Goal: Information Seeking & Learning: Learn about a topic

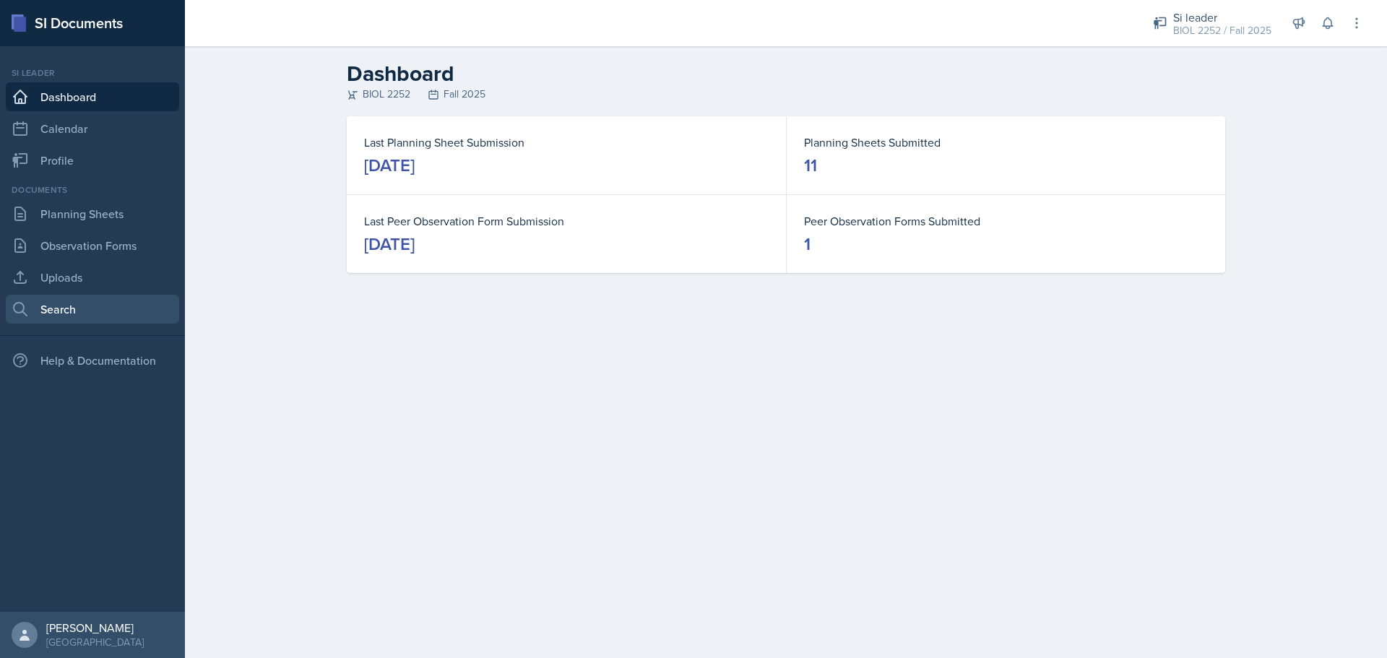
click at [103, 304] on link "Search" at bounding box center [92, 309] width 173 height 29
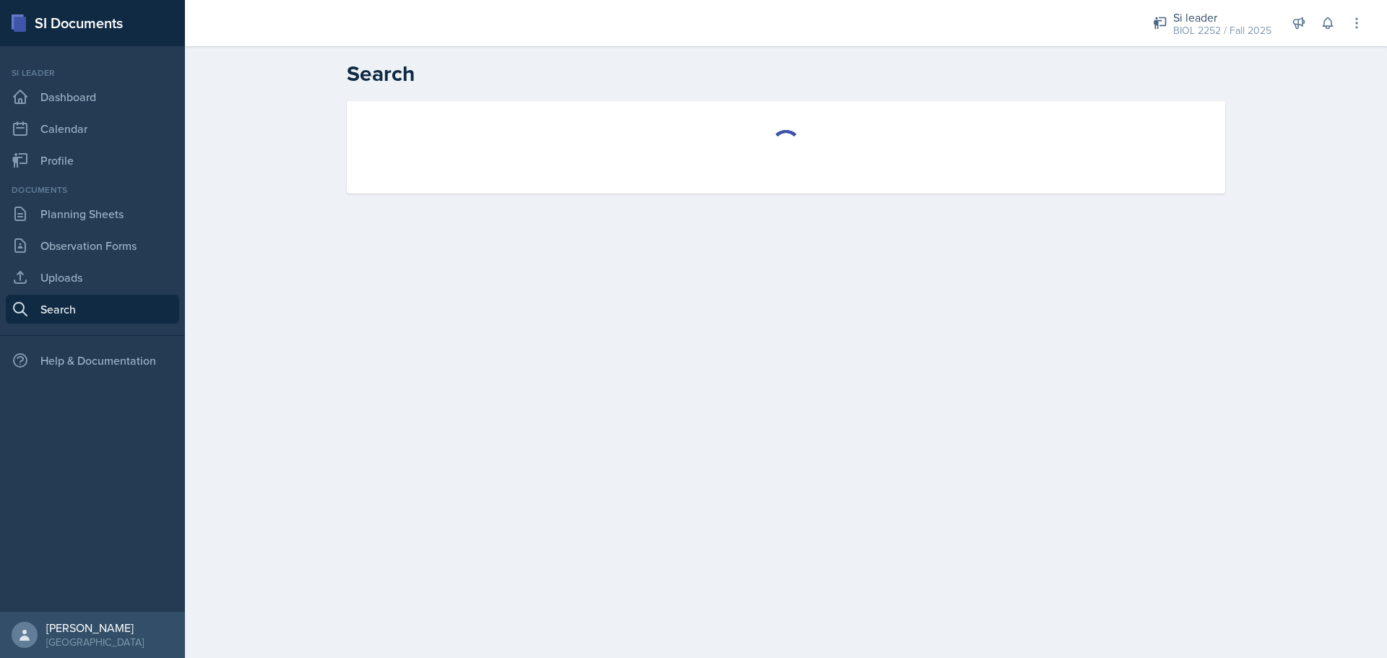
select select "all"
select select "1"
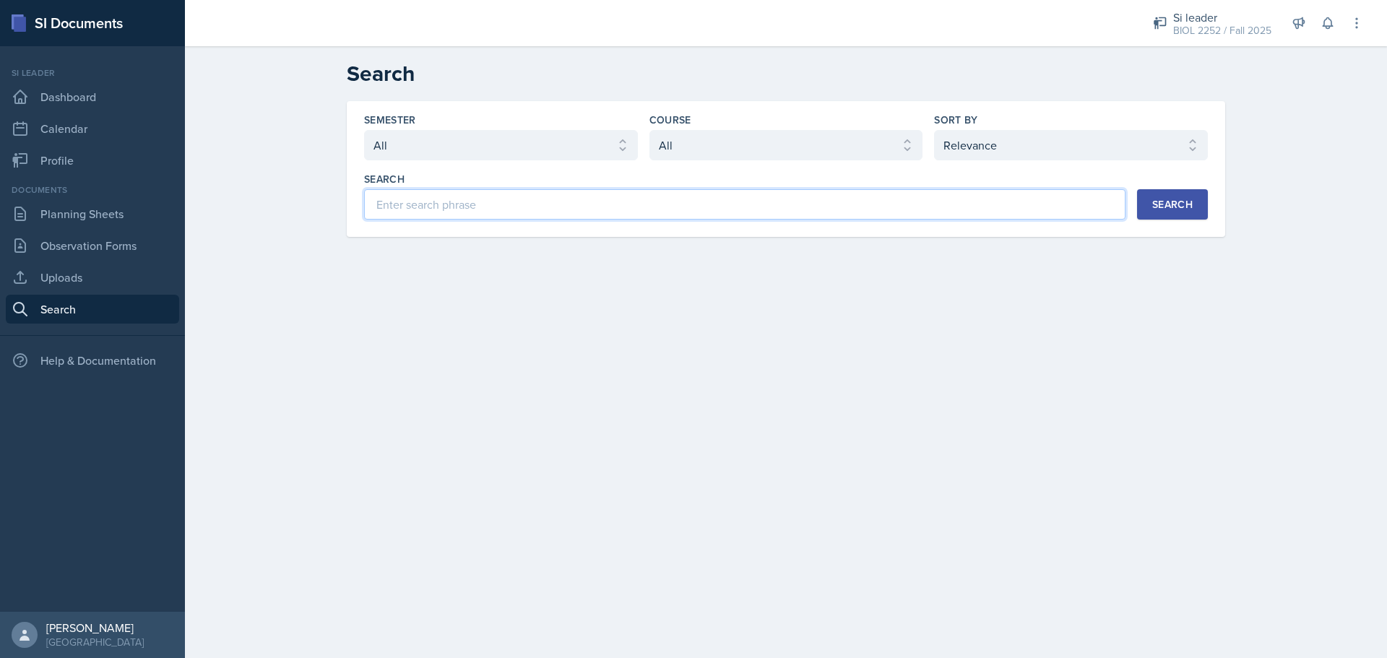
click at [813, 207] on input at bounding box center [745, 204] width 762 height 30
type input "immune"
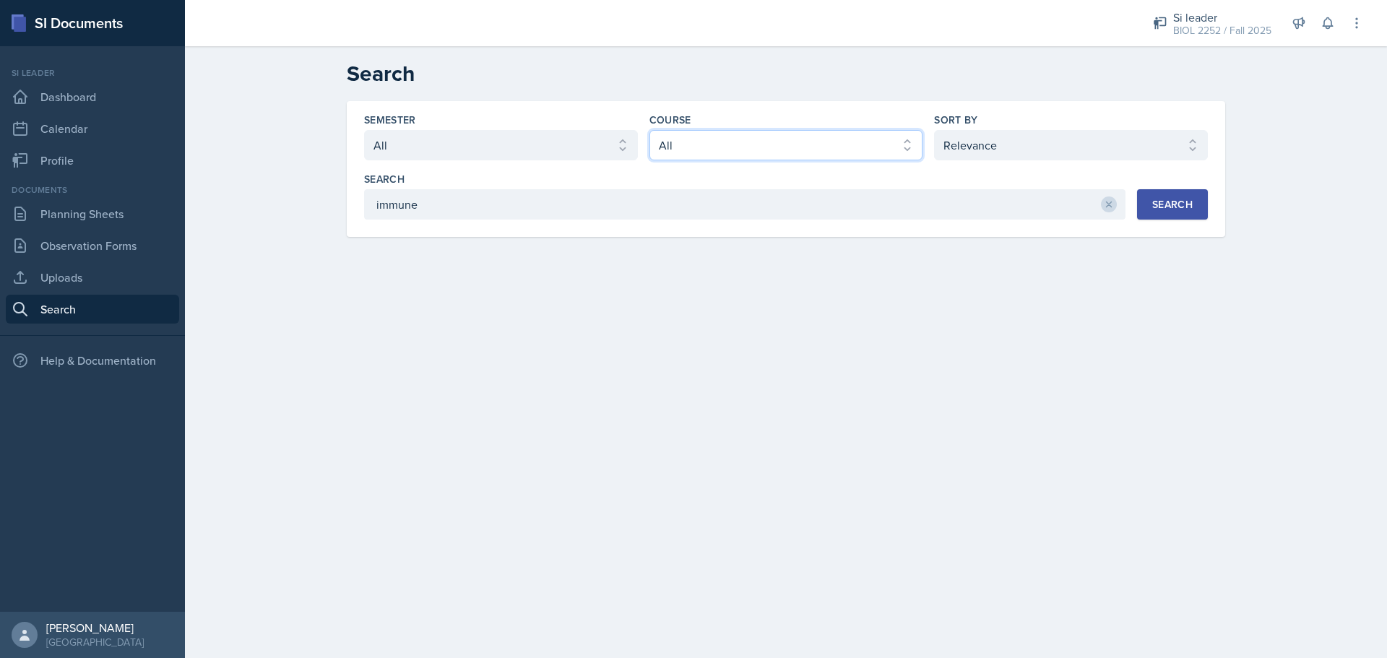
click at [856, 149] on select "Select course All ACCT 2101 ACCT 2102 ACCT 4050 ANTH 1102 ANTH 3301 ARCH 1000 A…" at bounding box center [787, 145] width 274 height 30
select select "da9ed670-e0a2-421b-8f9e-99cd10859a1d"
click at [650, 130] on select "Select course All ACCT 2101 ACCT 2102 ACCT 4050 ANTH 1102 ANTH 3301 ARCH 1000 A…" at bounding box center [787, 145] width 274 height 30
click at [1152, 214] on button "Search" at bounding box center [1172, 204] width 71 height 30
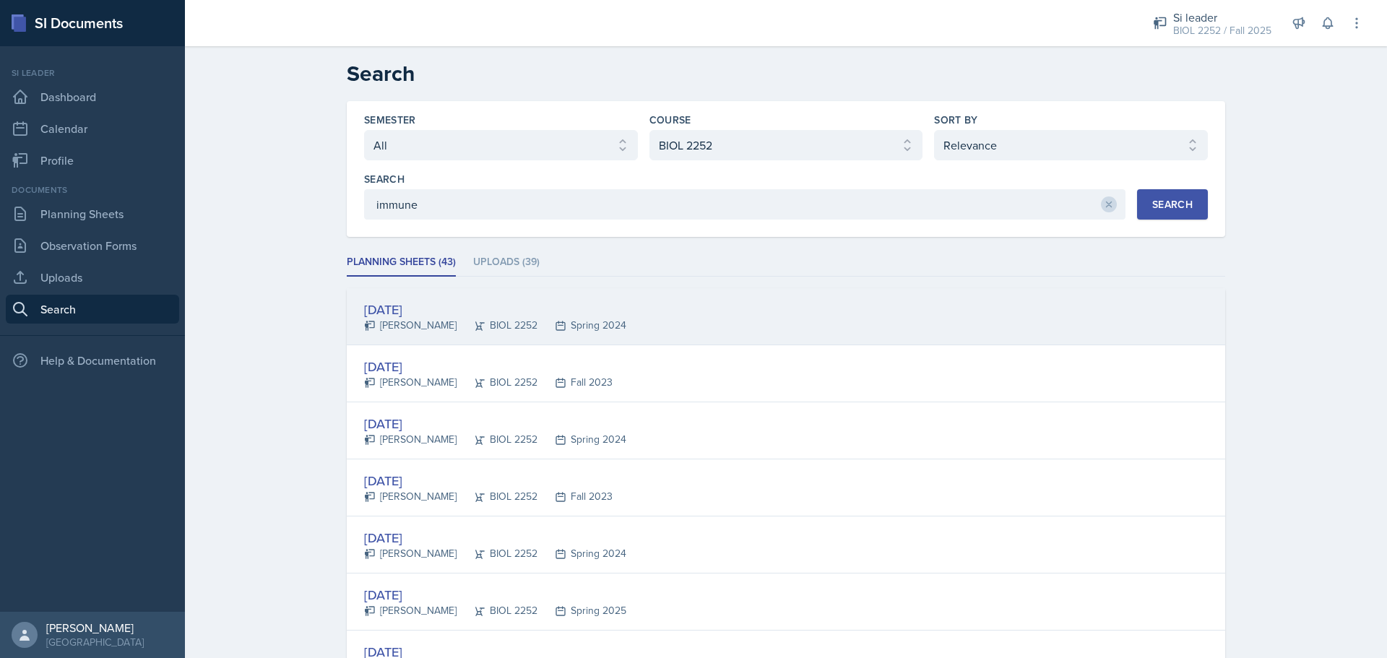
click at [724, 325] on div "[DATE] [PERSON_NAME] BIOL 2252 Spring 2024" at bounding box center [786, 316] width 879 height 57
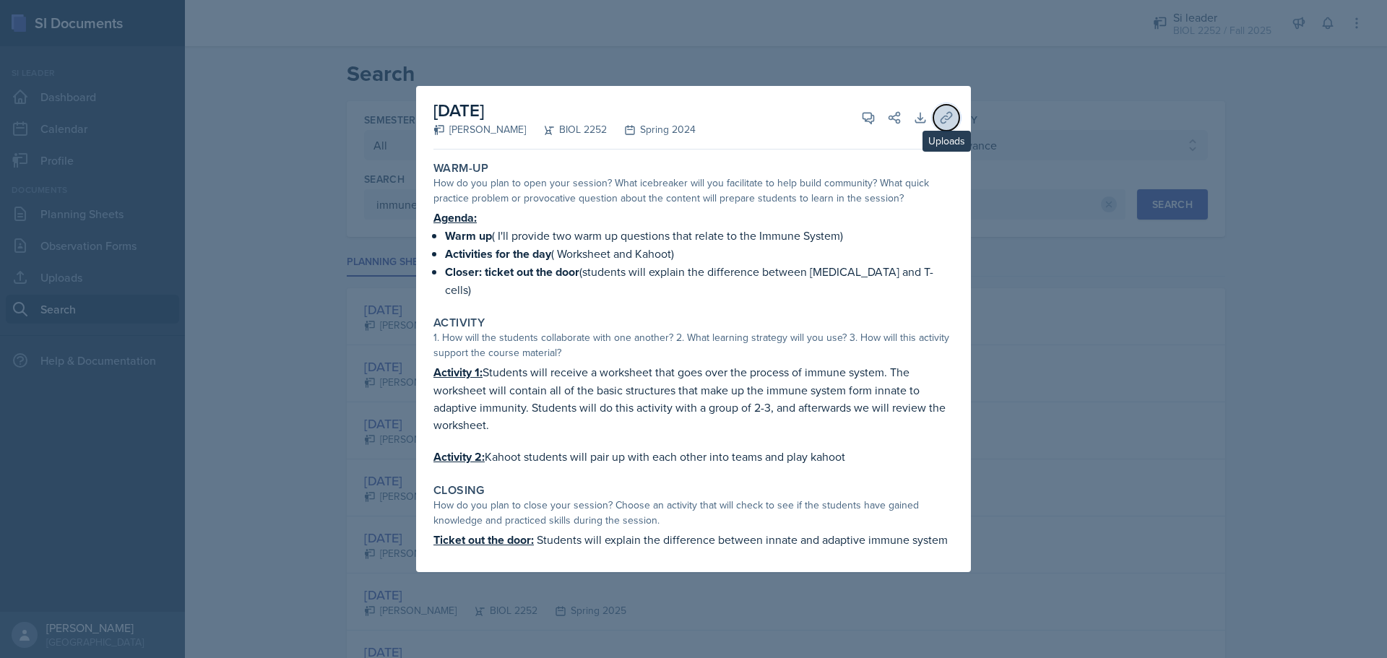
click at [937, 121] on button "Uploads" at bounding box center [947, 118] width 26 height 26
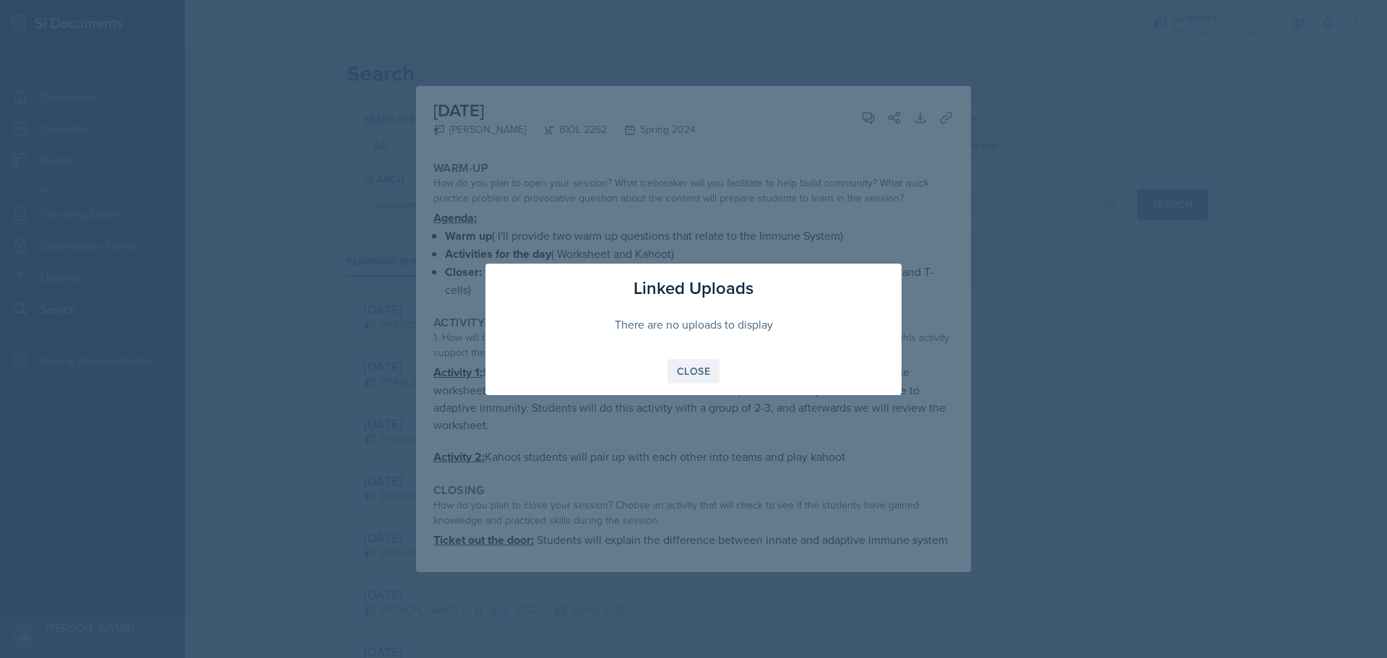
click at [684, 376] on div "Close" at bounding box center [693, 372] width 33 height 12
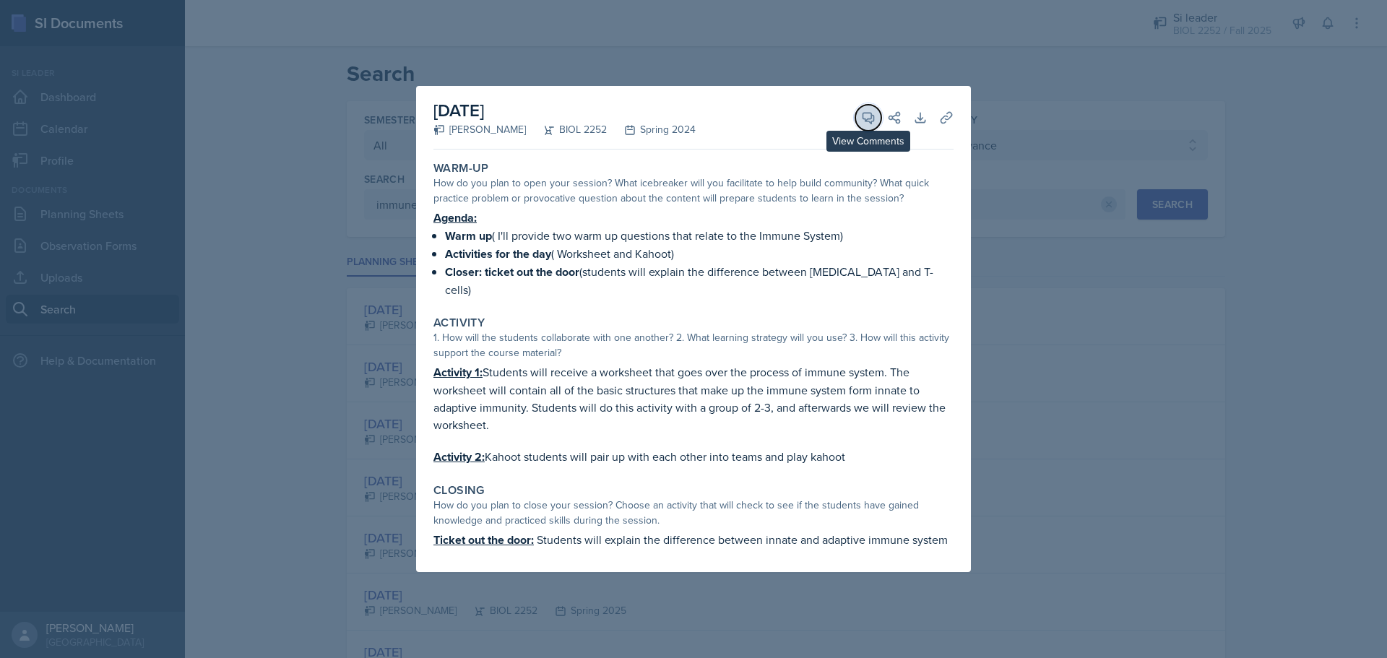
click at [866, 119] on icon at bounding box center [868, 118] width 14 height 14
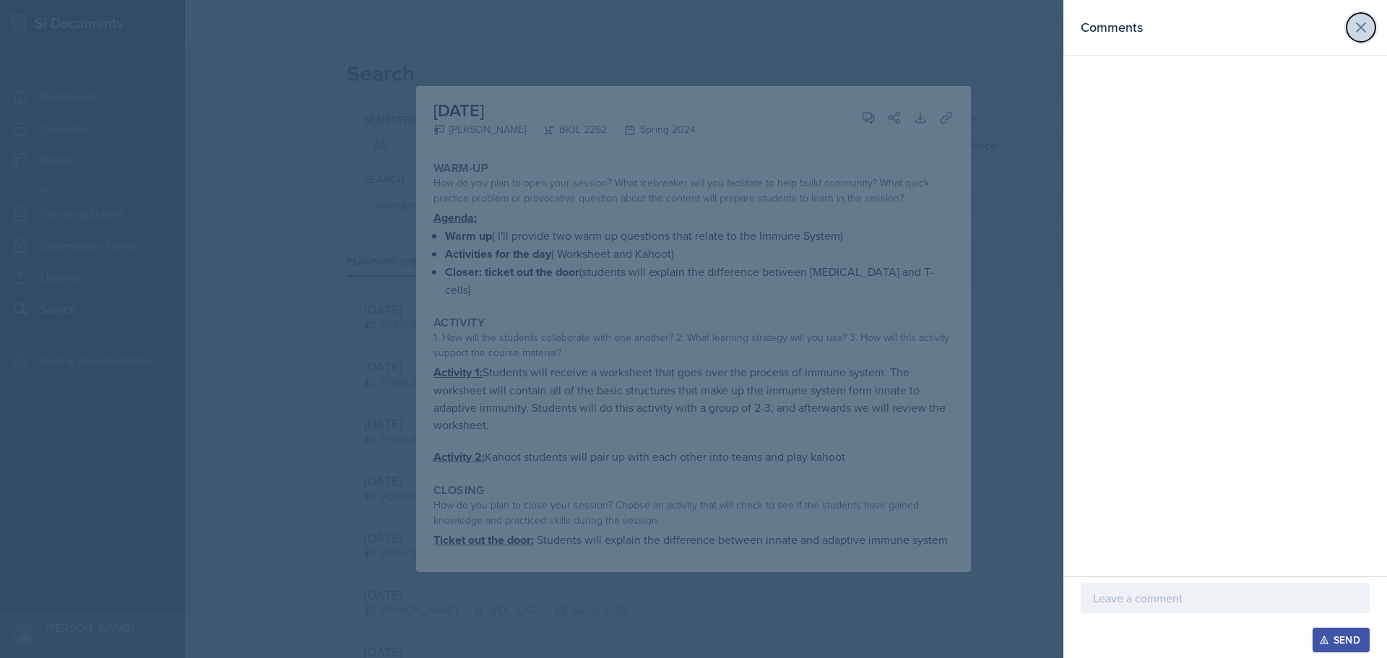
click at [1356, 18] on button at bounding box center [1361, 27] width 29 height 29
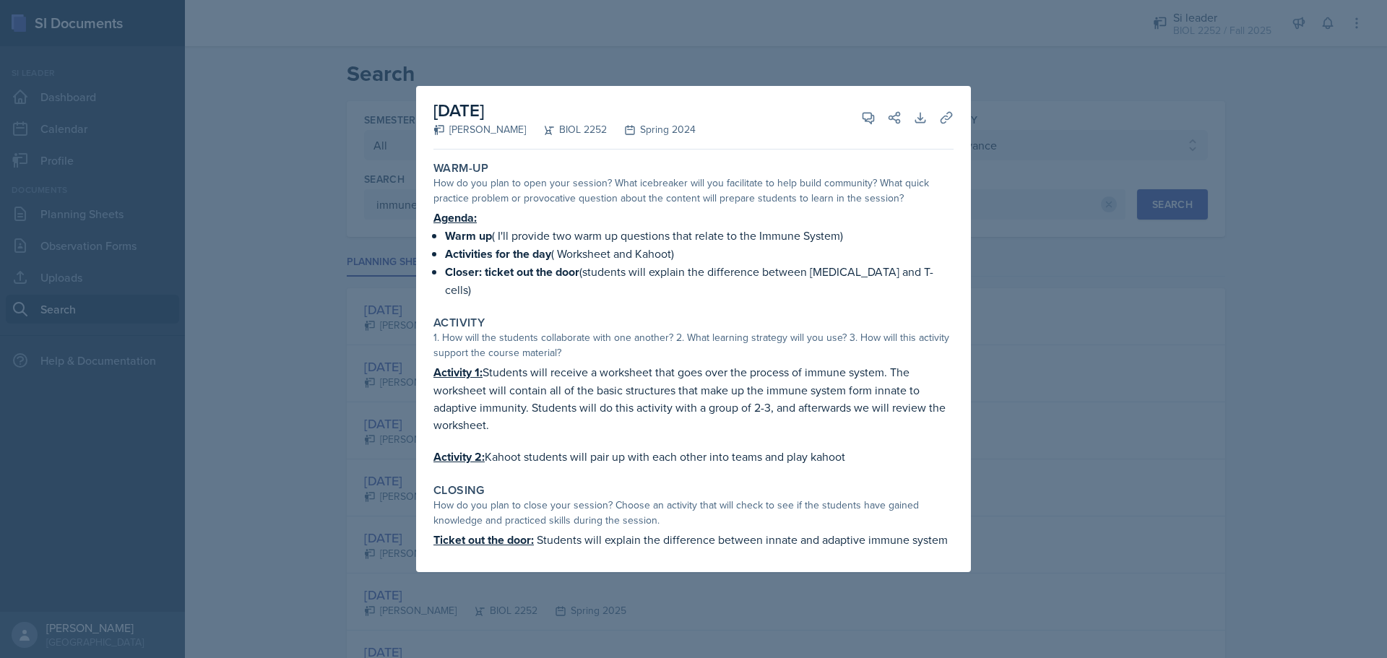
click at [1059, 169] on div at bounding box center [693, 329] width 1387 height 658
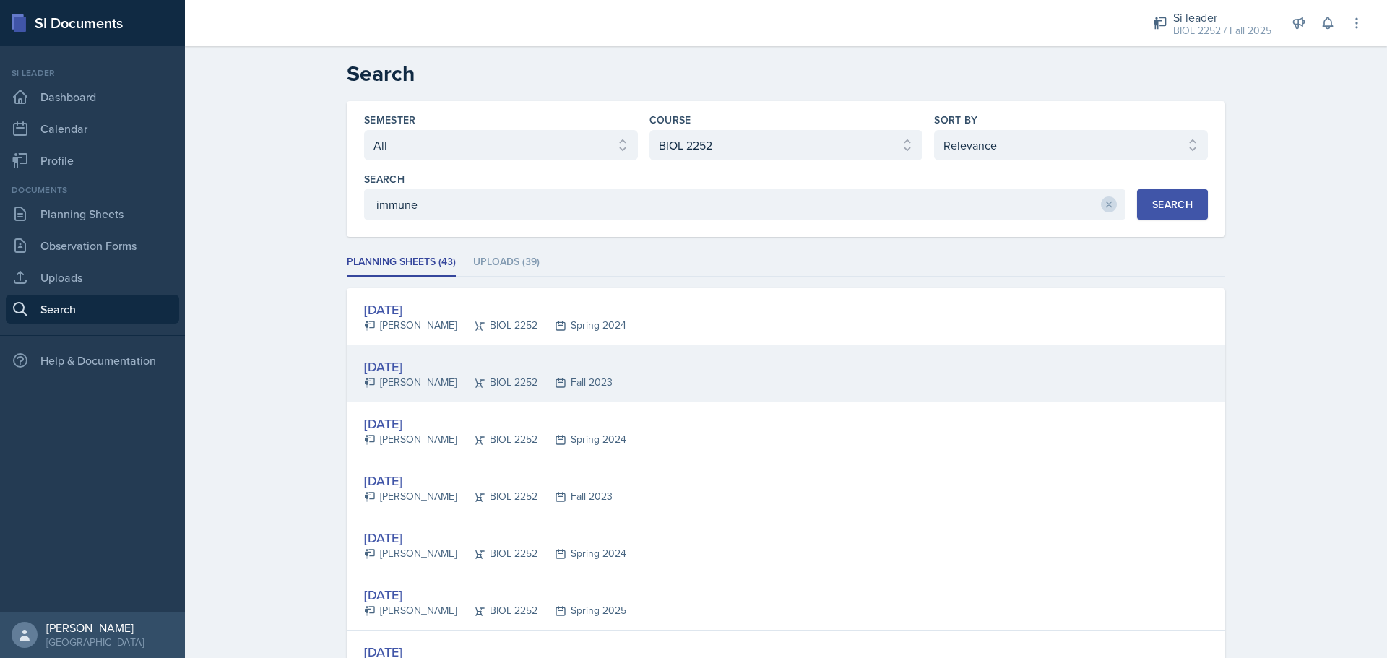
click at [719, 366] on div "[DATE] [PERSON_NAME] BIOL 2252 Fall 2023" at bounding box center [786, 373] width 879 height 57
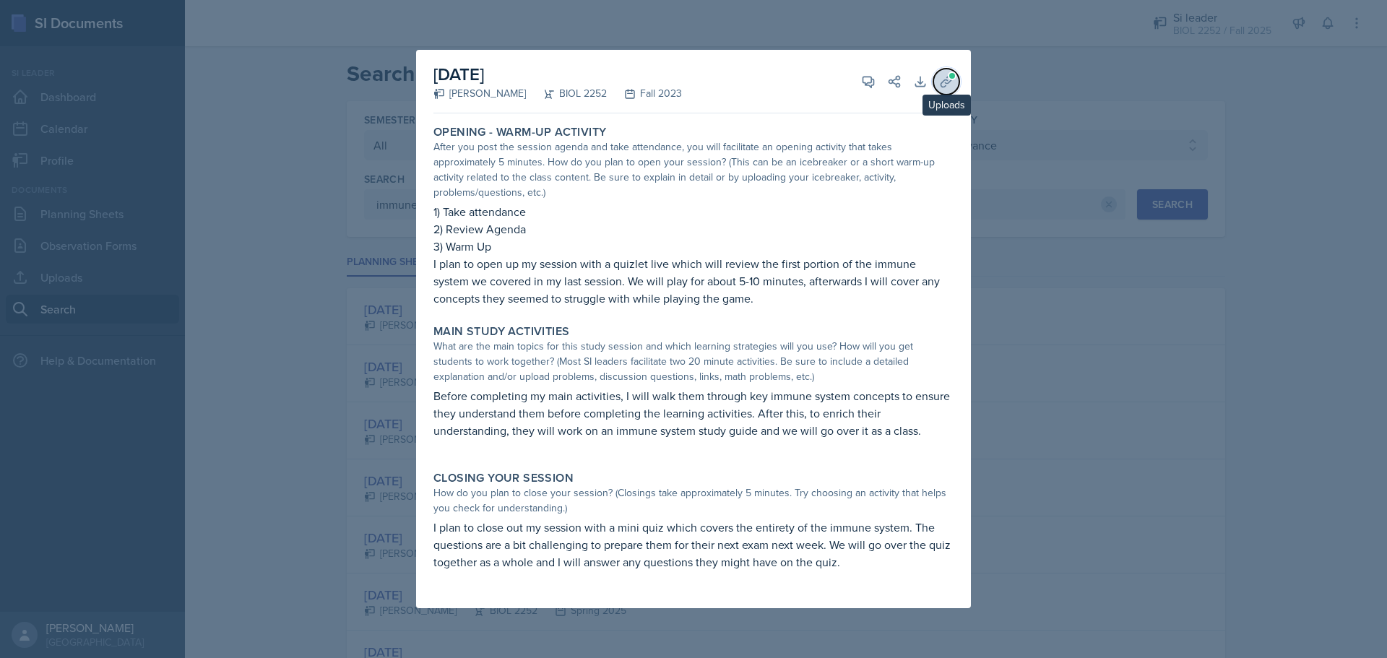
click at [944, 82] on icon at bounding box center [946, 81] width 14 height 14
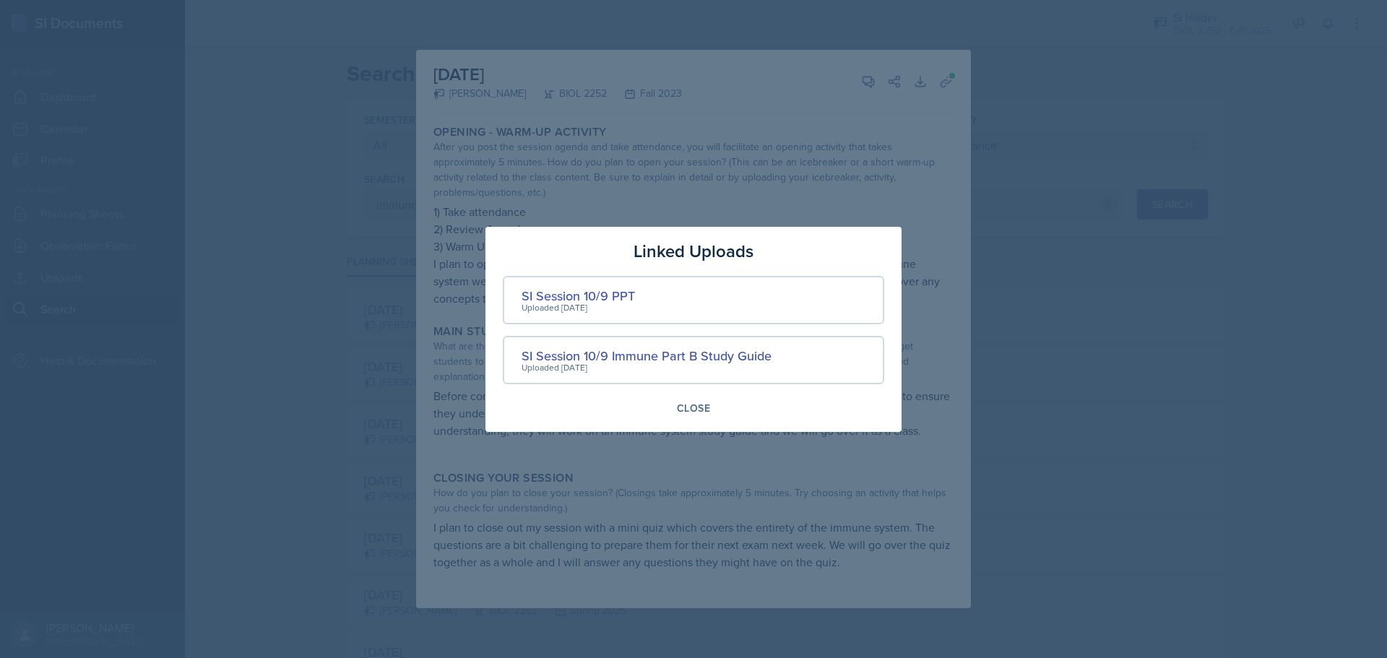
drag, startPoint x: 672, startPoint y: 360, endPoint x: 586, endPoint y: 299, distance: 105.3
click at [586, 299] on div "SI Session 10/9 PPT" at bounding box center [578, 296] width 113 height 20
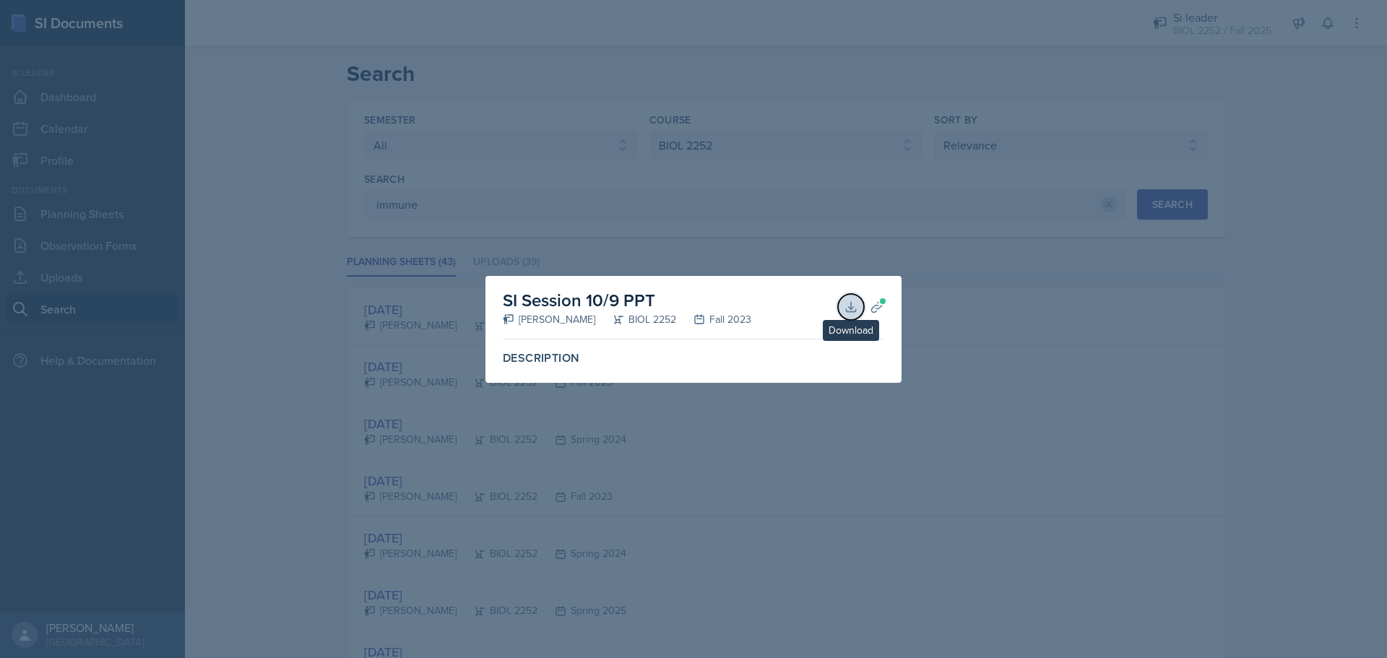
click at [842, 301] on button "Download" at bounding box center [851, 307] width 26 height 26
click at [922, 296] on div at bounding box center [693, 329] width 1387 height 658
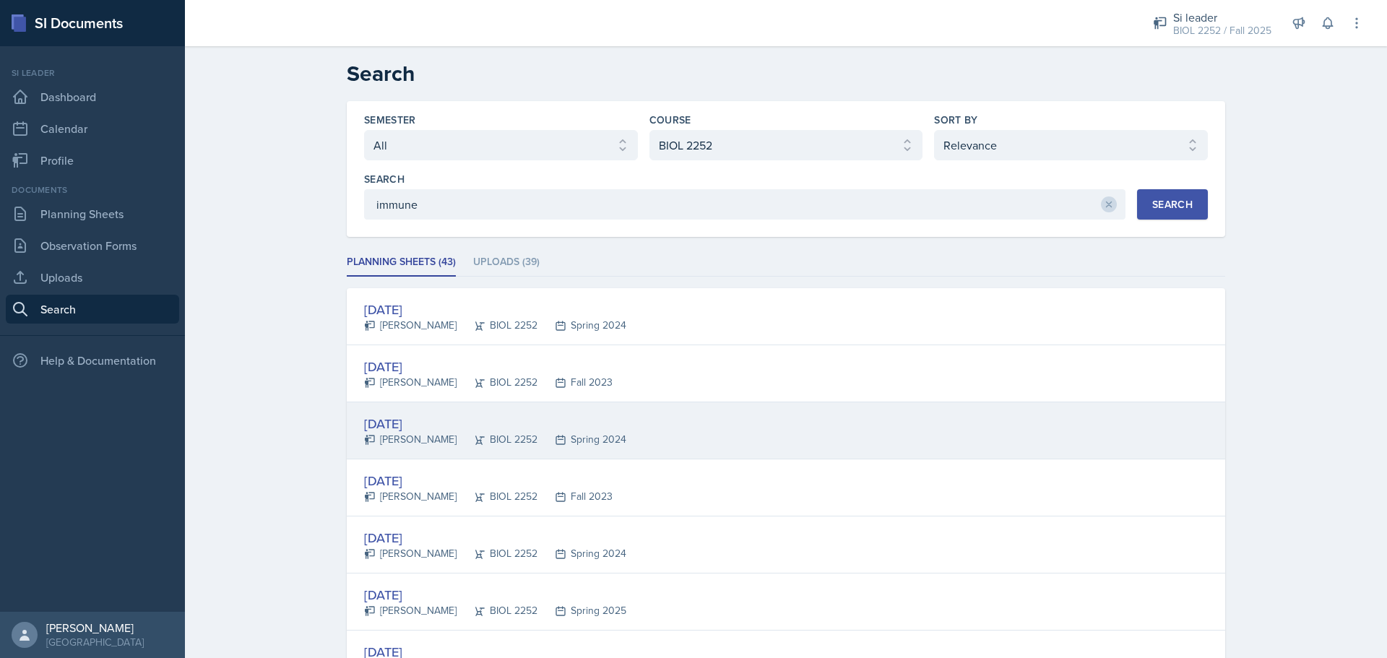
click at [701, 455] on div "[DATE] [PERSON_NAME] BIOL 2252 Spring 2024" at bounding box center [786, 431] width 879 height 57
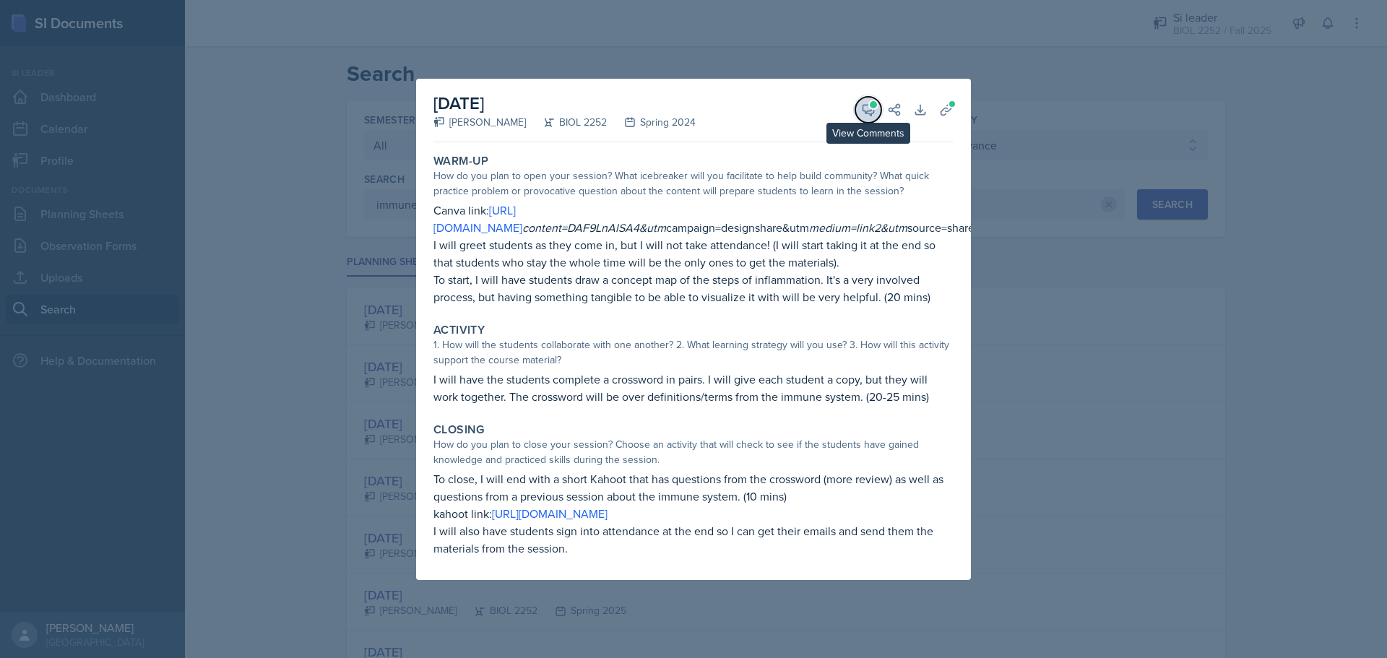
click at [866, 105] on icon at bounding box center [869, 110] width 11 height 11
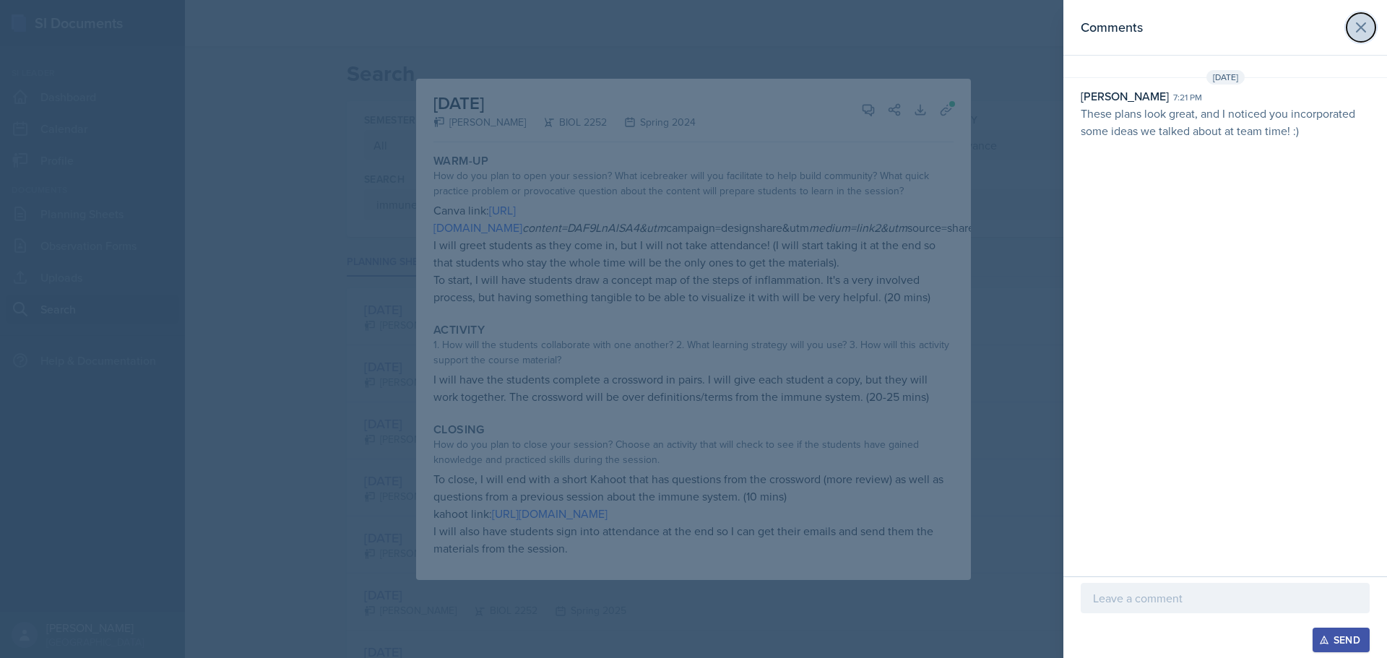
click at [1368, 27] on icon at bounding box center [1361, 27] width 17 height 17
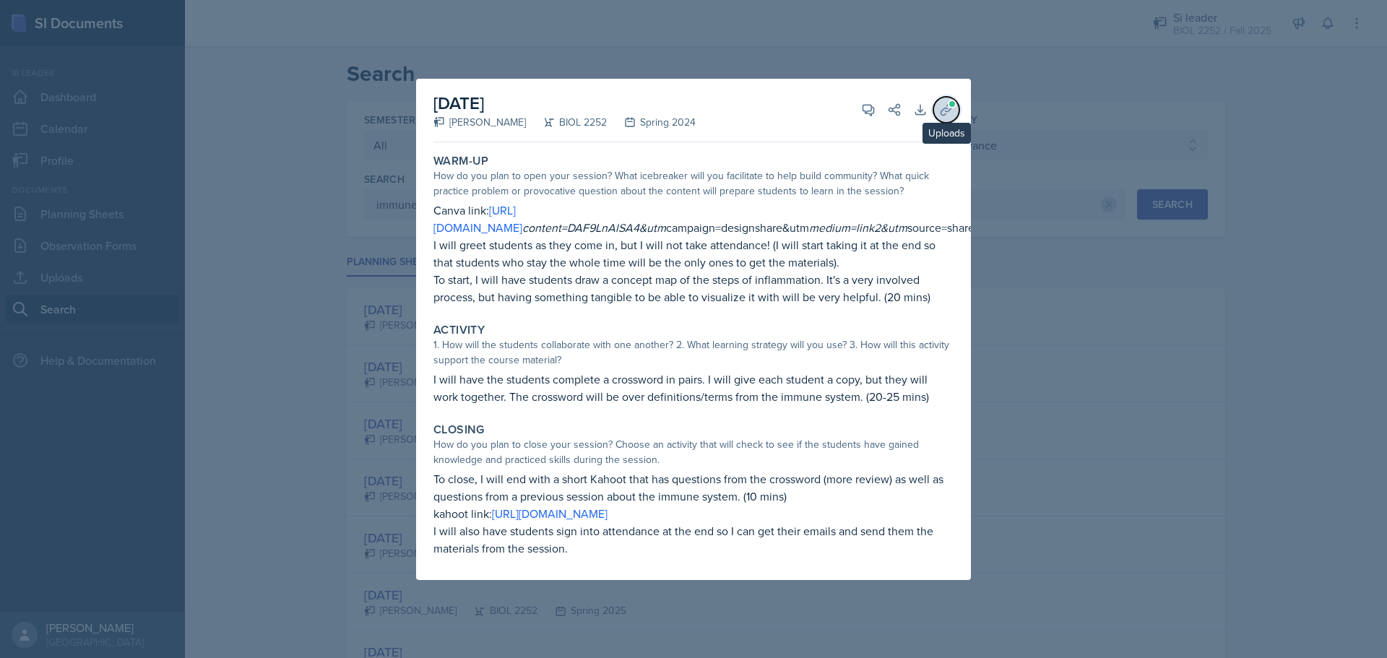
click at [947, 105] on icon at bounding box center [946, 110] width 11 height 11
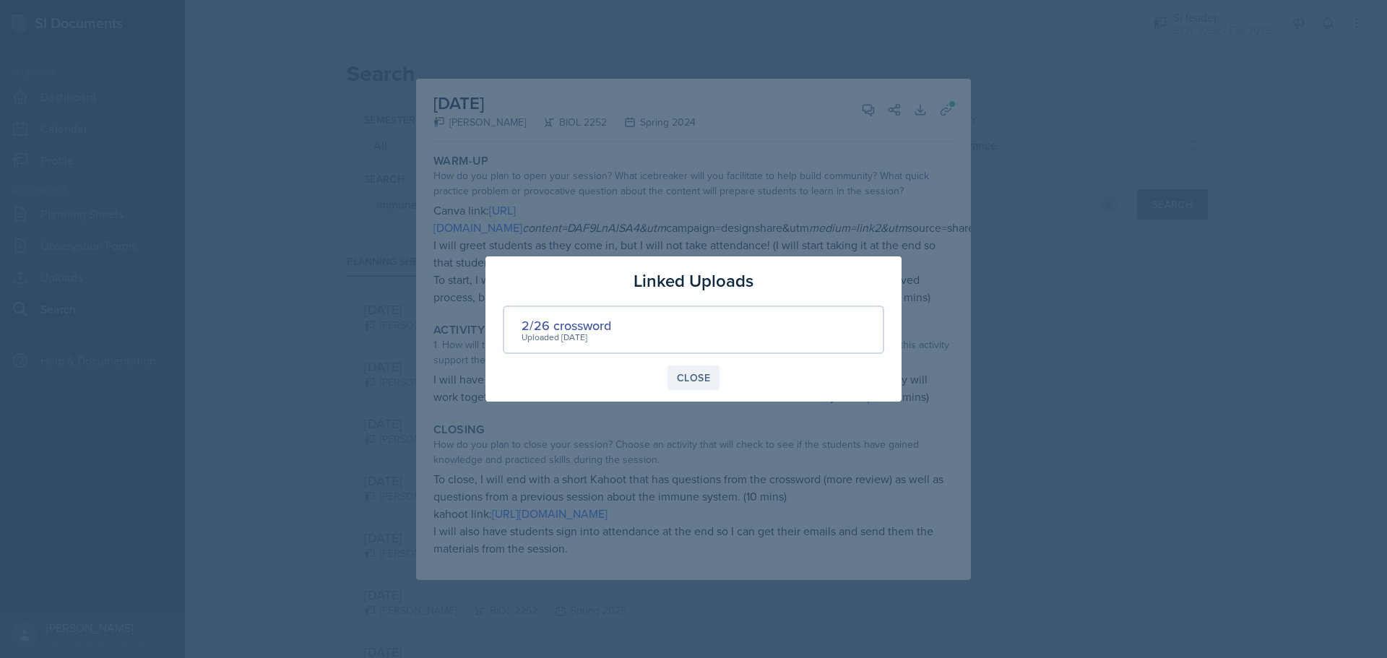
click at [707, 377] on div "Close" at bounding box center [693, 378] width 33 height 12
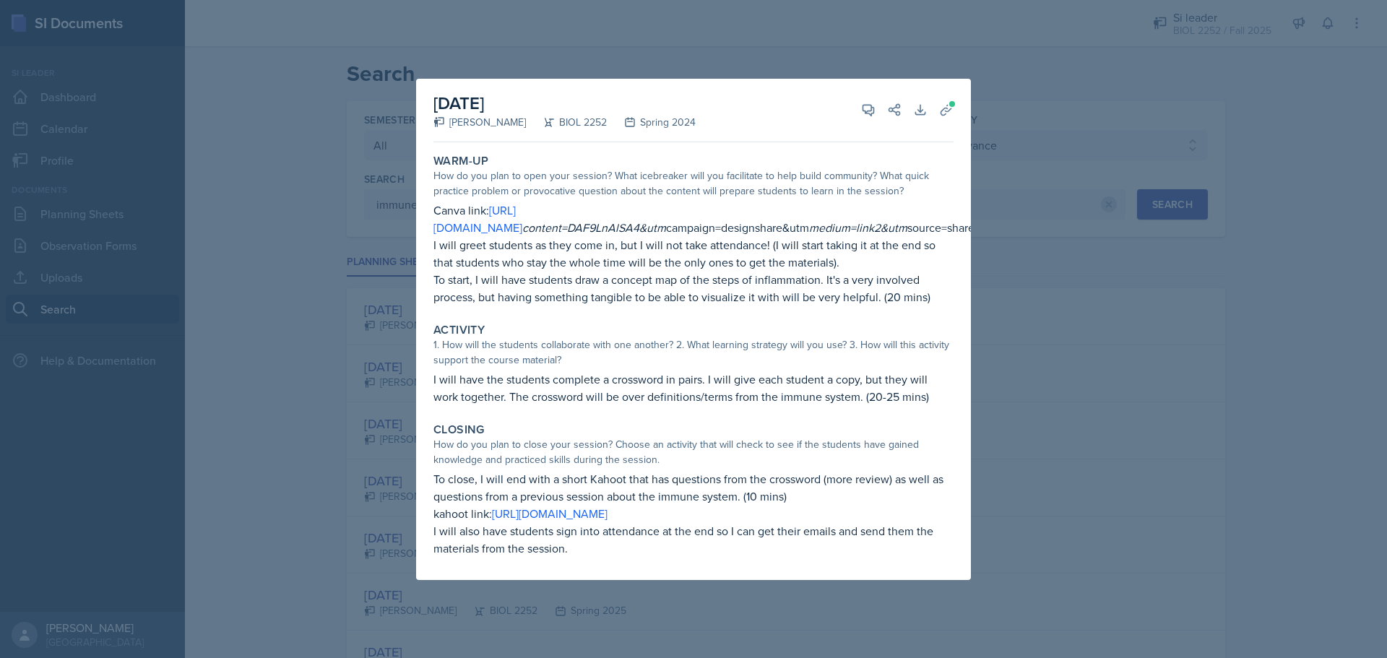
click at [1093, 312] on div at bounding box center [693, 329] width 1387 height 658
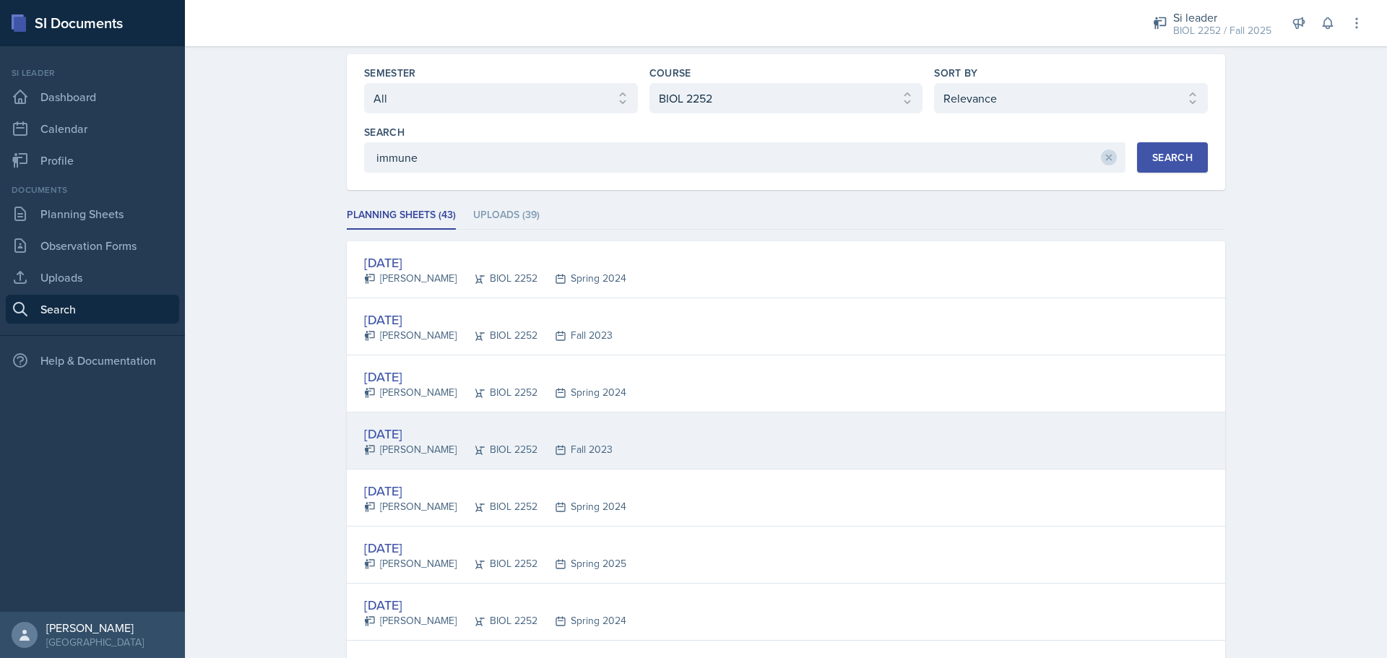
scroll to position [72, 0]
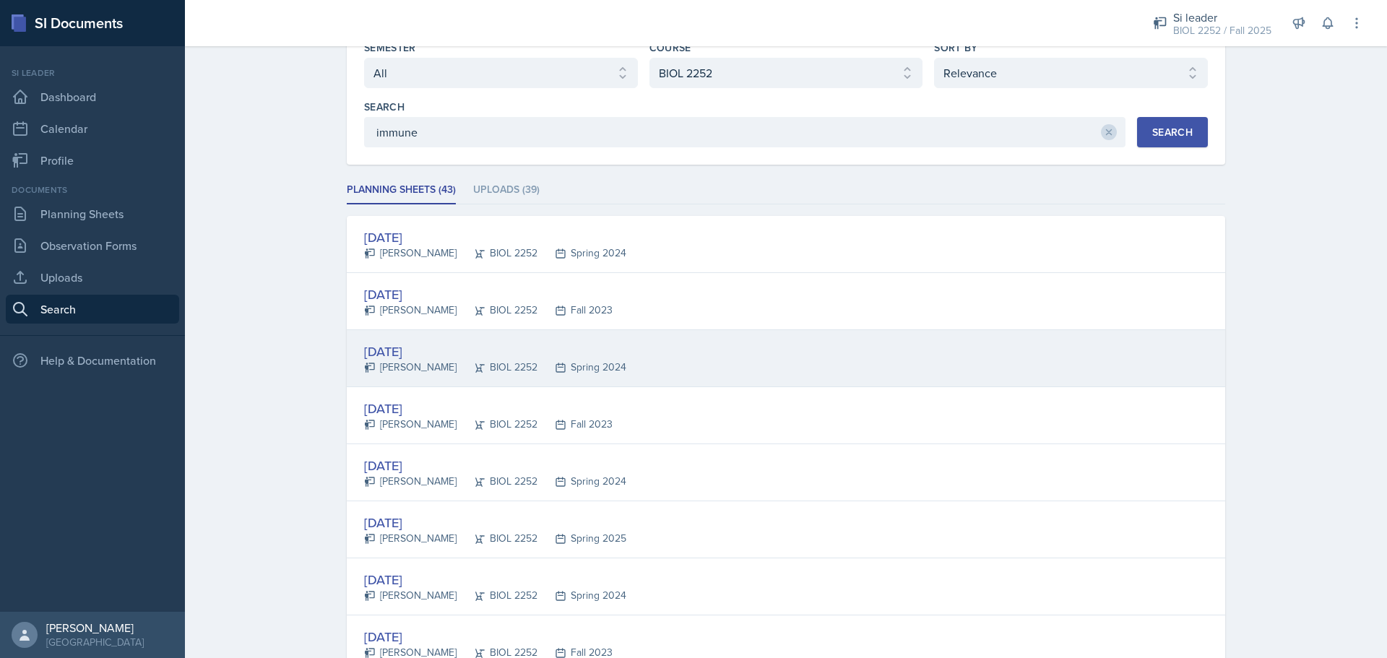
click at [700, 356] on div "[DATE] [PERSON_NAME] BIOL 2252 Spring 2024" at bounding box center [786, 358] width 879 height 57
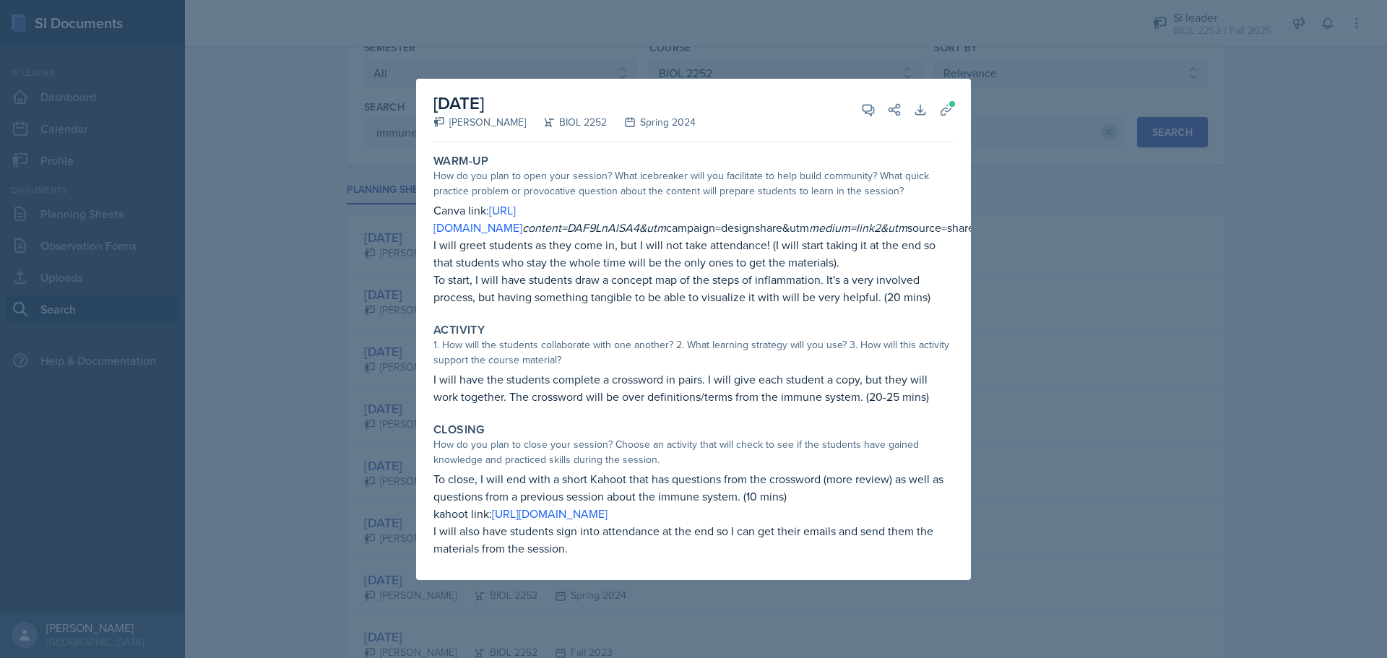
click at [1189, 235] on div at bounding box center [693, 329] width 1387 height 658
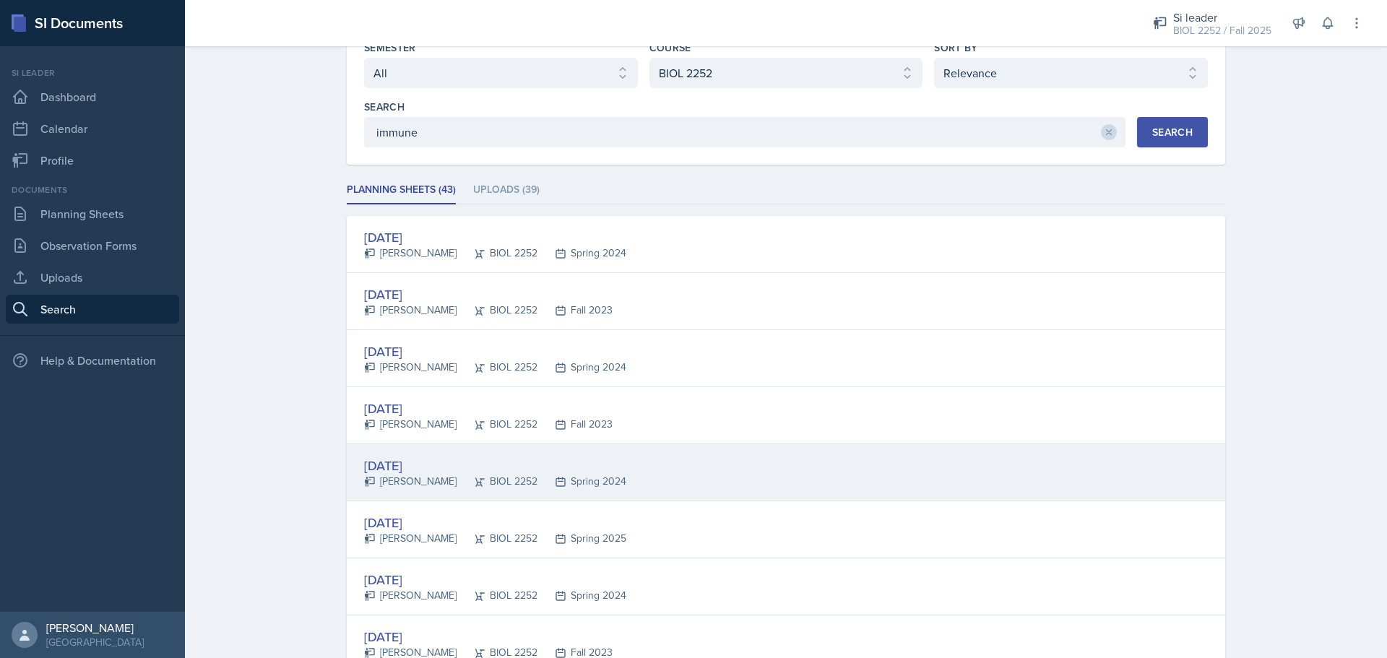
click at [684, 449] on div "[DATE] [PERSON_NAME] BIOL 2252 Spring 2024" at bounding box center [786, 472] width 879 height 57
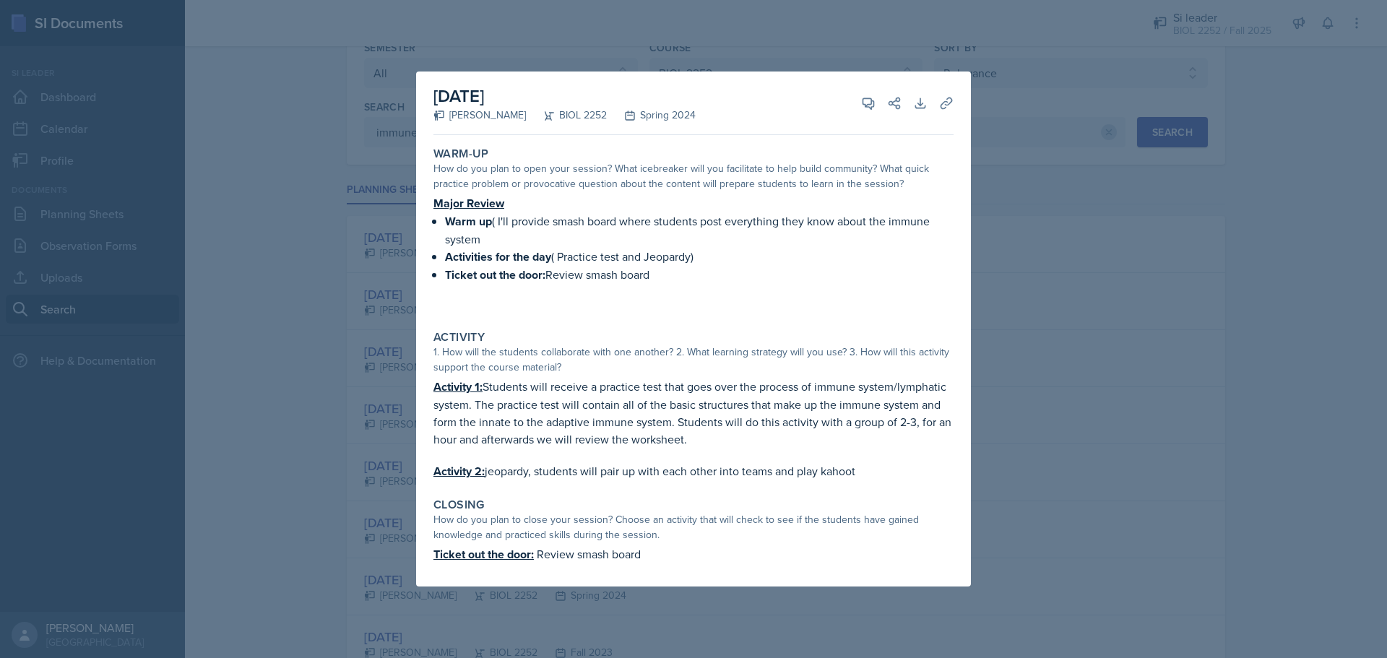
click at [1080, 333] on div at bounding box center [693, 329] width 1387 height 658
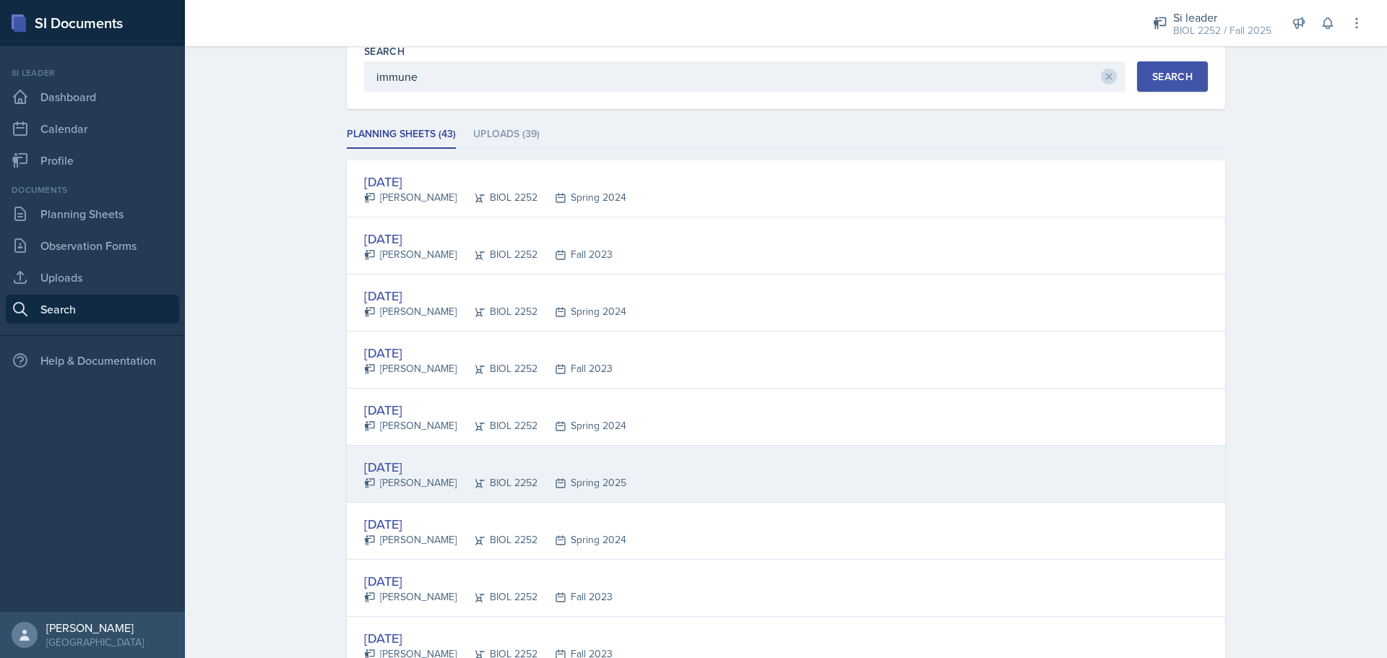
scroll to position [145, 0]
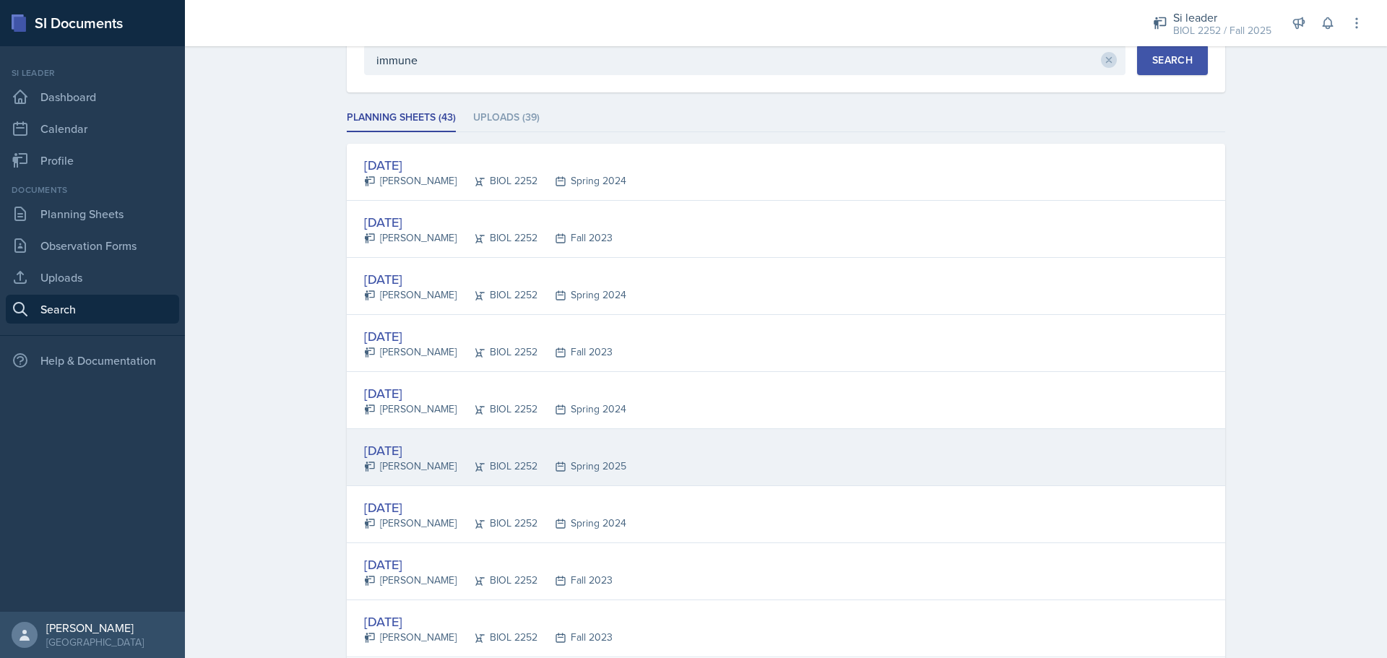
click at [715, 455] on div "[DATE] [PERSON_NAME] BIOL 2252 Spring 2025" at bounding box center [786, 457] width 879 height 57
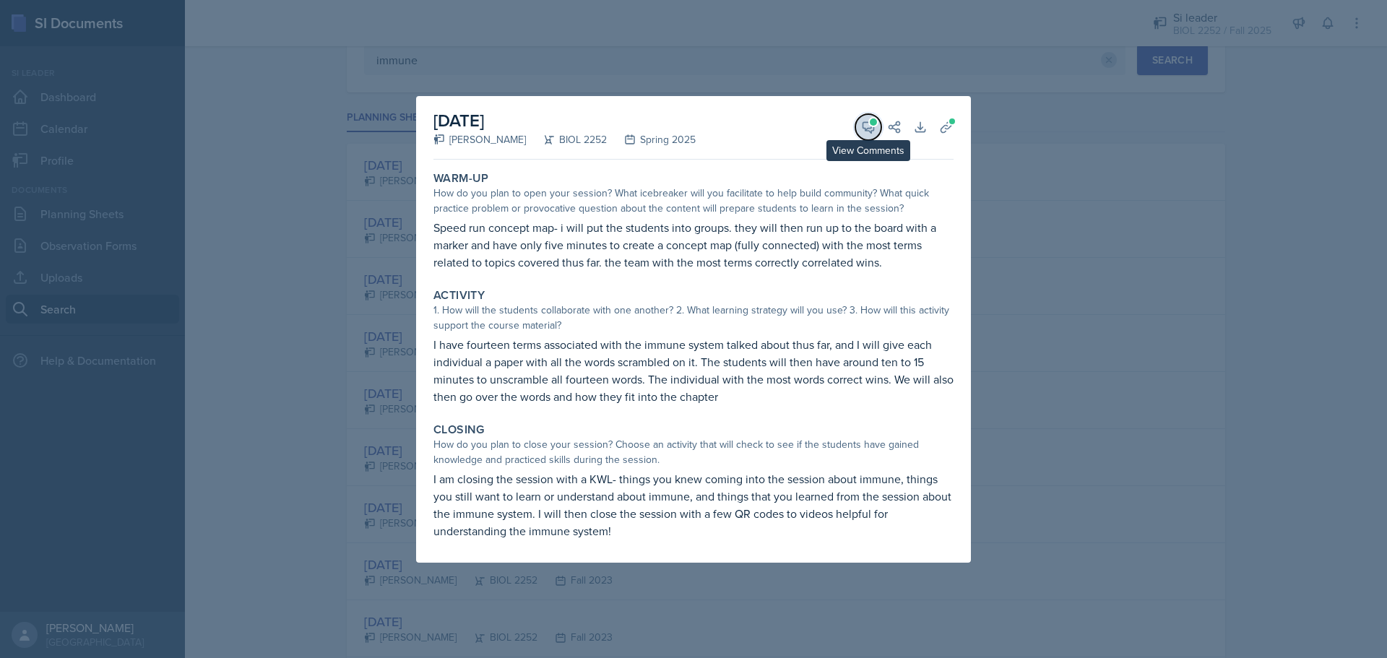
click at [859, 132] on button "View Comments" at bounding box center [869, 127] width 26 height 26
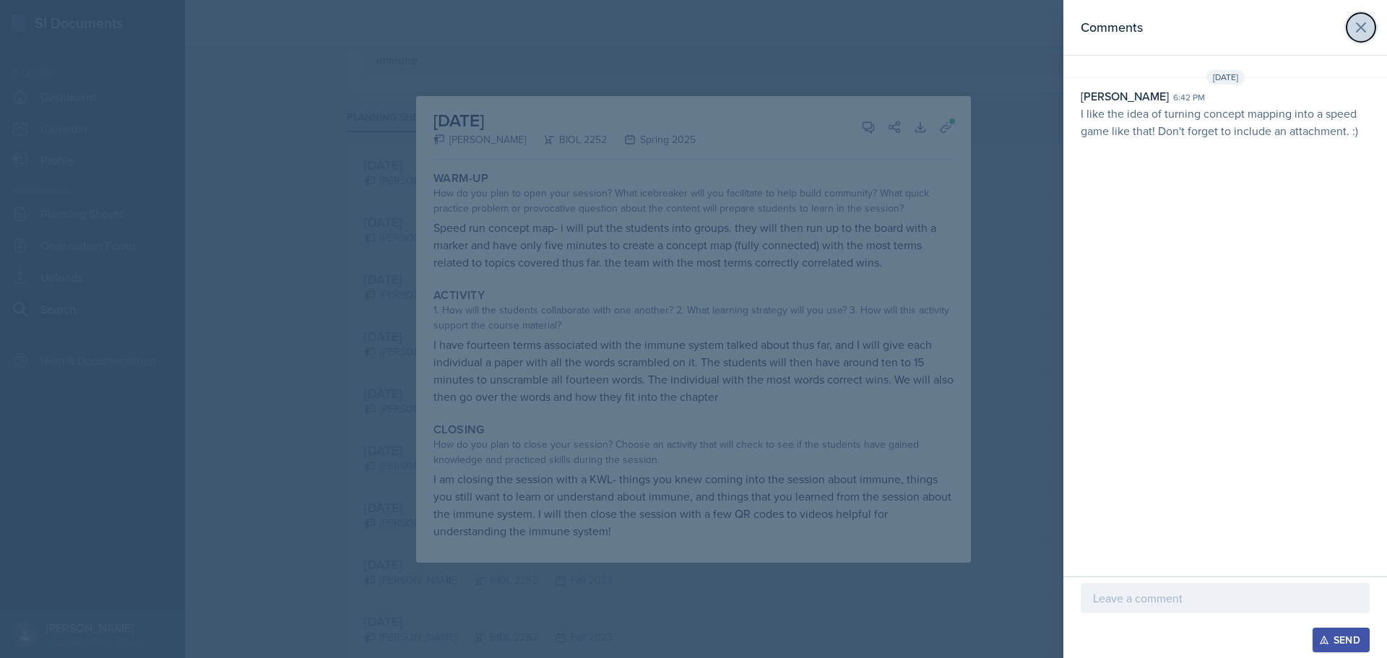
click at [1354, 36] on button at bounding box center [1361, 27] width 29 height 29
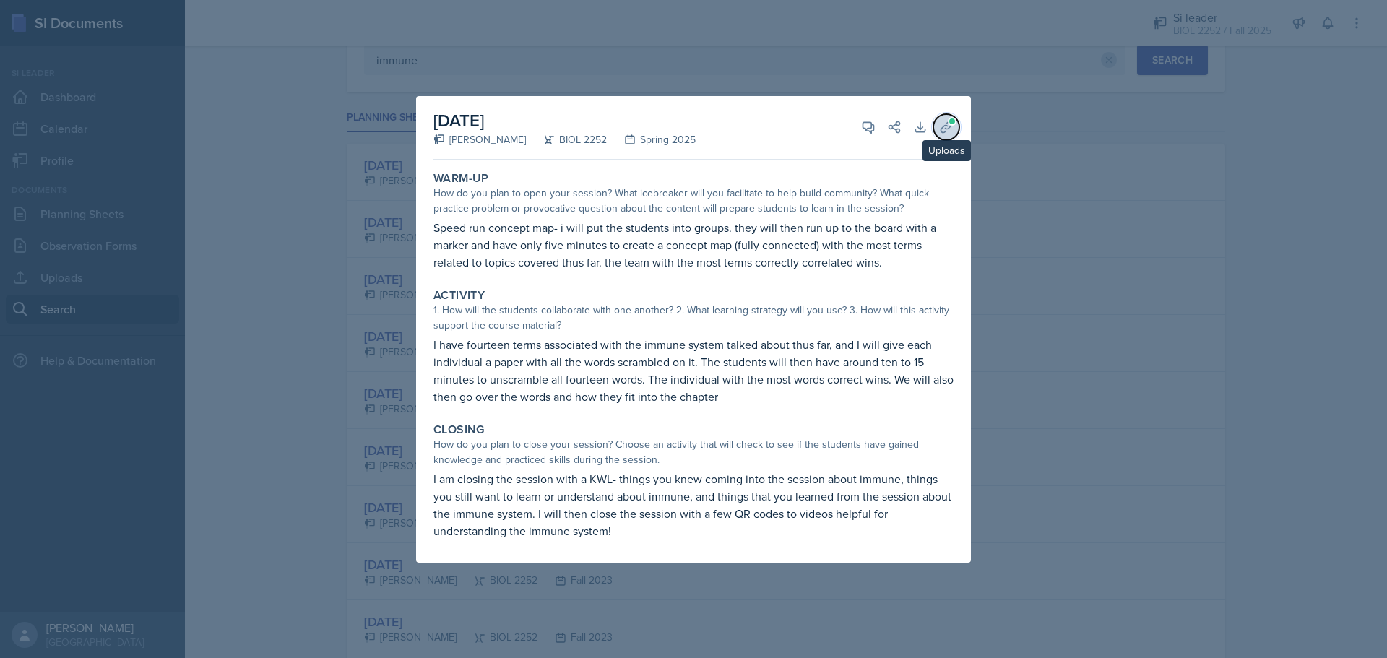
click at [948, 122] on span at bounding box center [952, 121] width 9 height 9
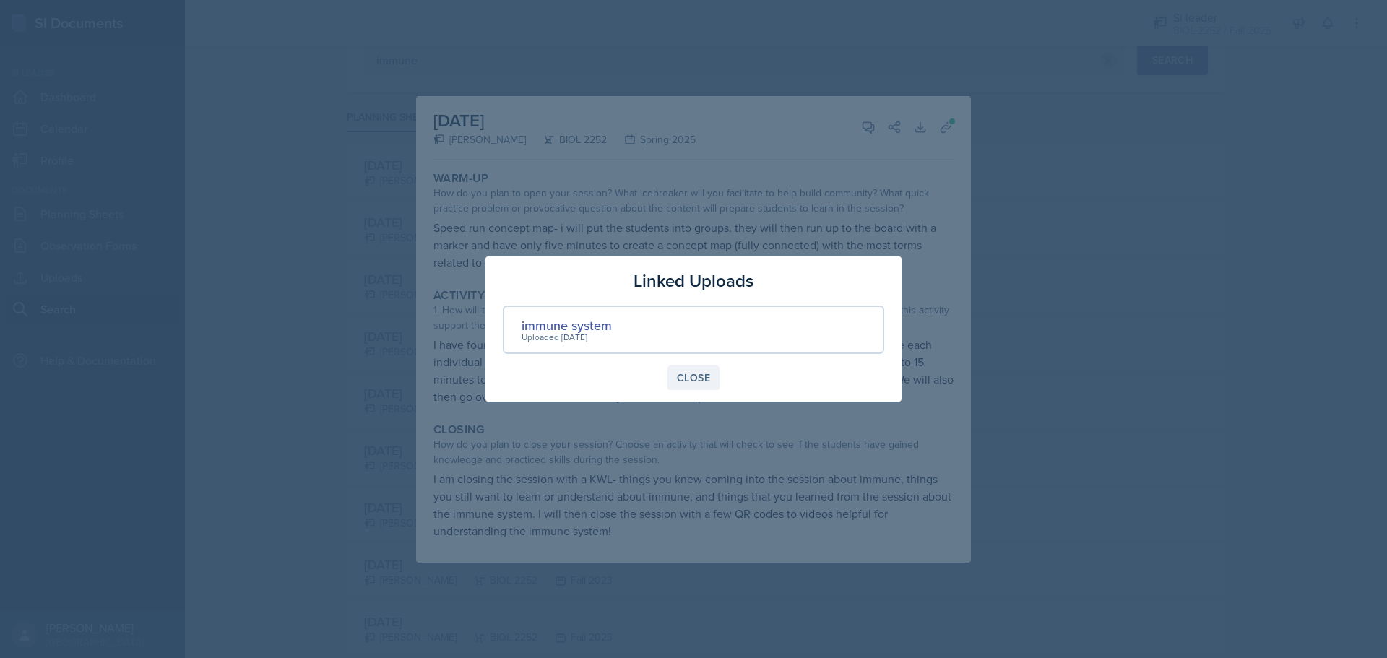
click at [702, 376] on div "Close" at bounding box center [693, 378] width 33 height 12
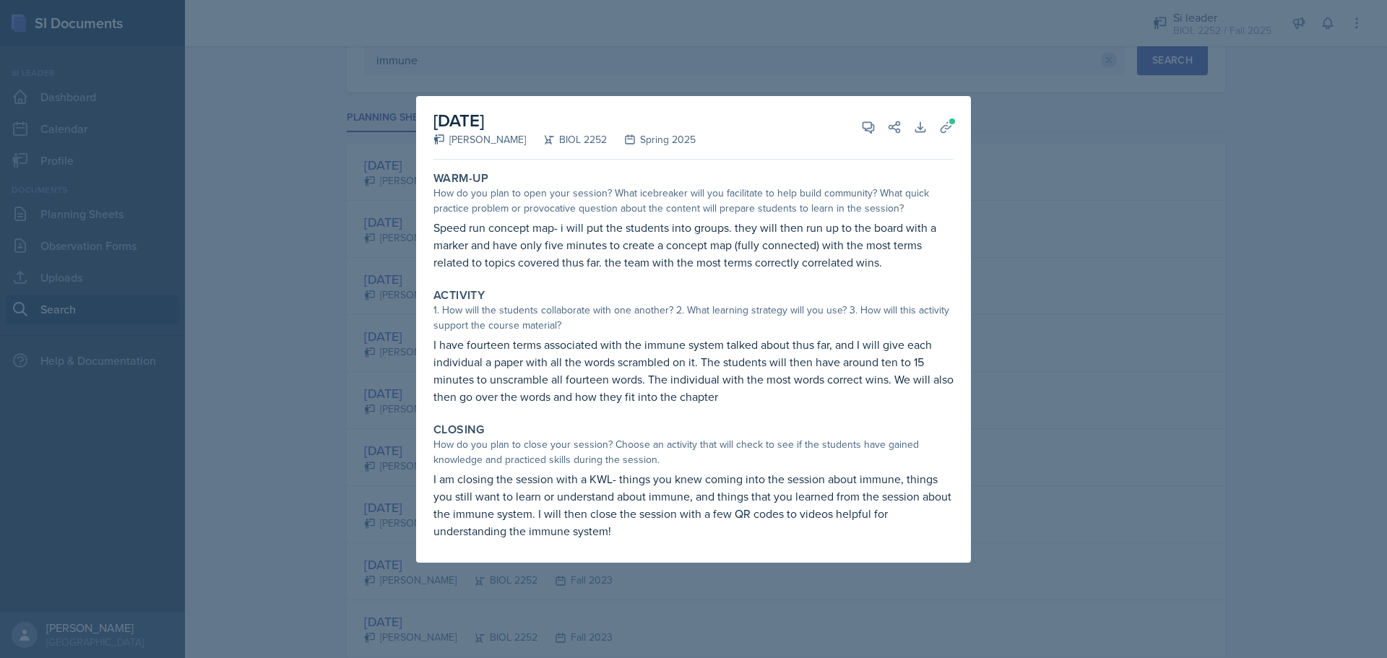
click at [1028, 344] on div at bounding box center [693, 329] width 1387 height 658
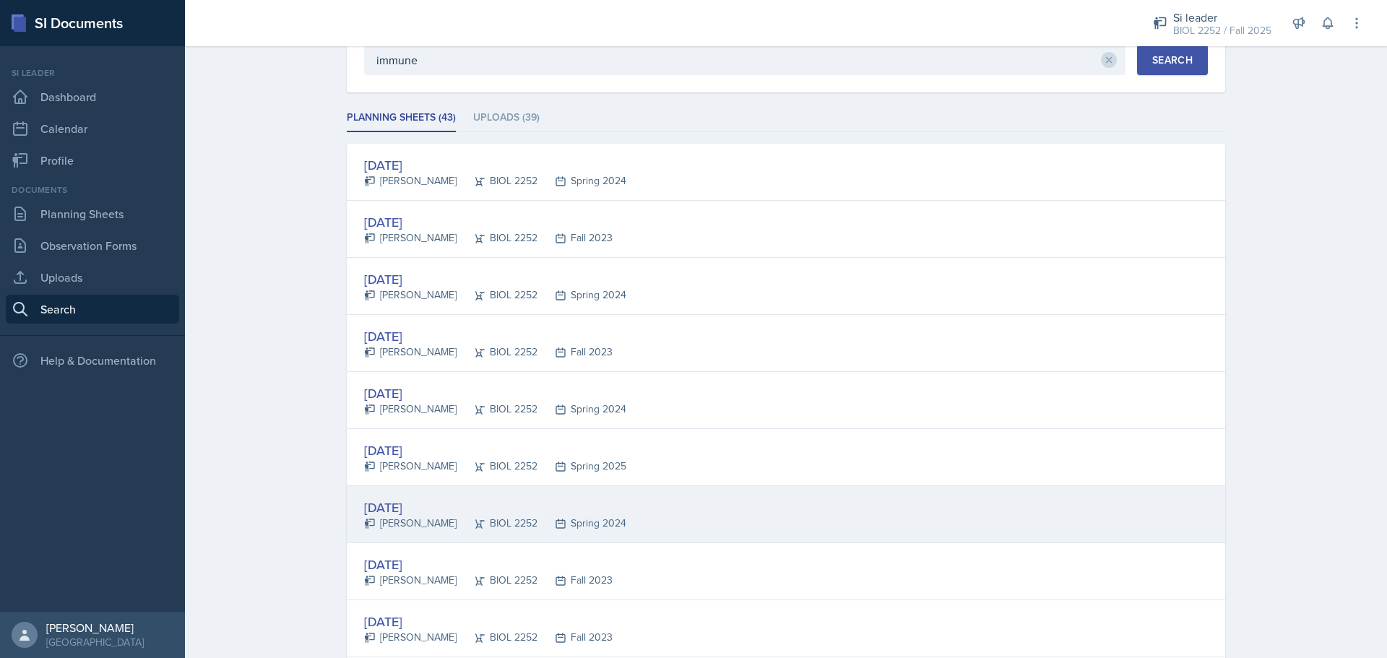
click at [681, 502] on div "[DATE] [PERSON_NAME] BIOL 2252 Spring 2024" at bounding box center [786, 514] width 879 height 57
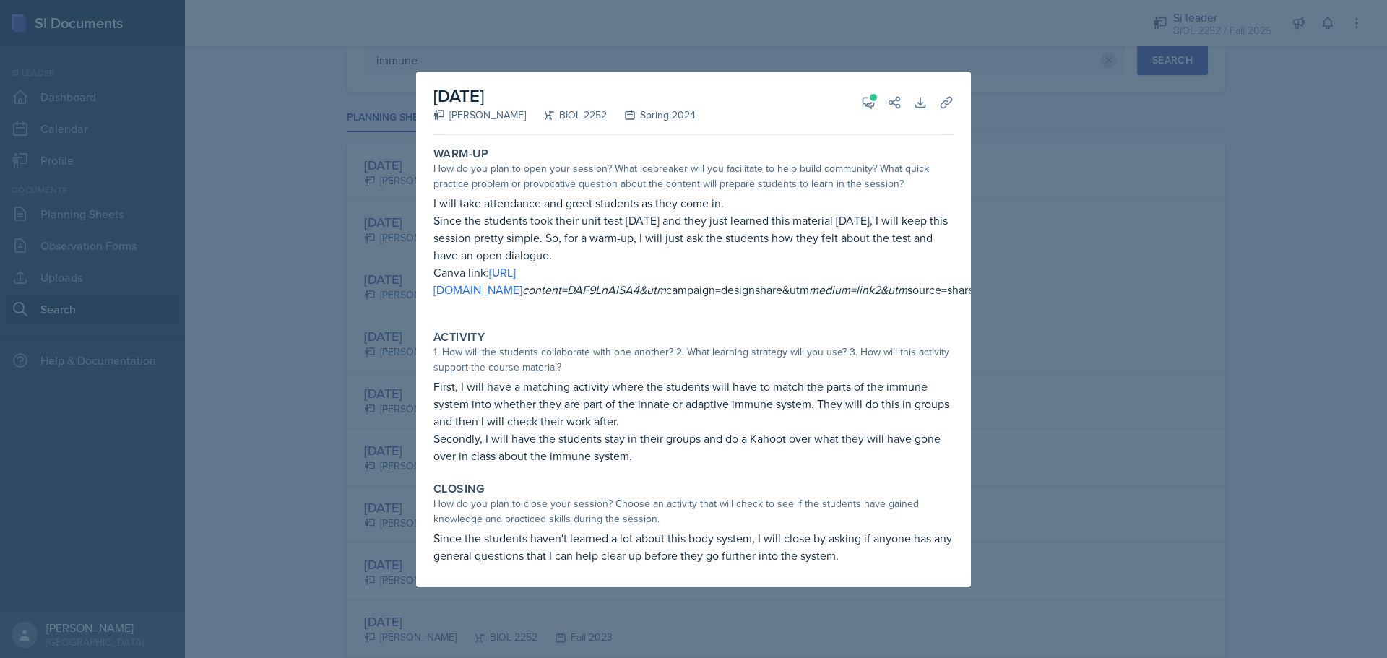
click at [1124, 382] on div at bounding box center [693, 329] width 1387 height 658
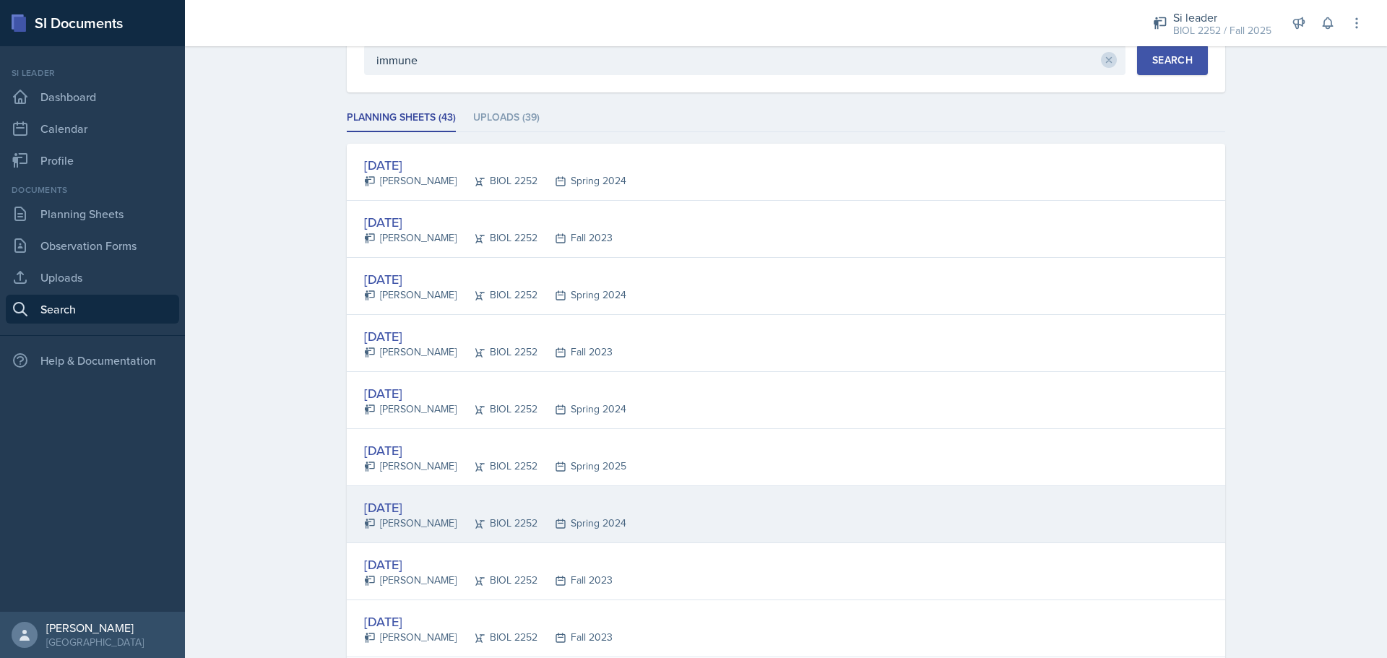
scroll to position [217, 0]
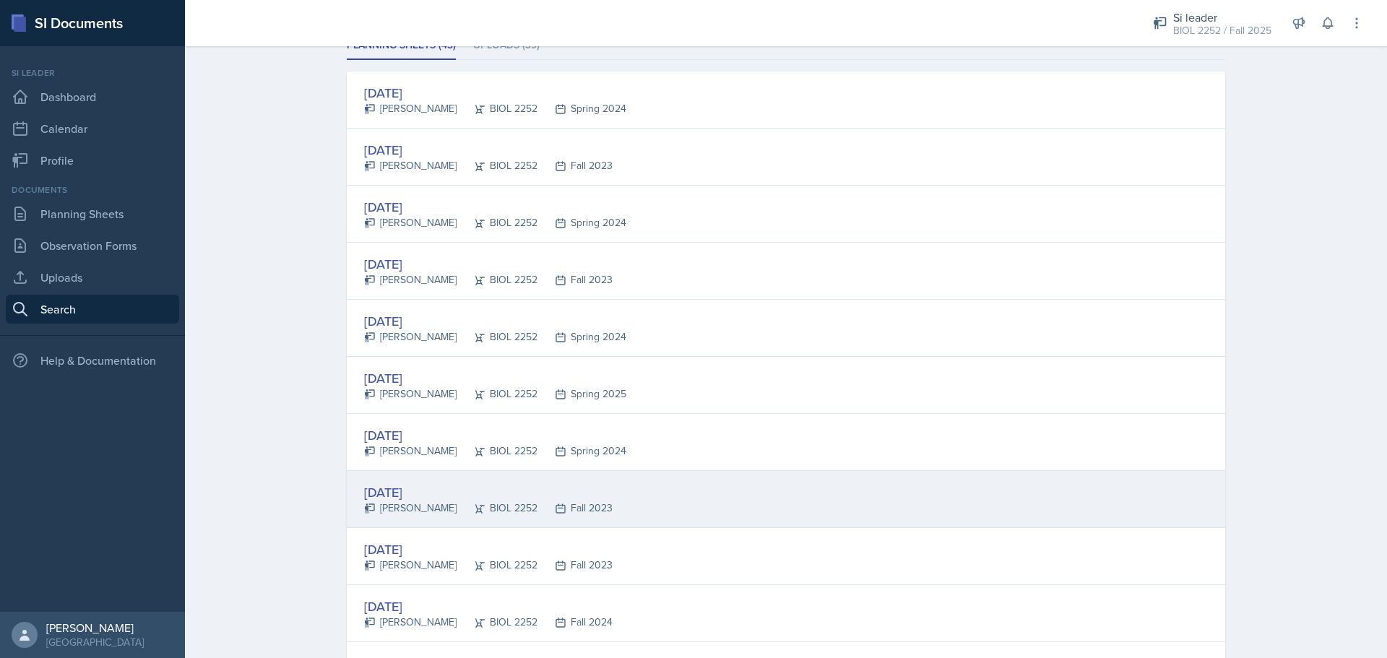
click at [703, 510] on div "[DATE] [PERSON_NAME] BIOL 2252 Fall 2023" at bounding box center [786, 499] width 879 height 57
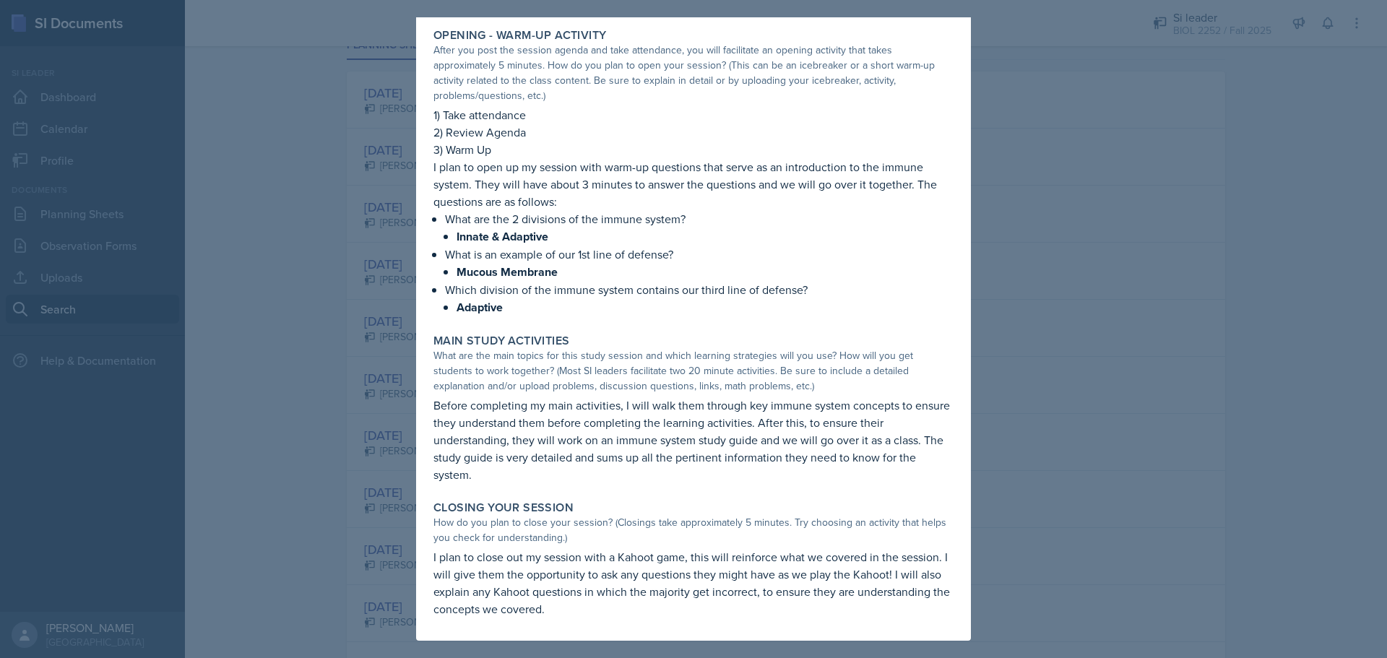
scroll to position [0, 0]
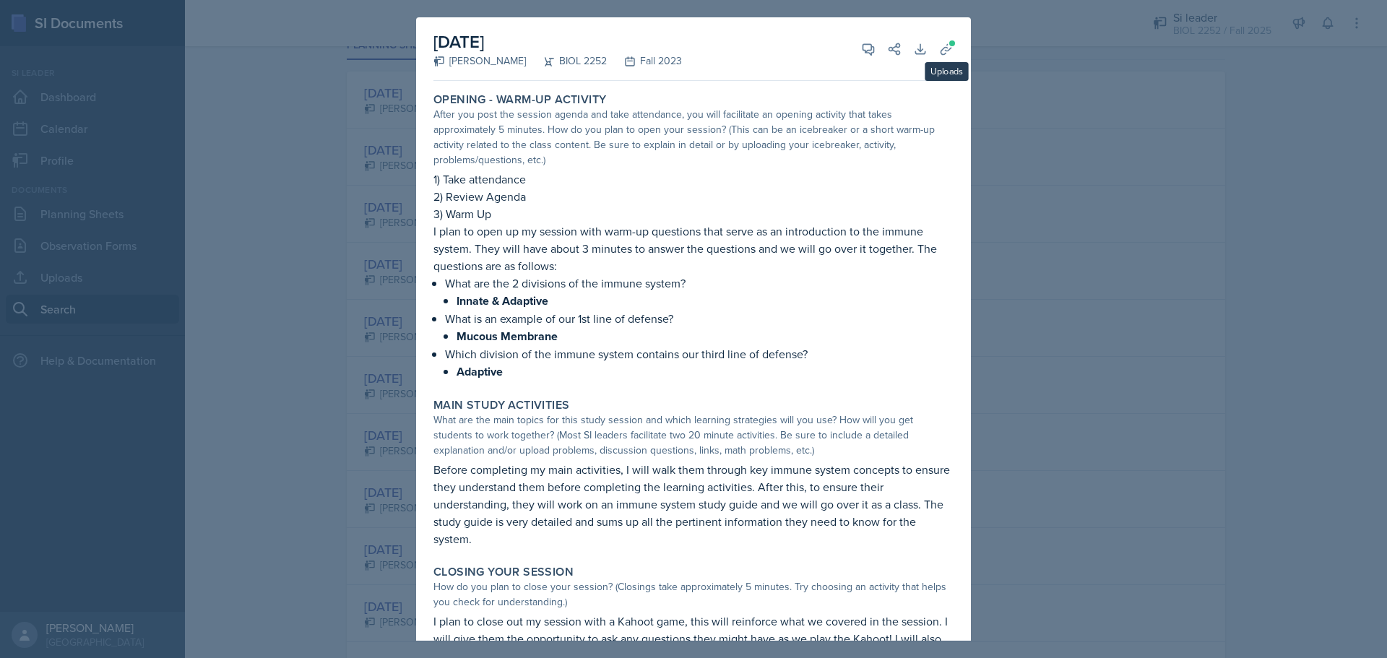
click at [949, 44] on div "[DATE] [PERSON_NAME] BIOL 2252 Fall 2023 View Comments Comments Send Share Down…" at bounding box center [693, 361] width 555 height 688
click at [937, 59] on button "Uploads" at bounding box center [947, 49] width 26 height 26
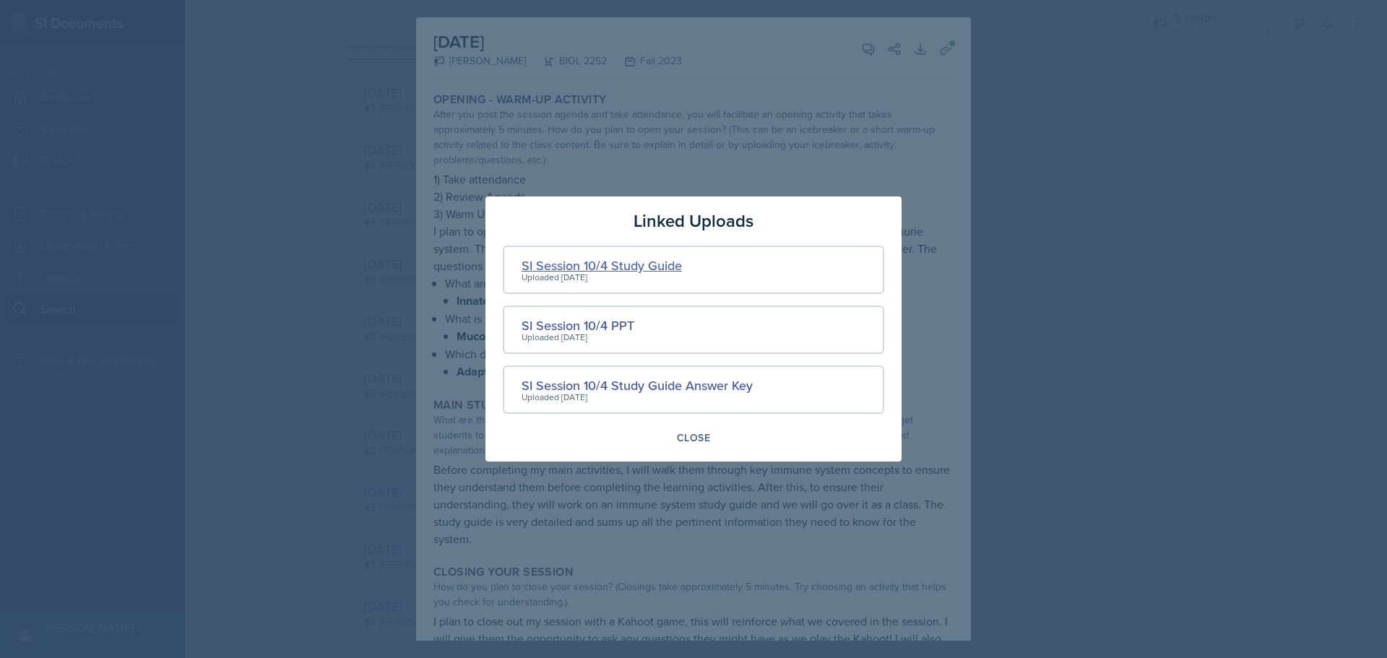
click at [610, 270] on div "SI Session 10/4 Study Guide" at bounding box center [602, 266] width 160 height 20
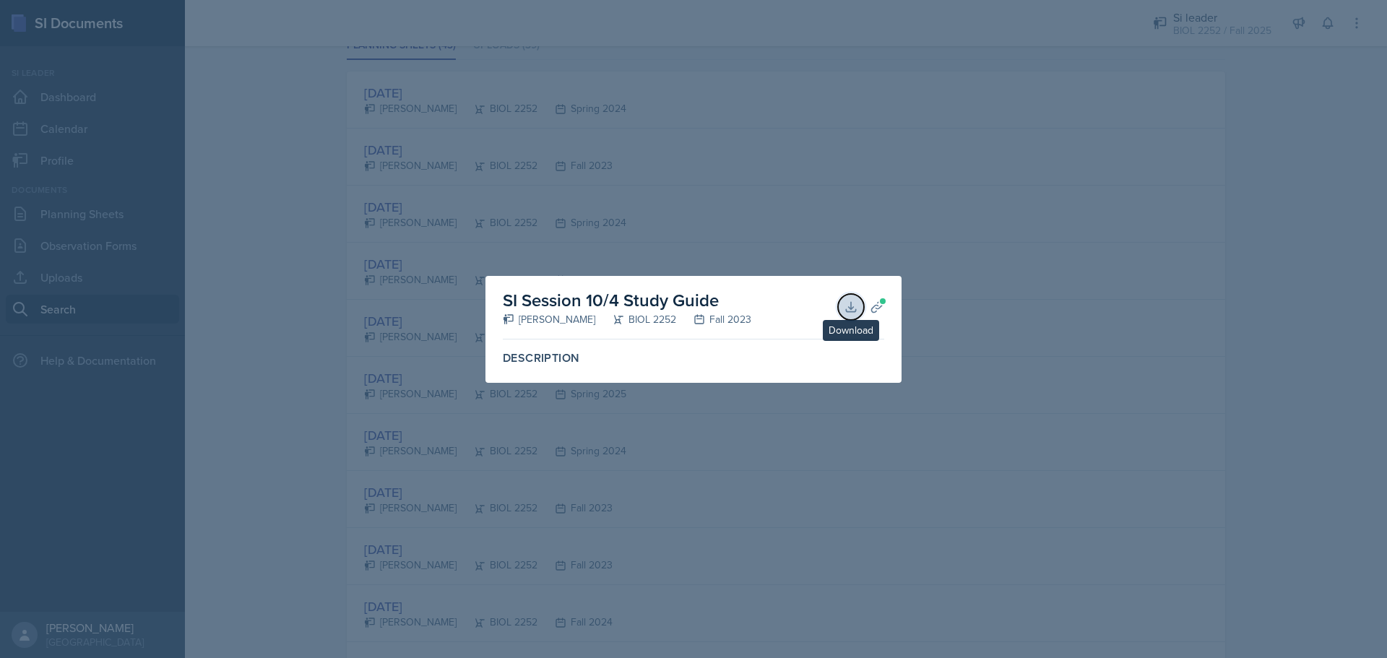
click at [846, 301] on icon at bounding box center [851, 307] width 14 height 14
click at [948, 277] on div at bounding box center [693, 329] width 1387 height 658
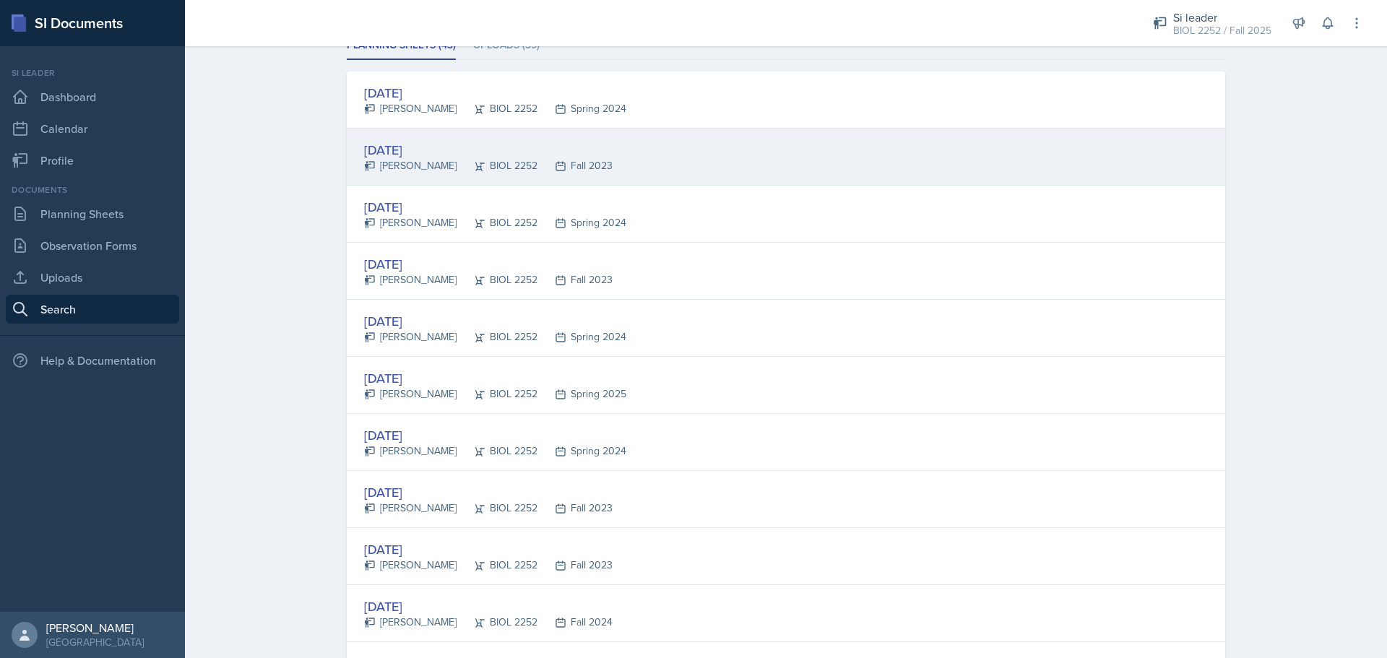
click at [633, 165] on div "[DATE] [PERSON_NAME] BIOL 2252 Fall 2023" at bounding box center [786, 157] width 879 height 57
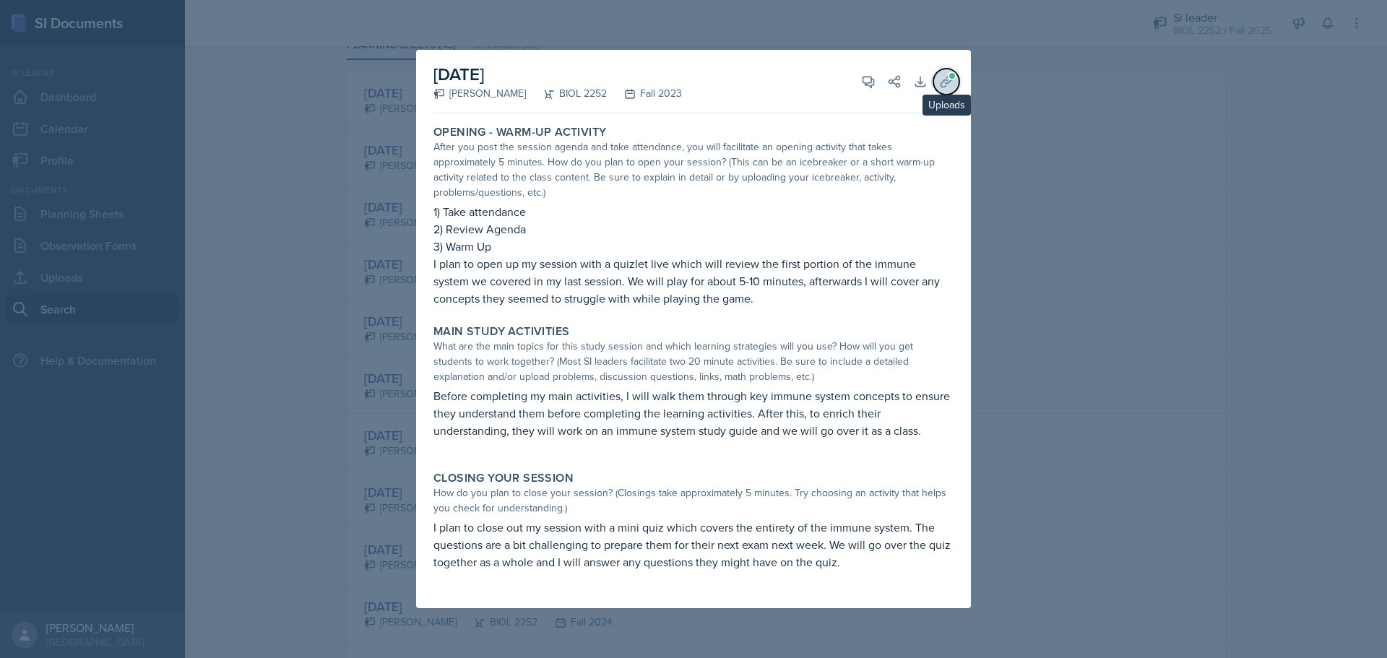
click at [954, 95] on button "Uploads" at bounding box center [947, 82] width 26 height 26
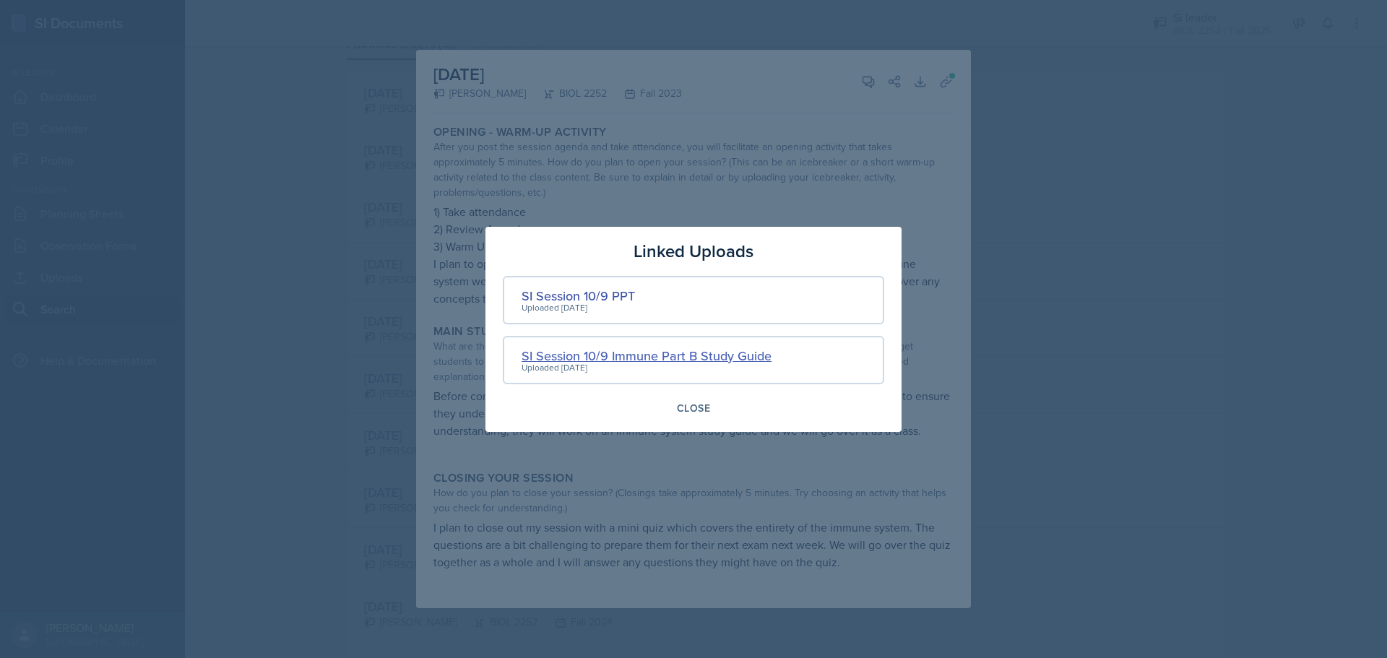
click at [727, 356] on div "SI Session 10/9 Immune Part B Study Guide" at bounding box center [647, 356] width 250 height 20
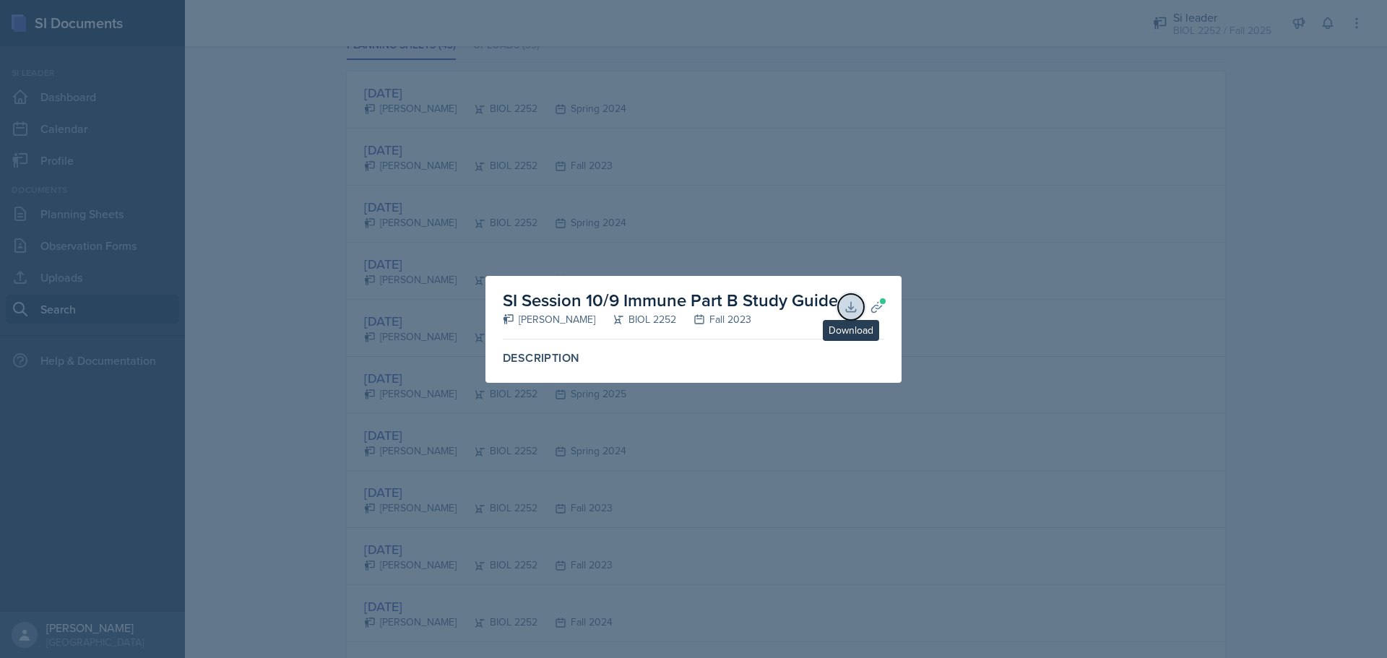
click at [841, 309] on button "Download" at bounding box center [851, 307] width 26 height 26
click at [1029, 219] on div at bounding box center [693, 329] width 1387 height 658
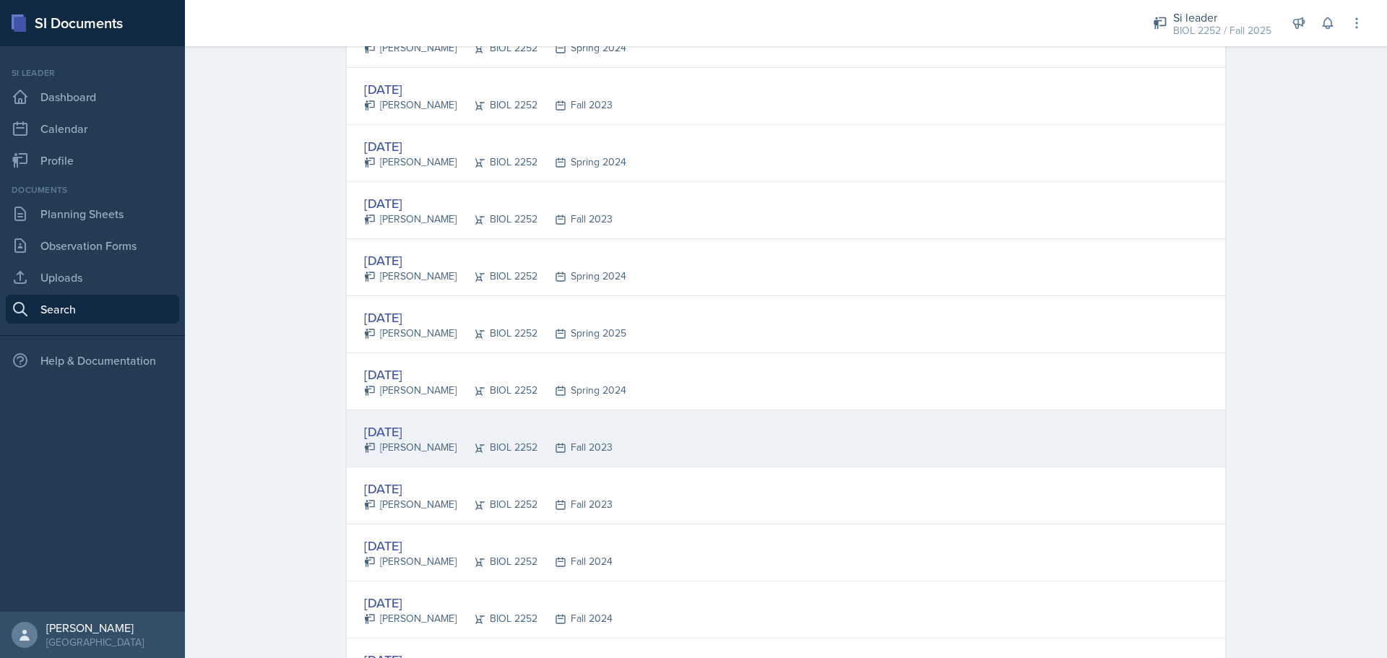
scroll to position [361, 0]
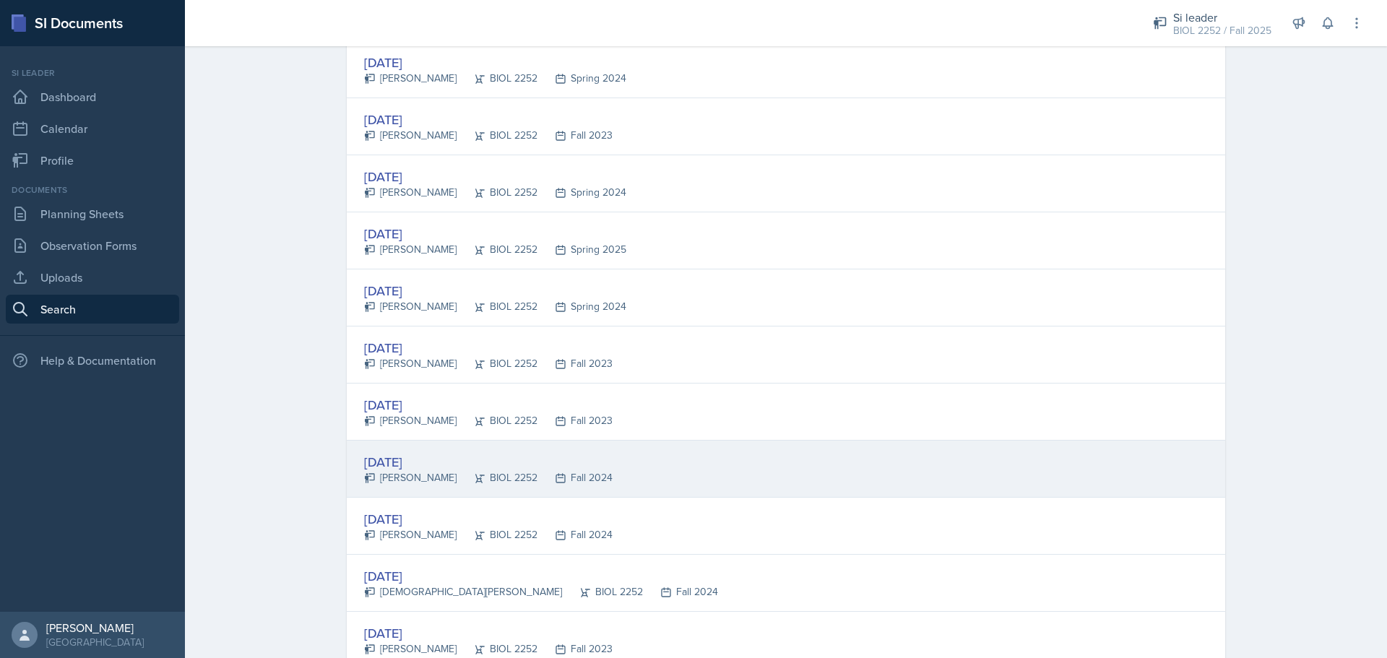
click at [734, 464] on div "[DATE] [PERSON_NAME] BIOL 2252 Fall 2024" at bounding box center [786, 469] width 879 height 57
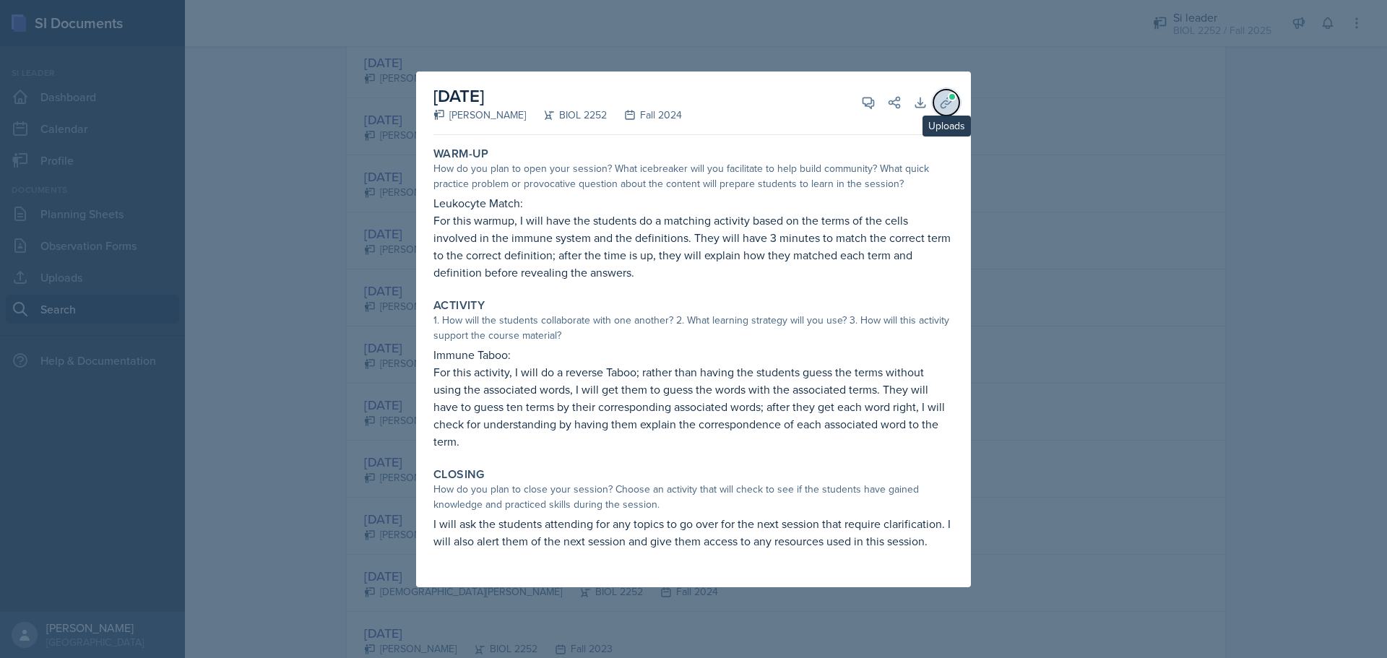
click at [941, 100] on icon at bounding box center [946, 102] width 14 height 14
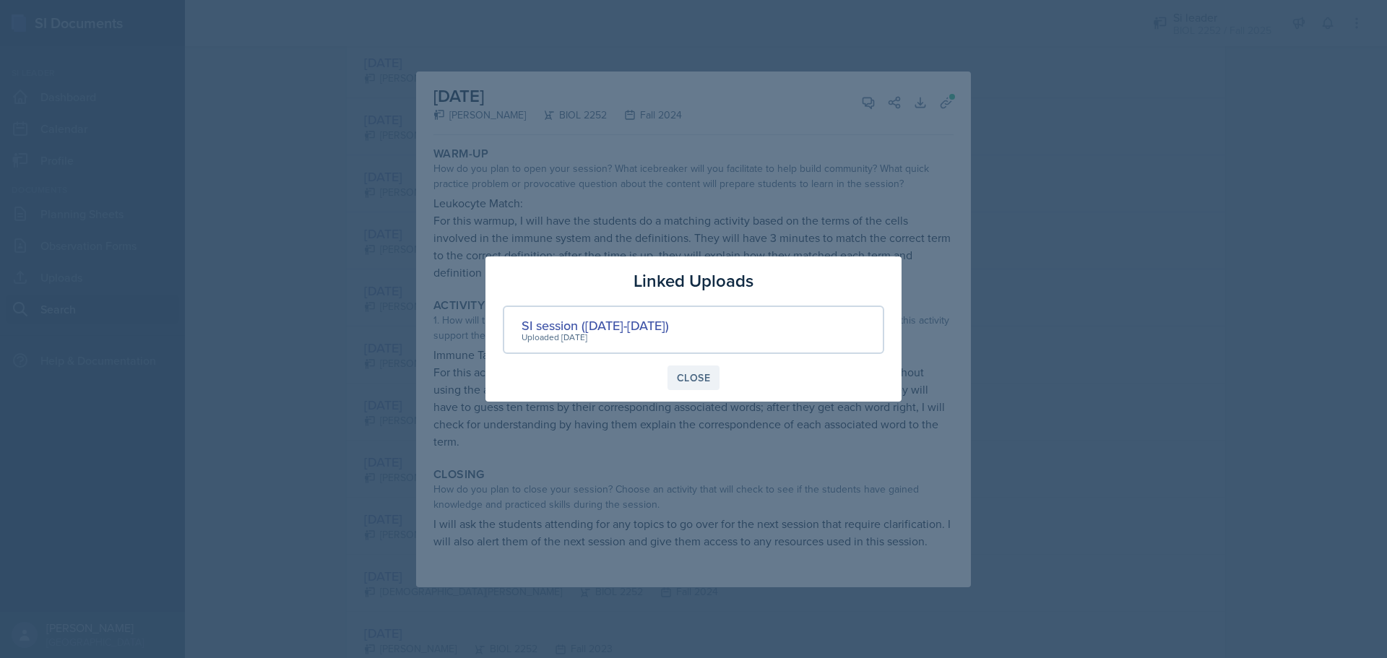
click at [700, 374] on div "Close" at bounding box center [693, 378] width 33 height 12
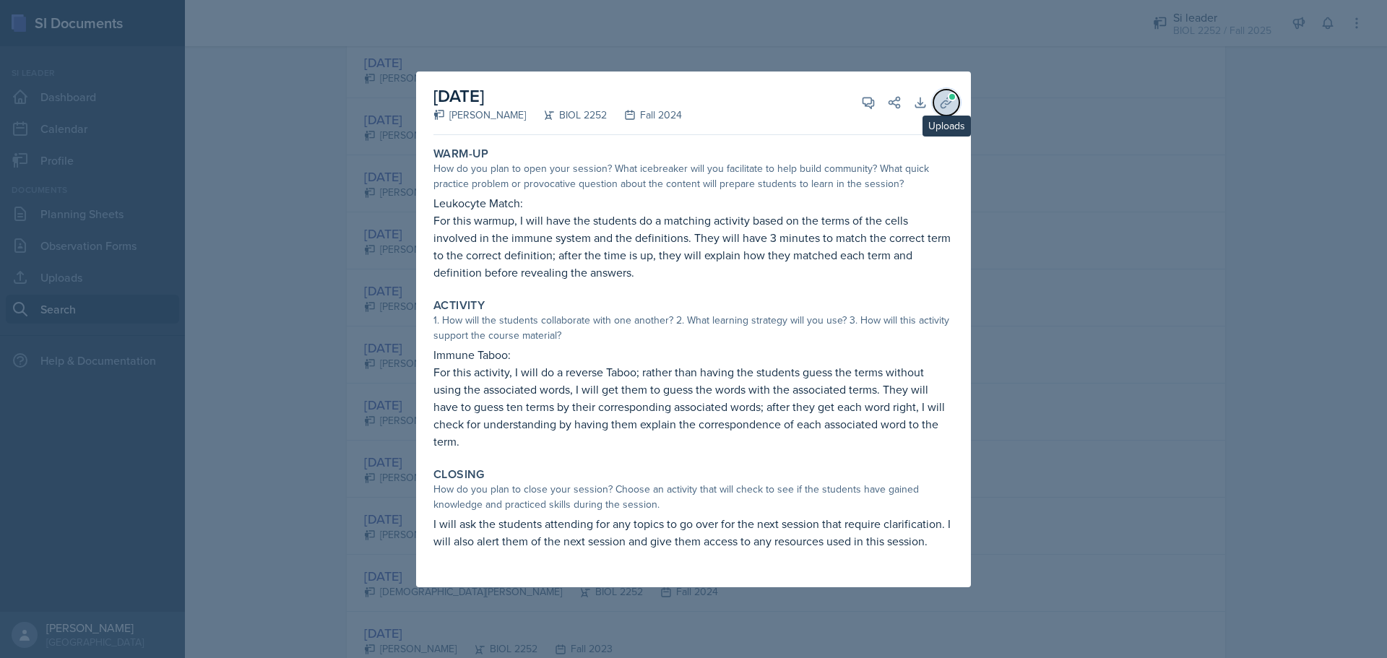
click at [952, 99] on span at bounding box center [952, 96] width 9 height 9
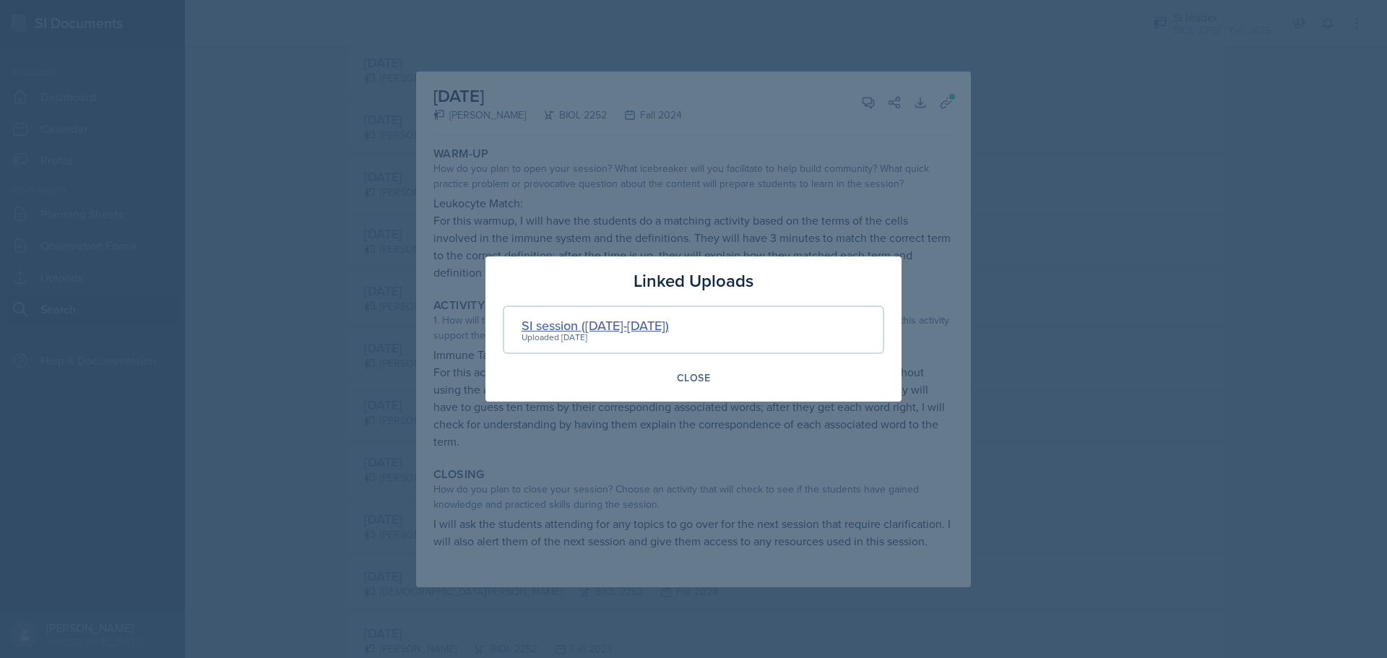
click at [656, 332] on div "SI session ([DATE]-[DATE])" at bounding box center [595, 326] width 147 height 20
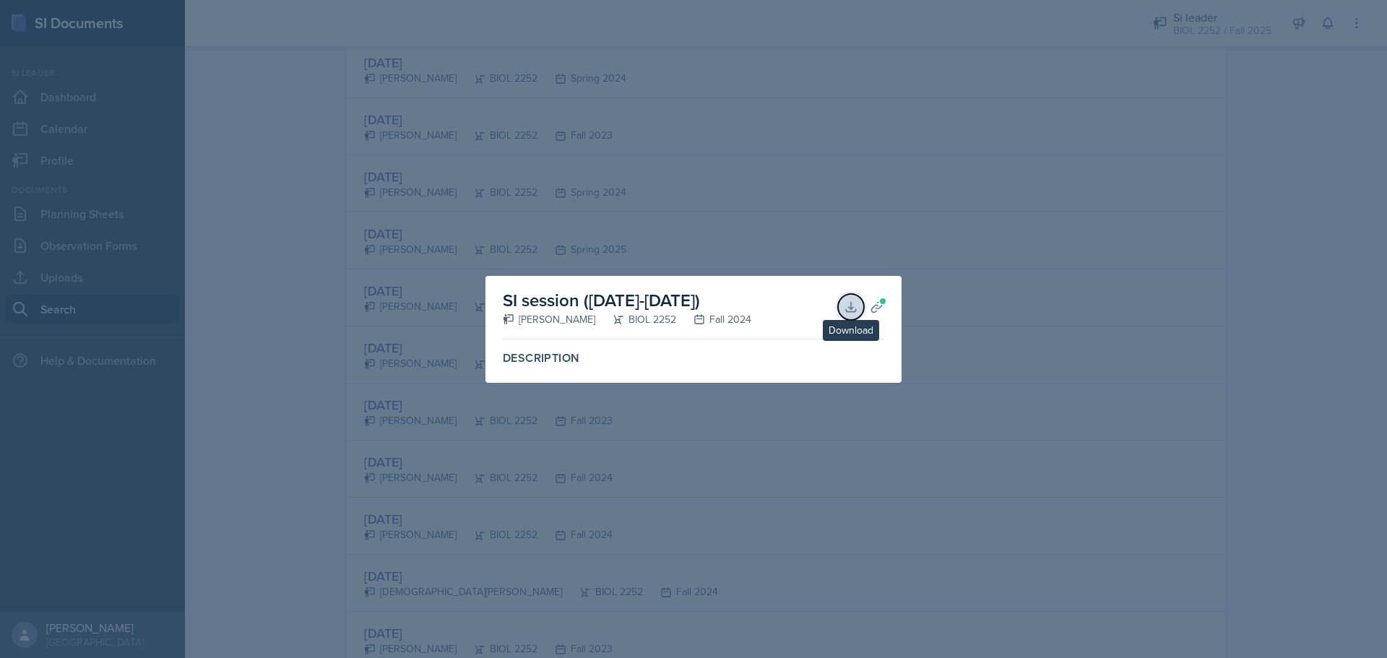
click at [856, 297] on button "Download" at bounding box center [851, 307] width 26 height 26
click at [950, 259] on div at bounding box center [693, 329] width 1387 height 658
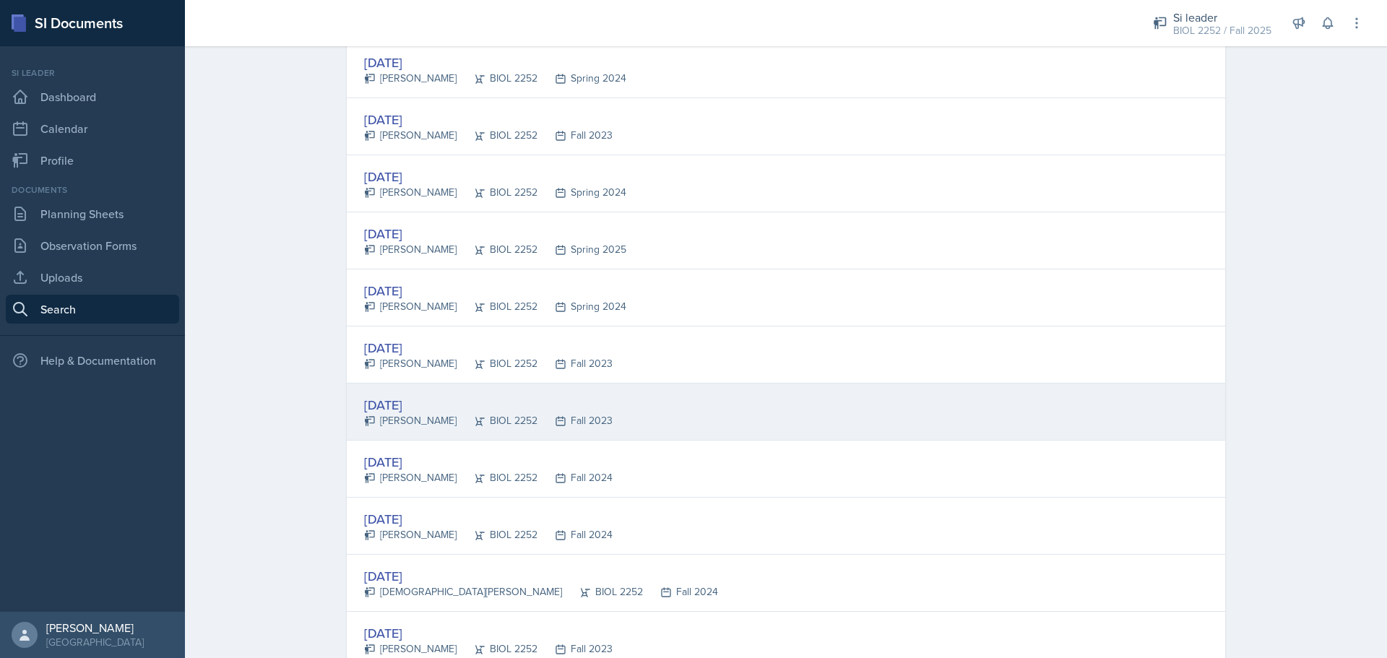
click at [786, 396] on div "[DATE] [PERSON_NAME] BIOL 2252 Fall 2023" at bounding box center [786, 412] width 879 height 57
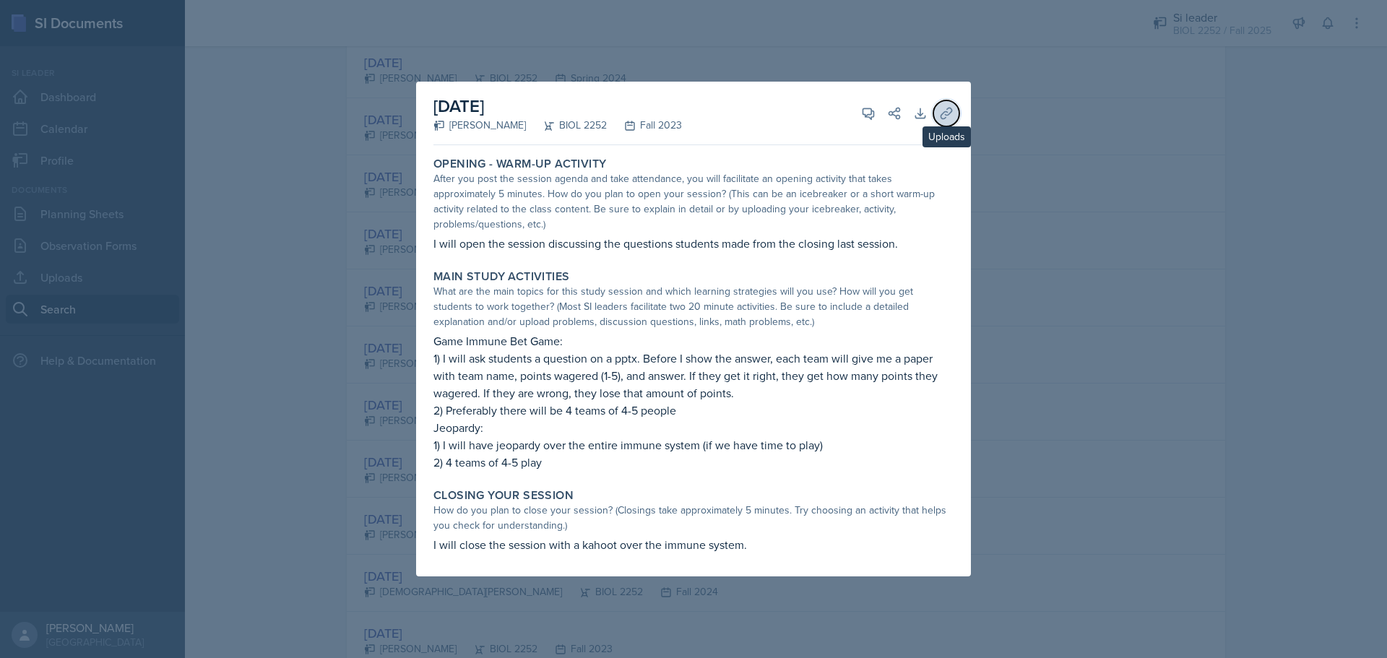
click at [949, 117] on icon at bounding box center [946, 113] width 14 height 14
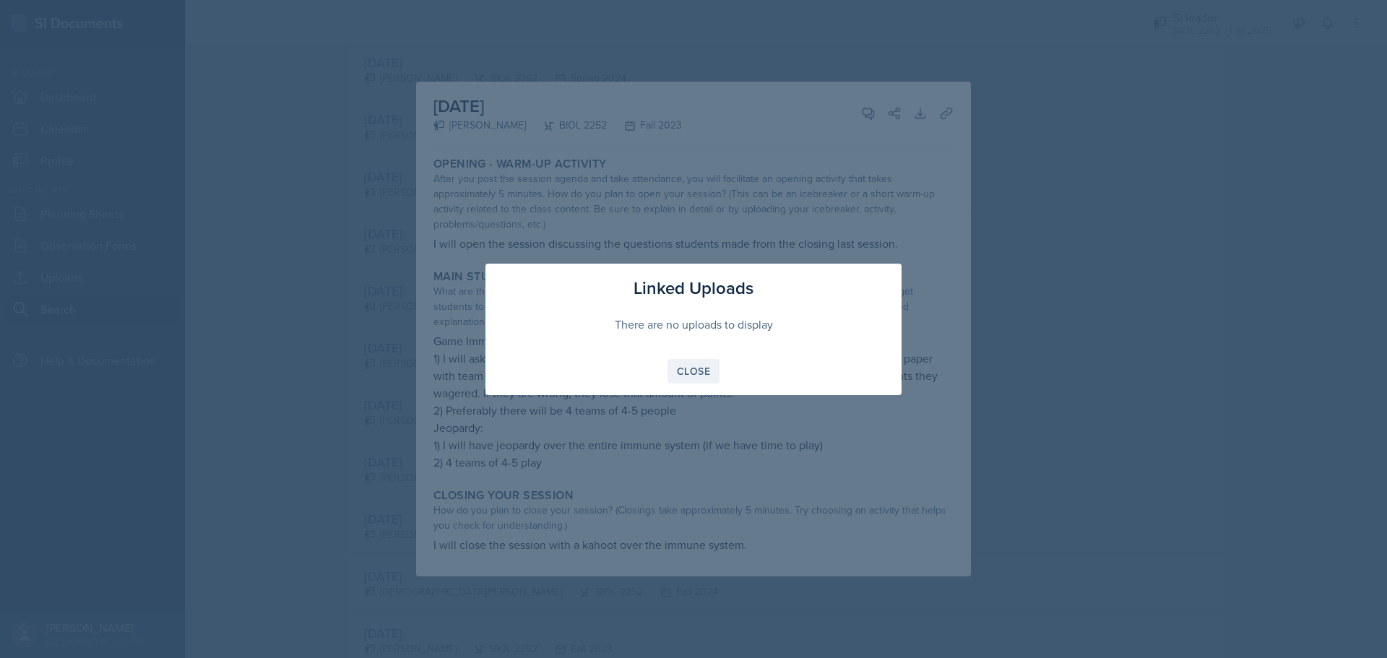
click at [685, 367] on div "Close" at bounding box center [693, 372] width 33 height 12
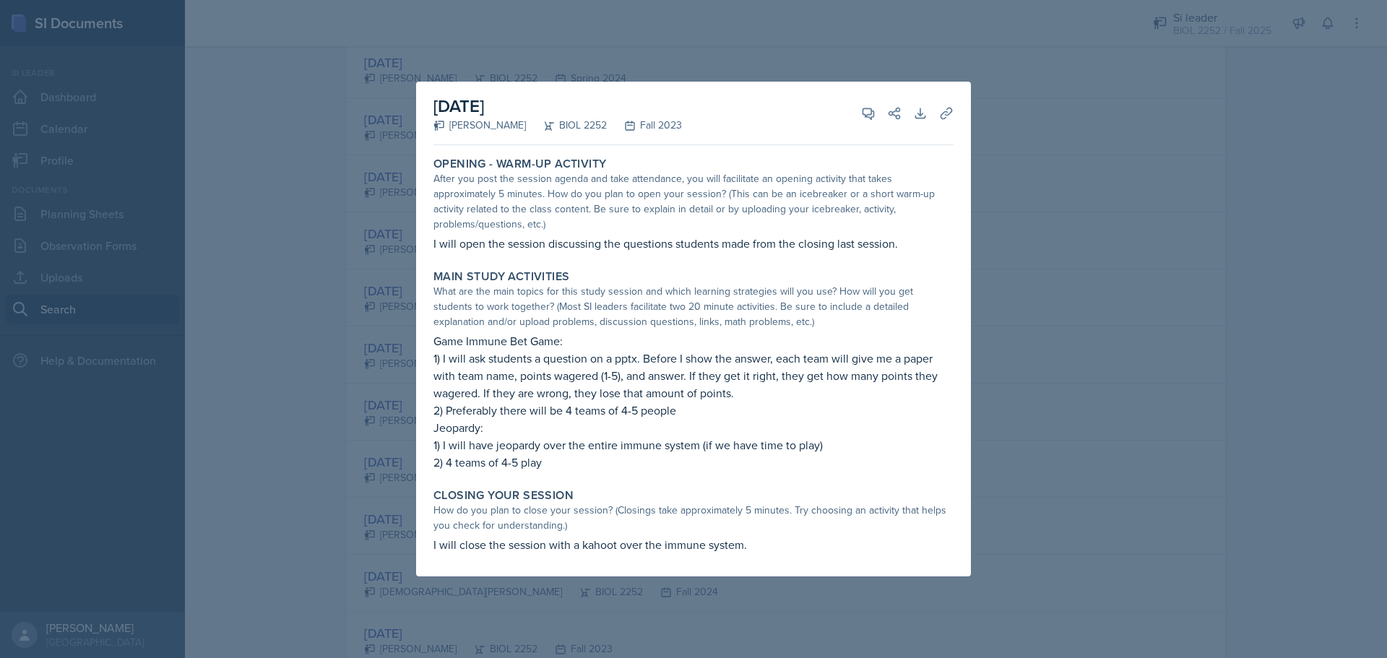
click at [1097, 236] on div at bounding box center [693, 329] width 1387 height 658
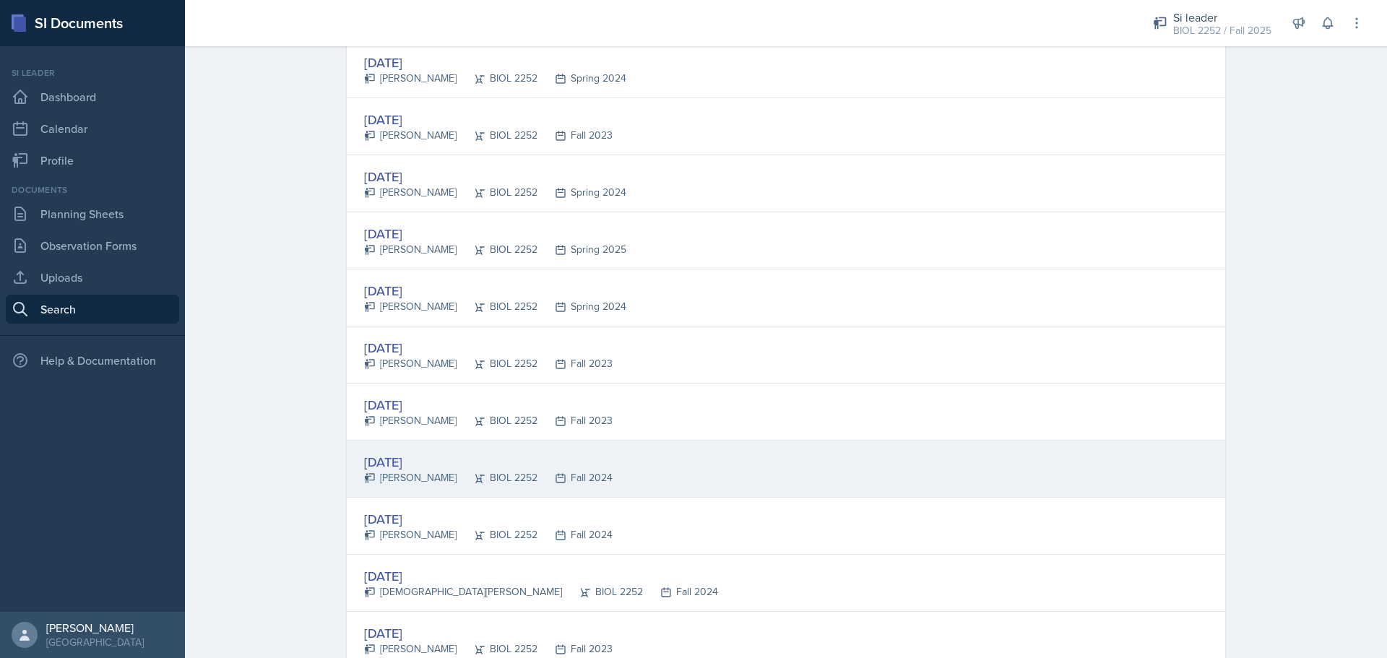
scroll to position [434, 0]
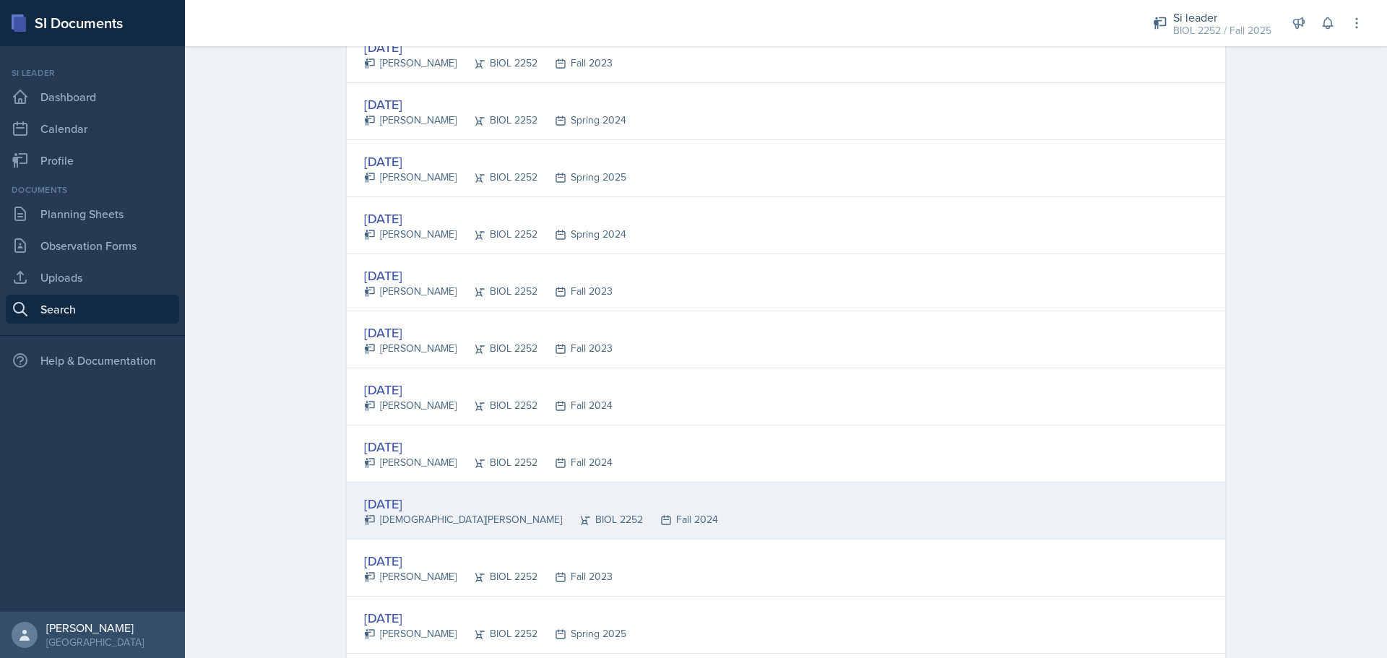
click at [707, 497] on div "[DATE] [PERSON_NAME] BIOL 2252 Fall 2024" at bounding box center [786, 511] width 879 height 57
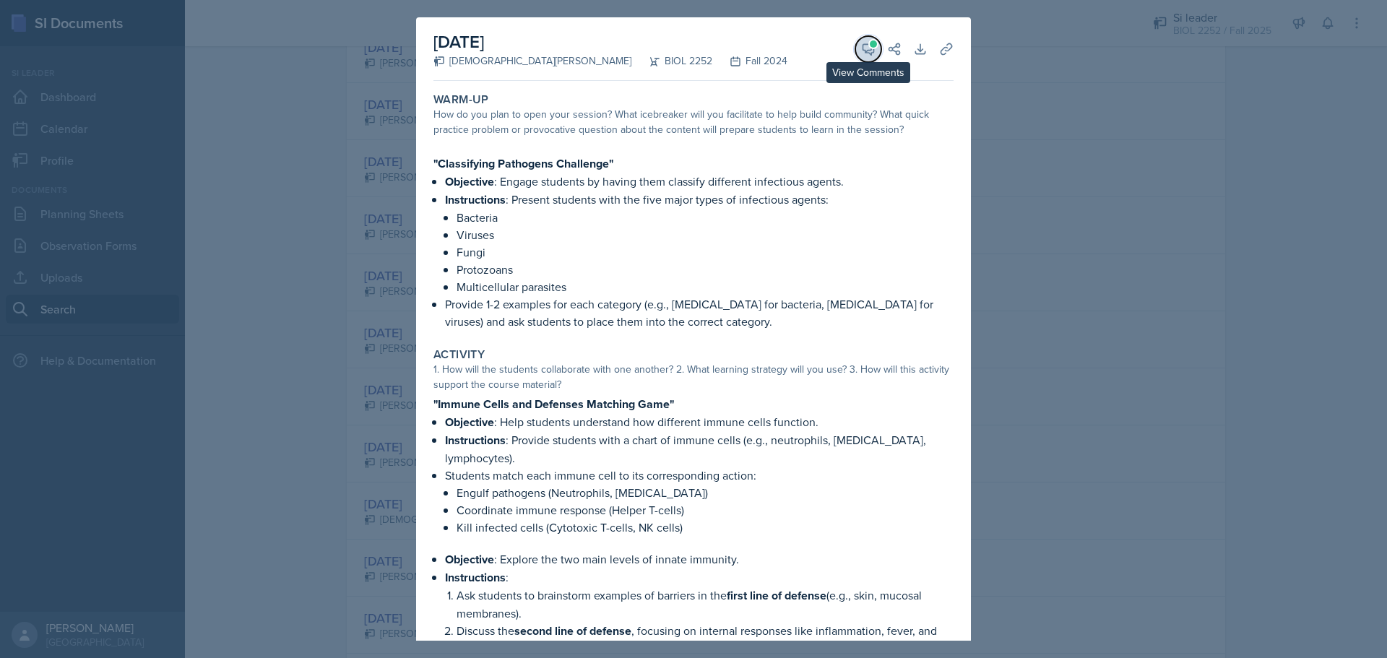
click at [861, 55] on icon at bounding box center [868, 49] width 14 height 14
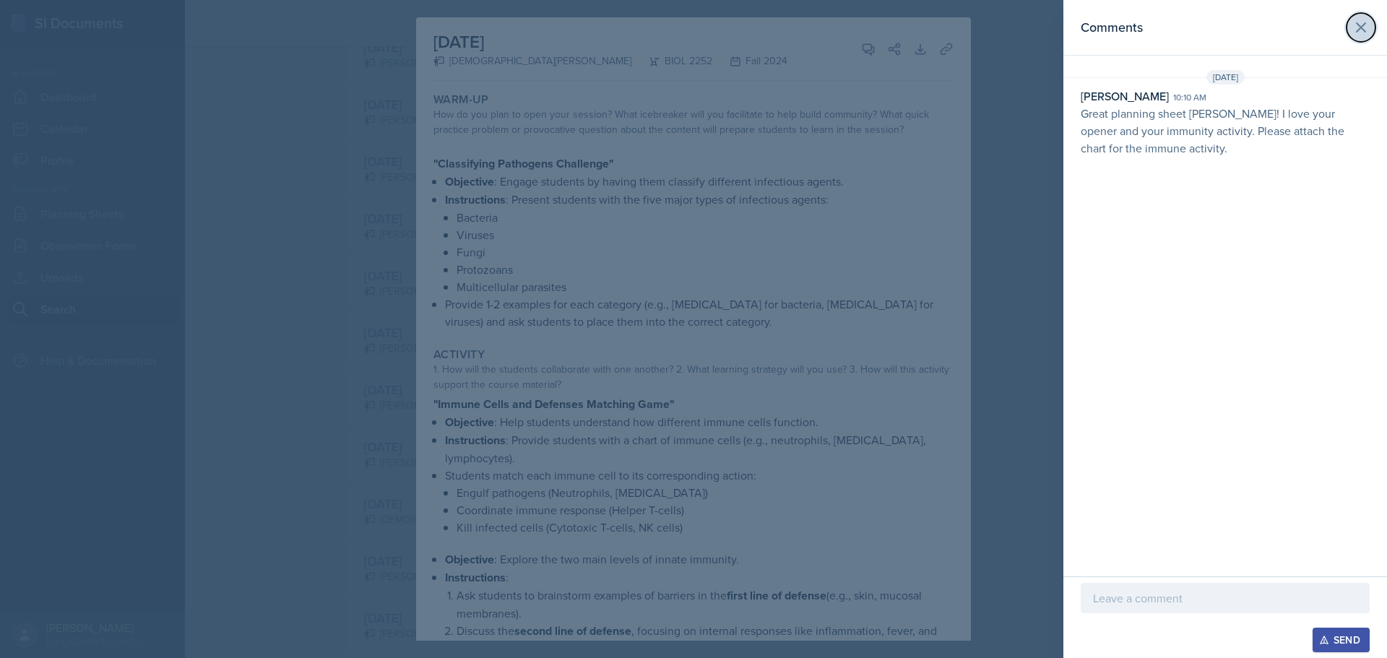
click at [1354, 26] on icon at bounding box center [1361, 27] width 17 height 17
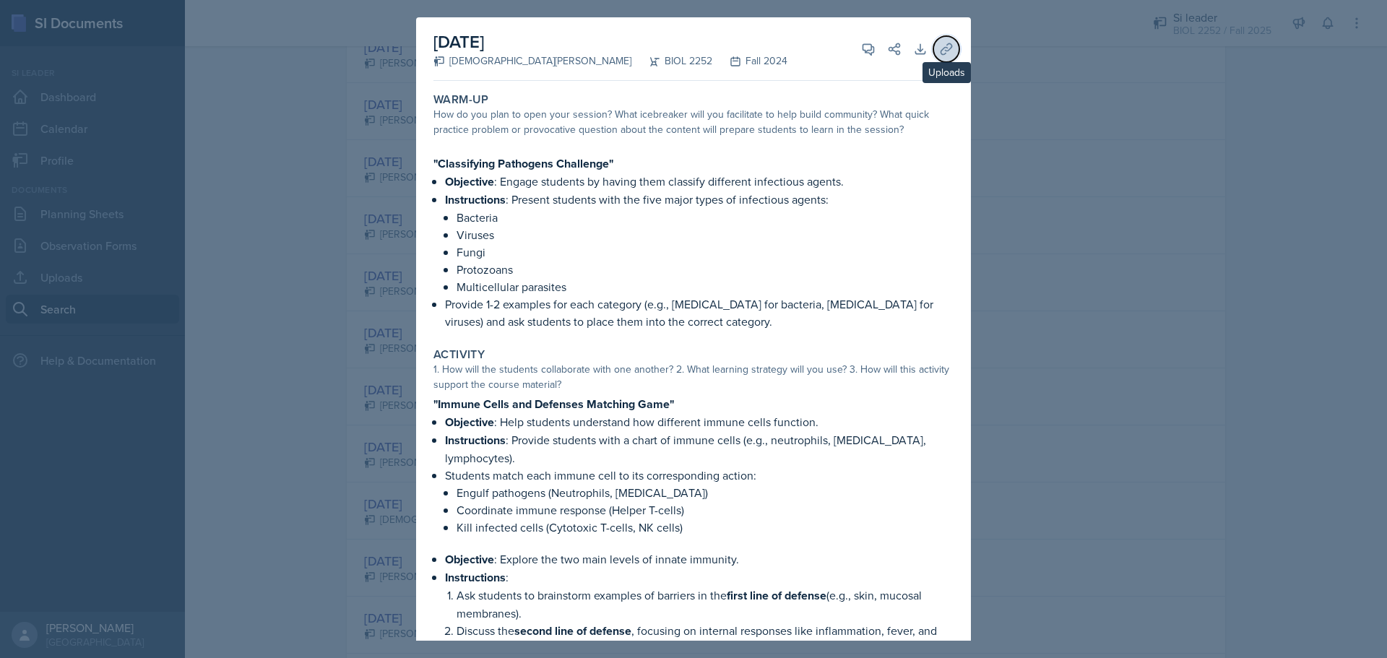
click at [939, 46] on icon at bounding box center [946, 49] width 14 height 14
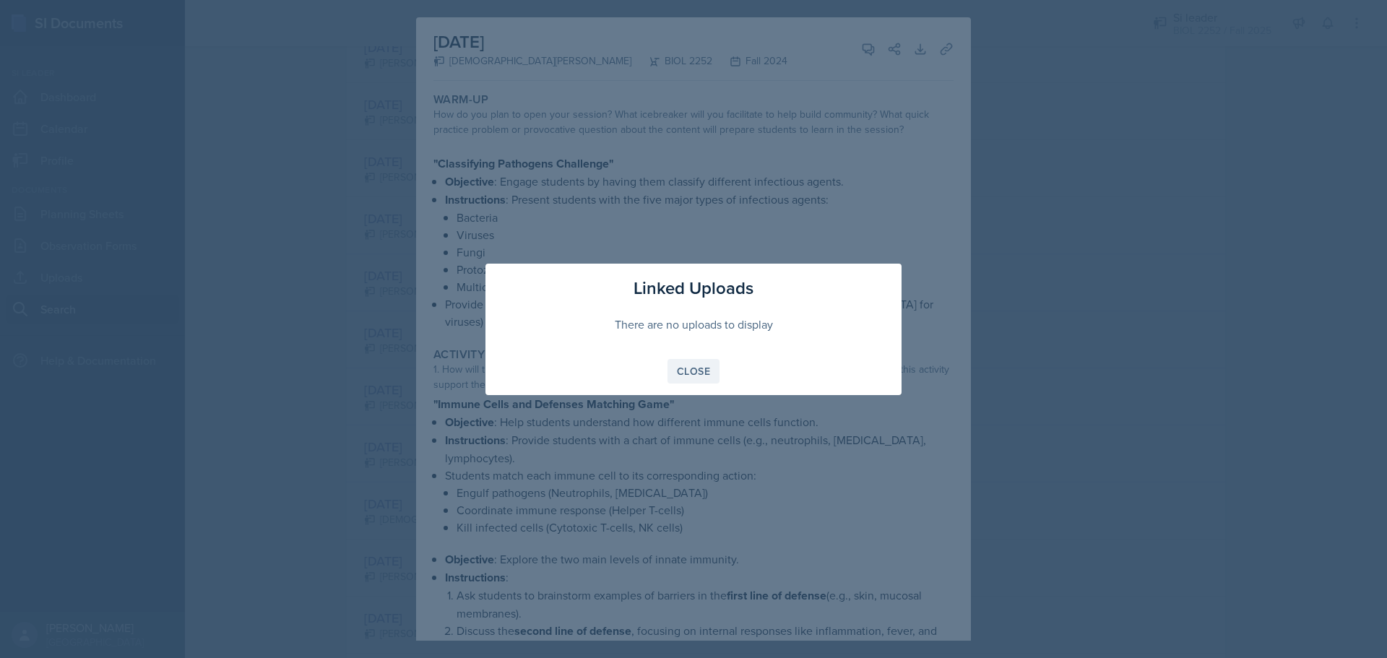
click at [713, 363] on button "Close" at bounding box center [694, 371] width 52 height 25
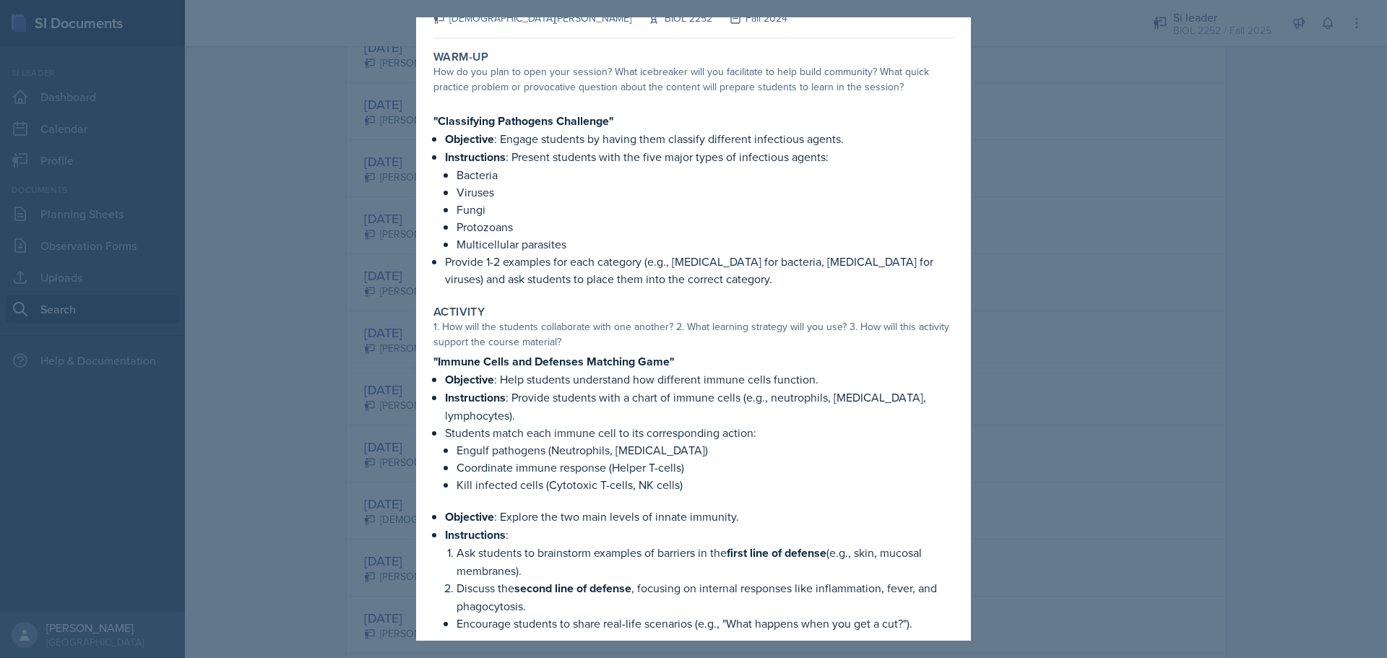
scroll to position [0, 0]
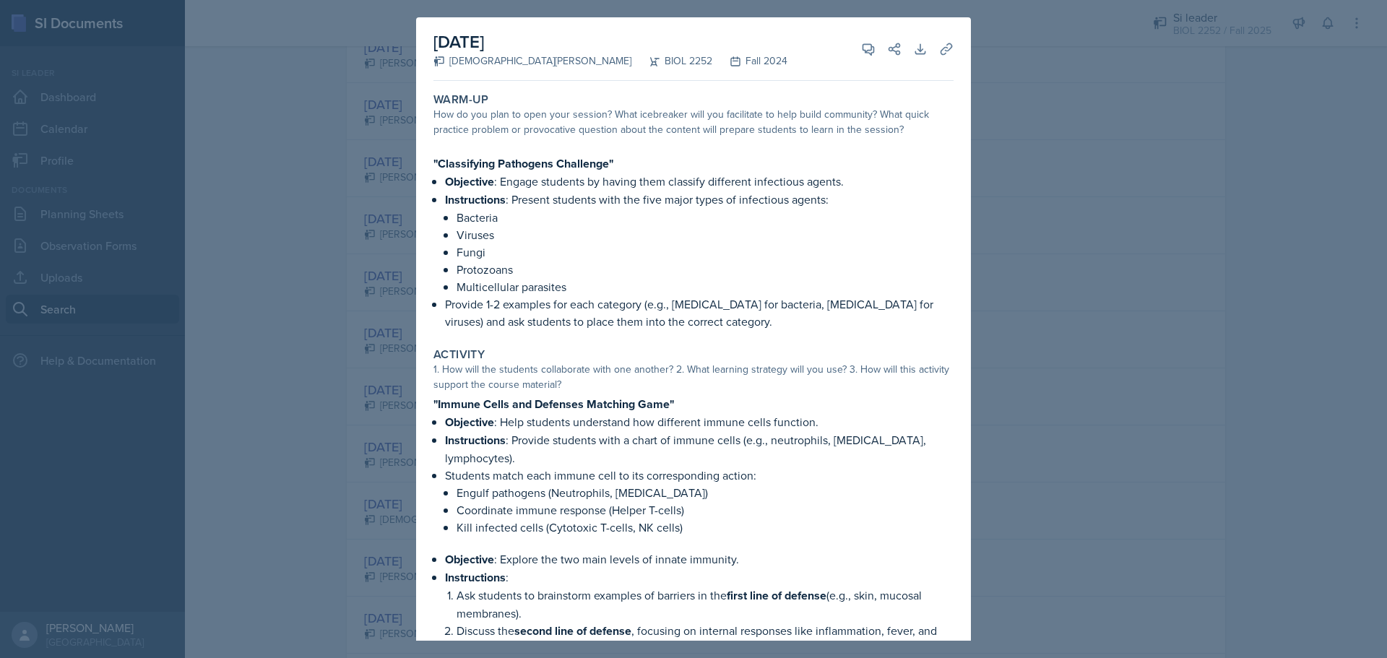
click at [1130, 248] on div at bounding box center [693, 329] width 1387 height 658
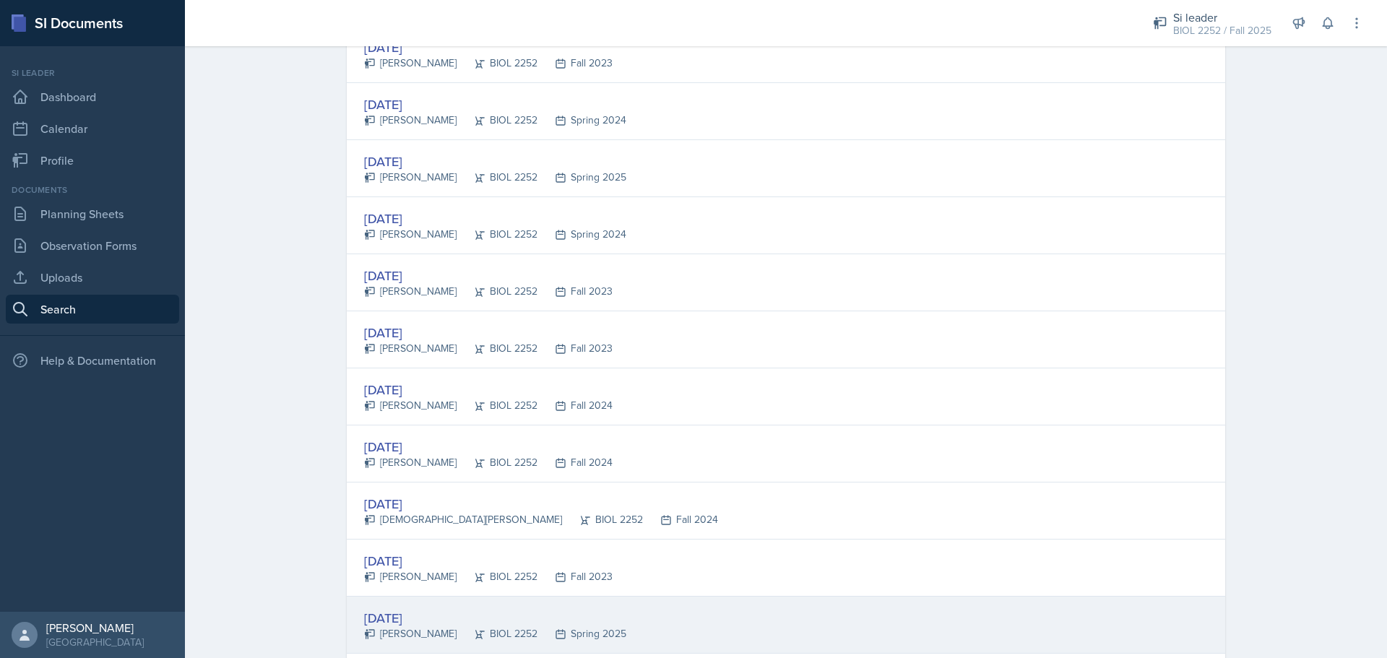
click at [731, 610] on div "[DATE] [PERSON_NAME] BIOL 2252 Spring 2025" at bounding box center [786, 625] width 879 height 57
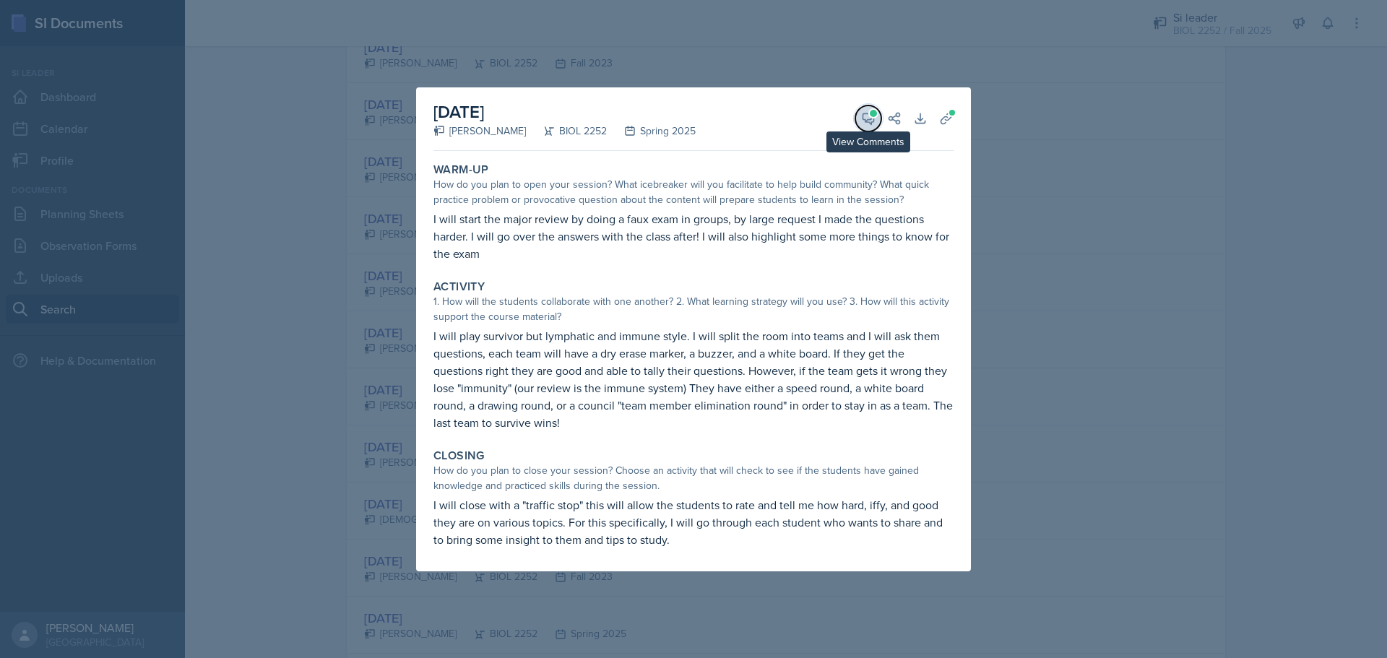
click at [865, 119] on icon at bounding box center [868, 118] width 14 height 14
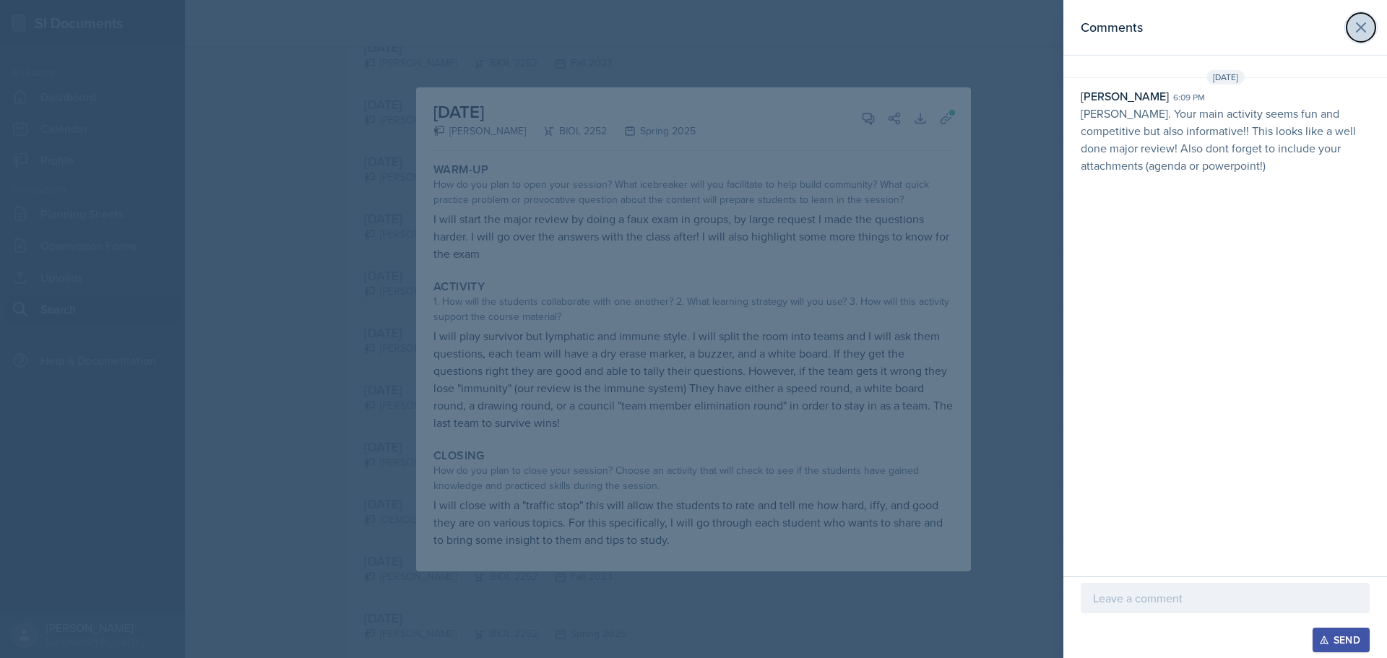
click at [1352, 29] on button at bounding box center [1361, 27] width 29 height 29
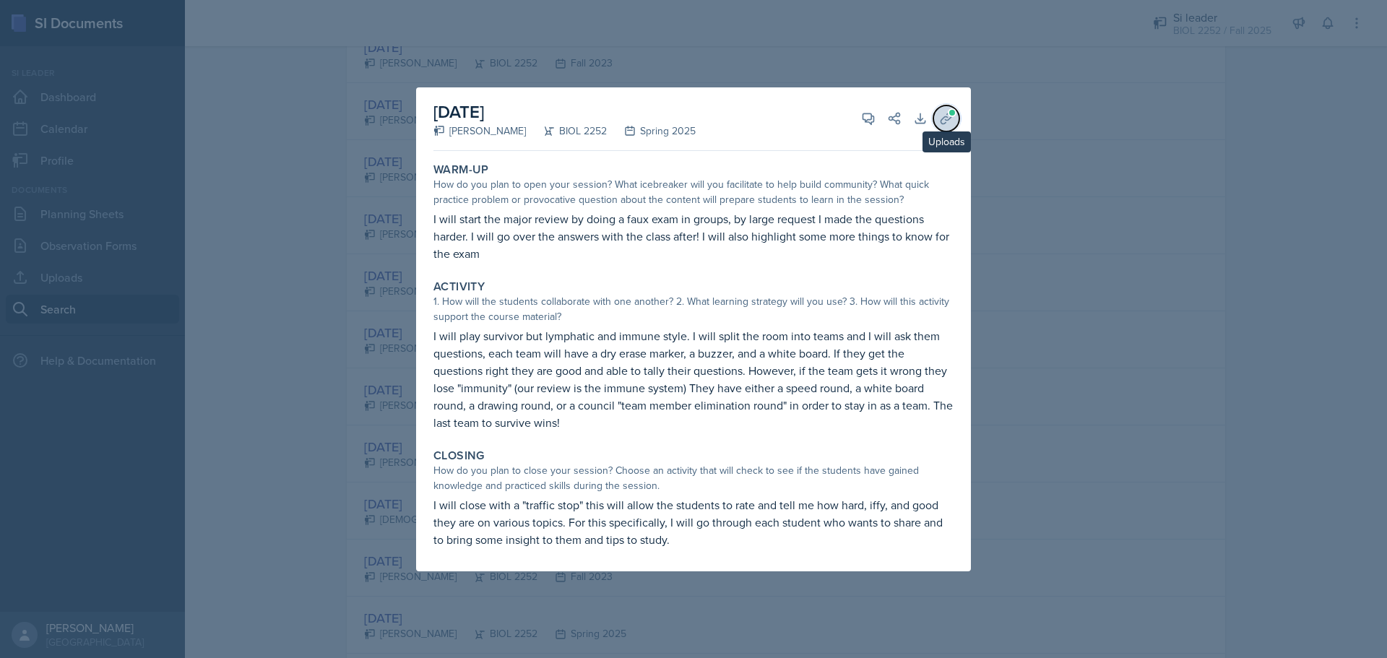
click at [951, 111] on span at bounding box center [952, 112] width 9 height 9
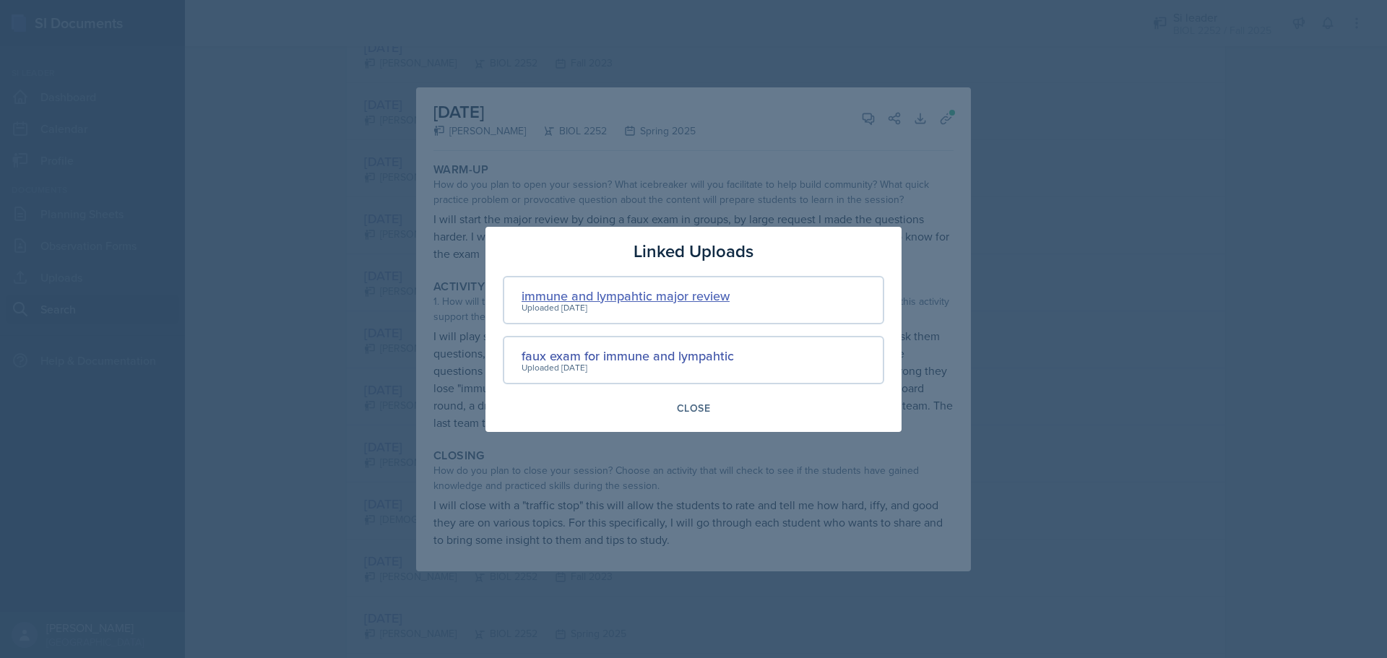
click at [704, 304] on div "immune and lympahtic major review" at bounding box center [626, 296] width 208 height 20
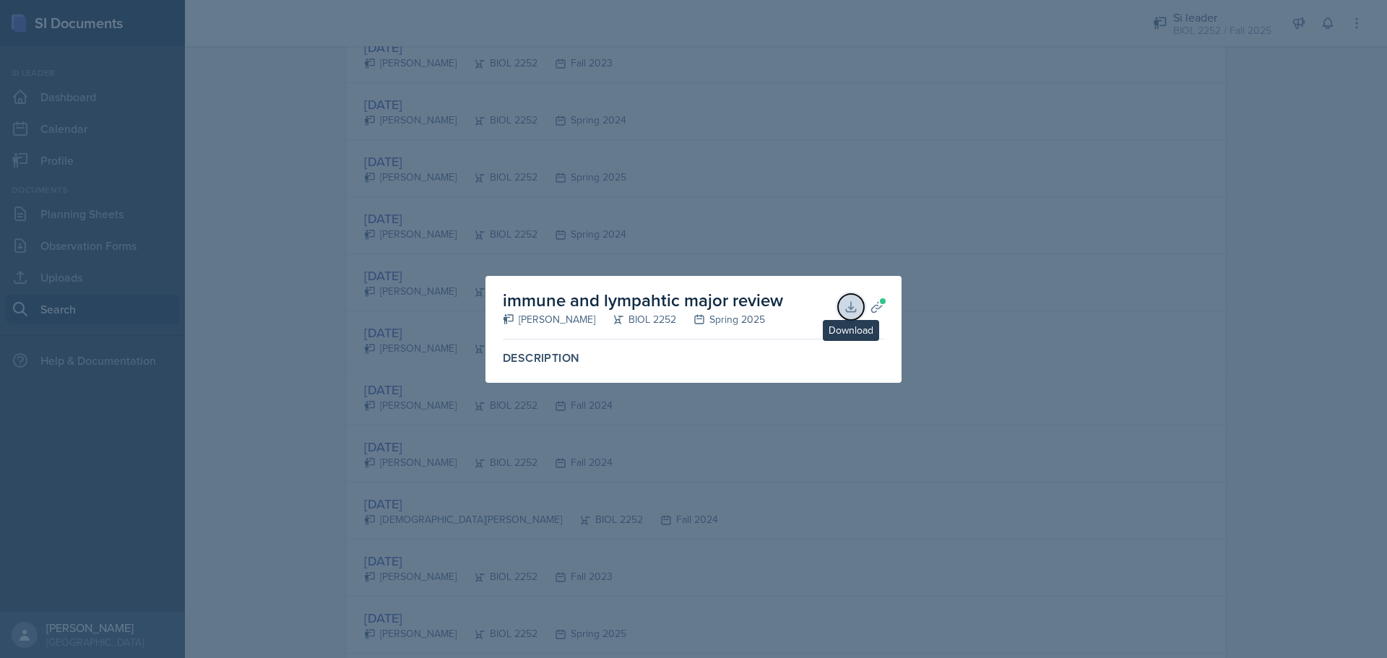
click at [846, 306] on icon at bounding box center [851, 307] width 14 height 14
click at [994, 233] on div at bounding box center [693, 329] width 1387 height 658
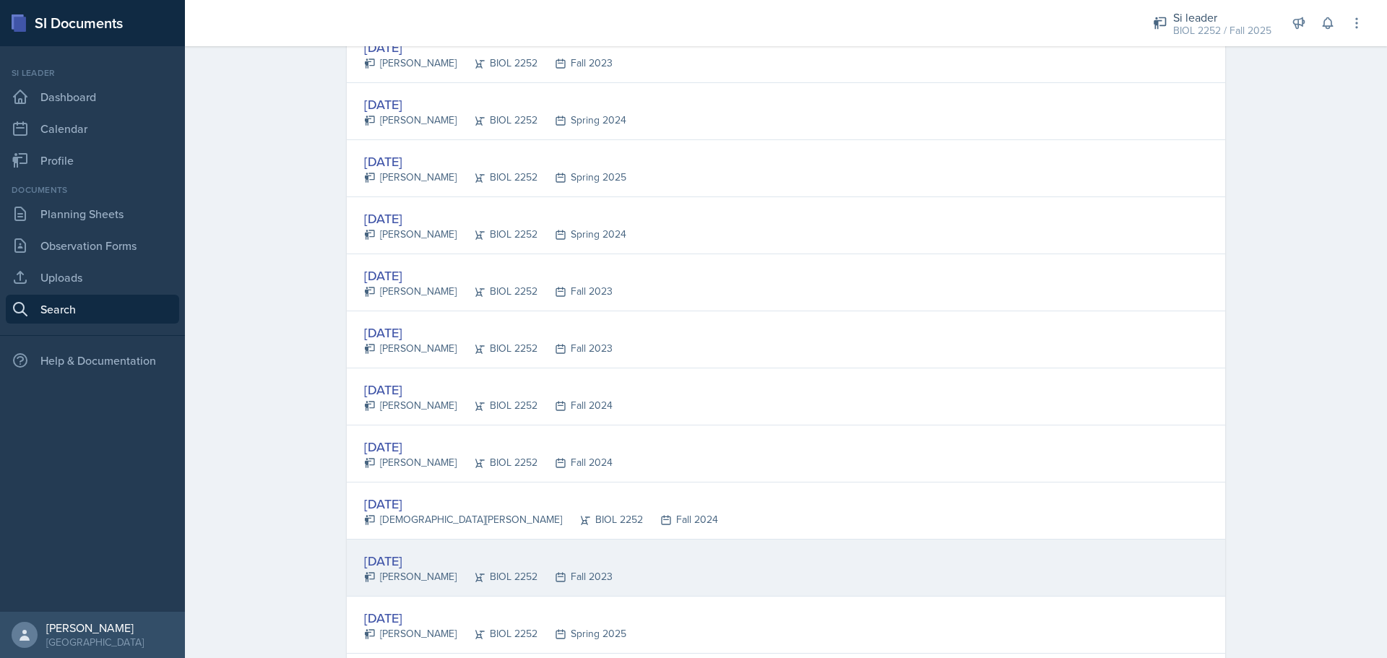
click at [799, 551] on div "[DATE] [PERSON_NAME] BIOL 2252 Fall 2023" at bounding box center [786, 568] width 879 height 57
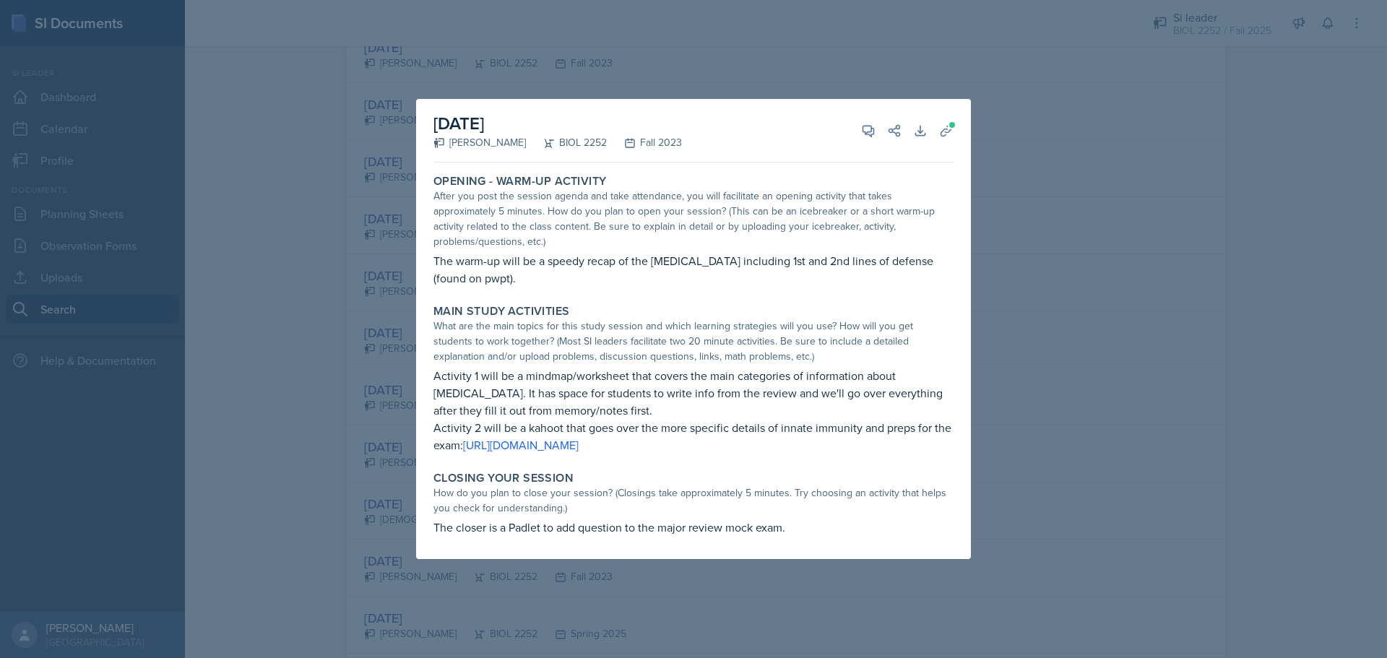
click at [646, 273] on p "The warm-up will be a speedy recap of the [MEDICAL_DATA] including 1st and 2nd …" at bounding box center [694, 269] width 520 height 35
click at [949, 138] on icon at bounding box center [946, 131] width 14 height 14
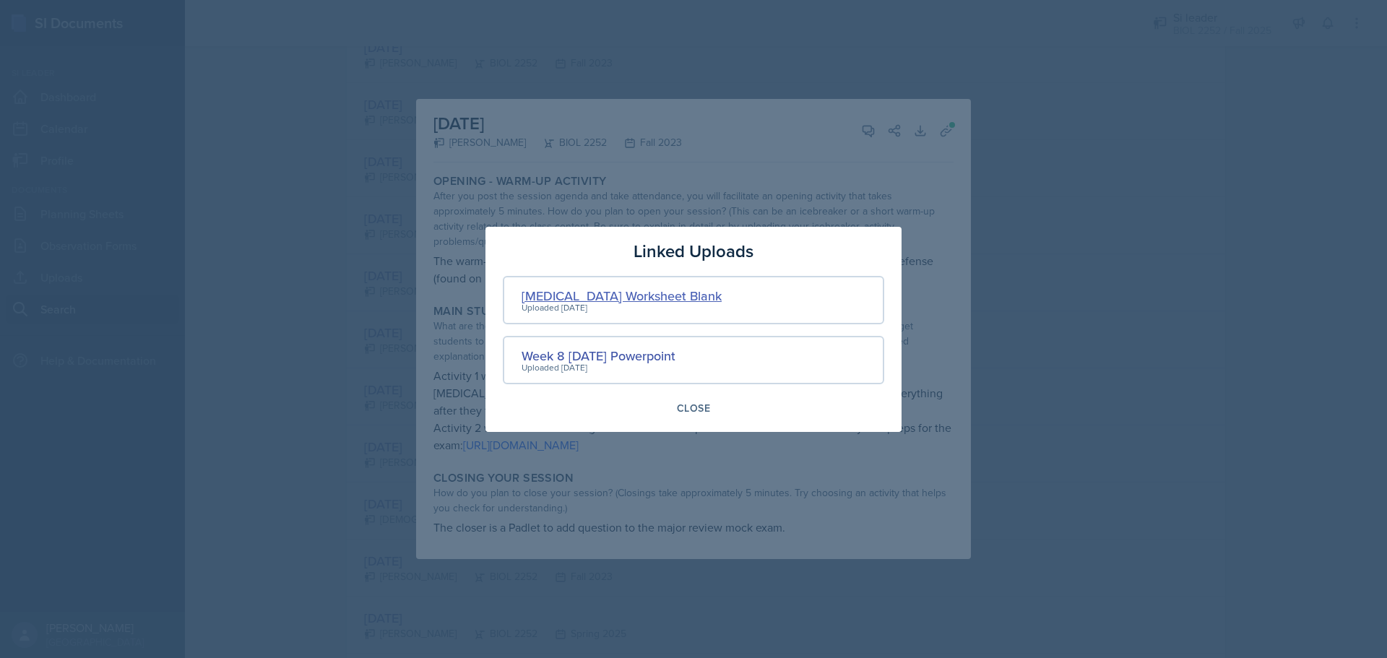
click at [715, 293] on div "[MEDICAL_DATA] Worksheet Blank" at bounding box center [622, 296] width 200 height 20
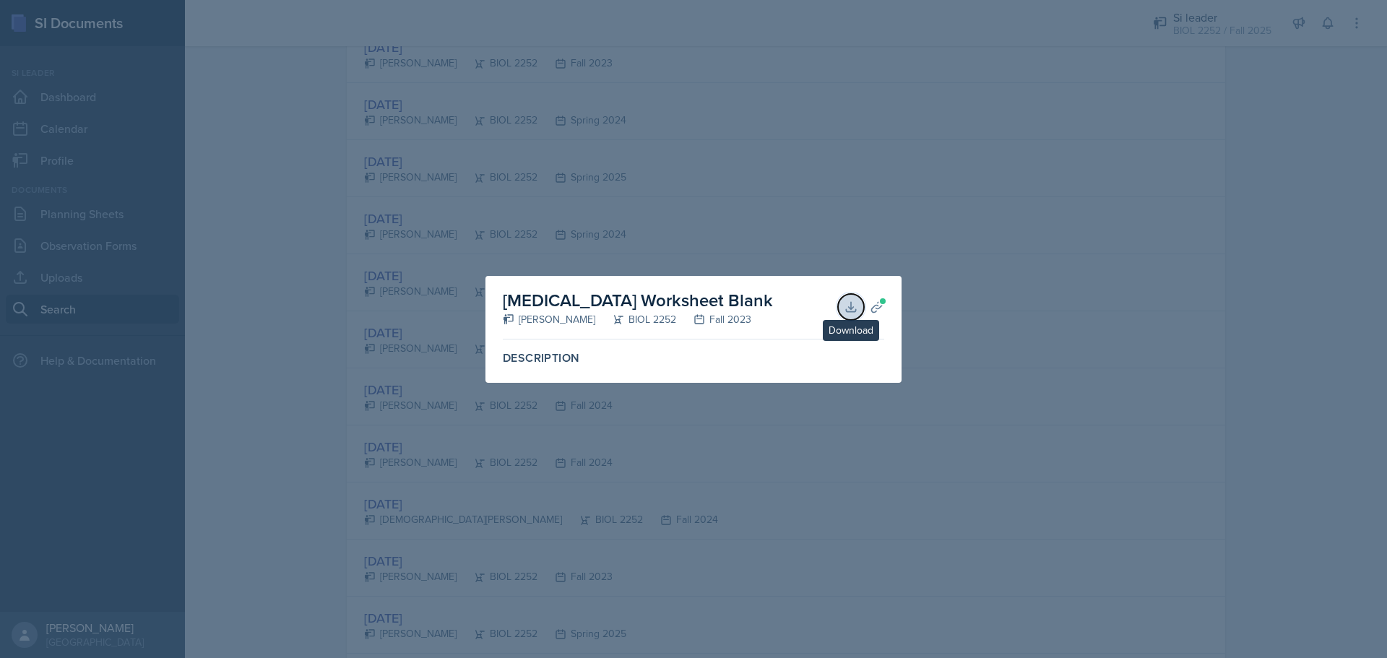
click at [851, 298] on button "Download" at bounding box center [851, 307] width 26 height 26
click at [1003, 255] on div at bounding box center [693, 329] width 1387 height 658
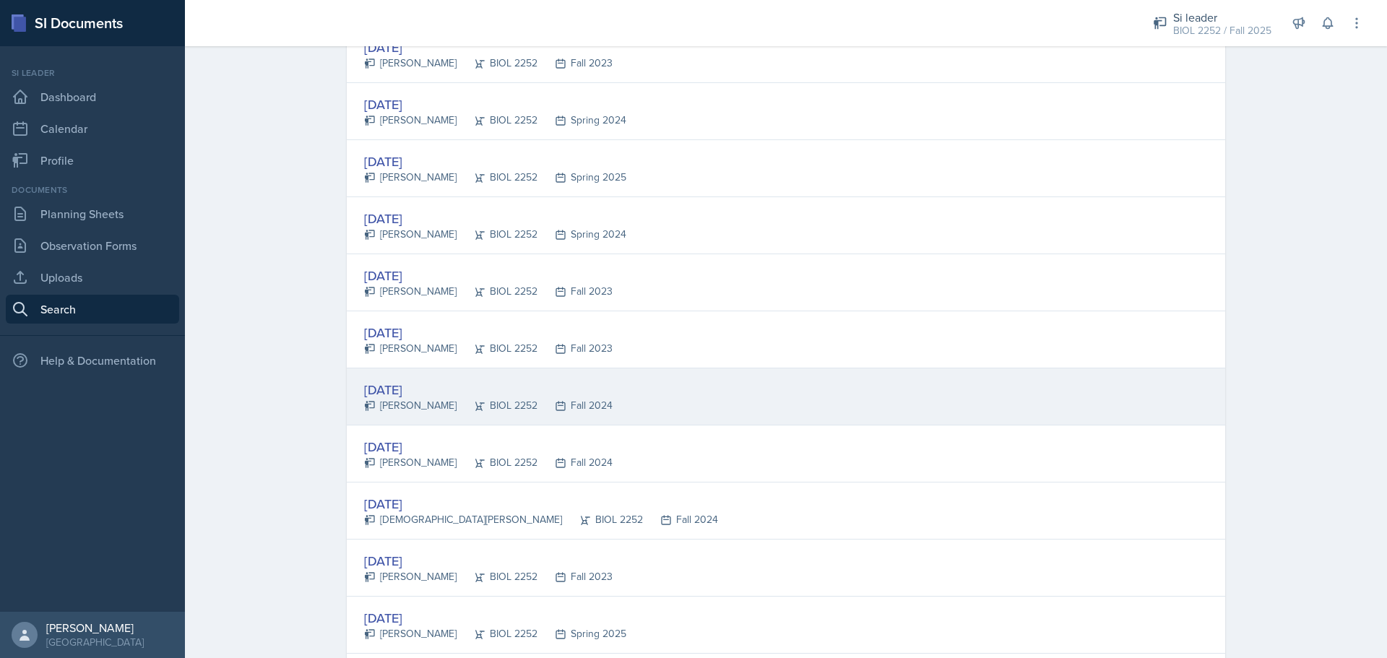
scroll to position [723, 0]
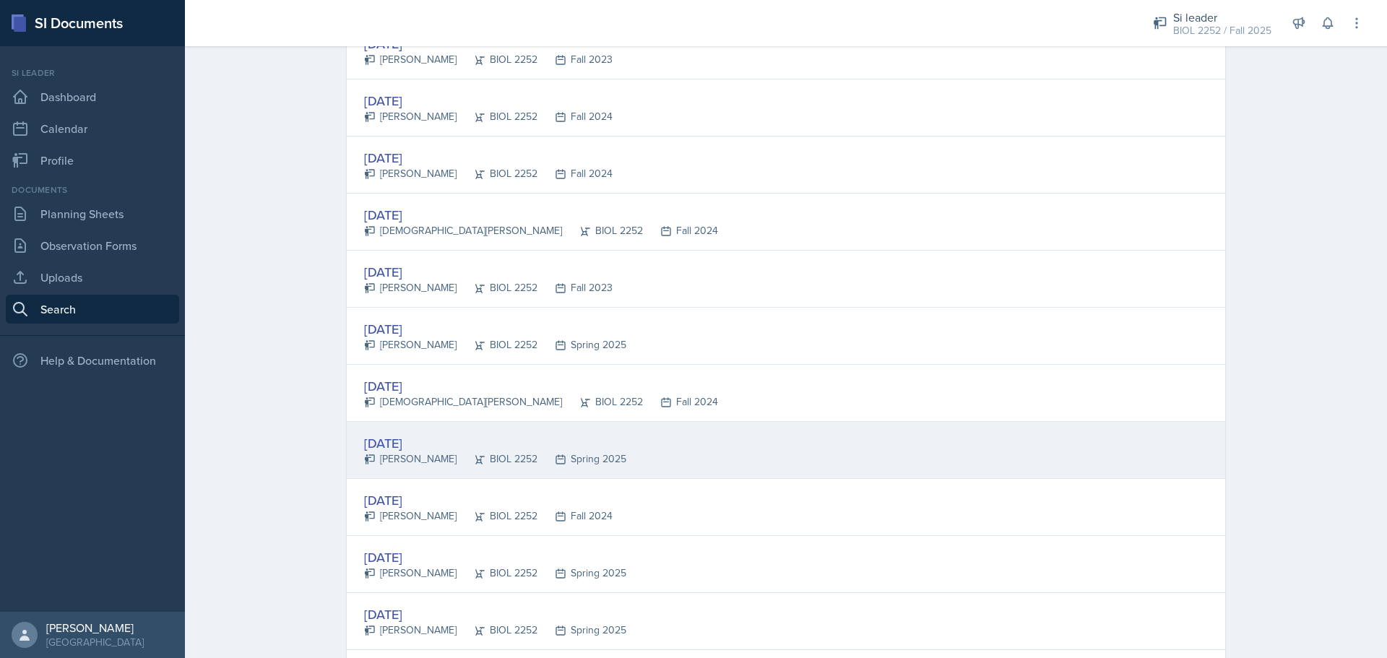
click at [856, 463] on div "[DATE] [PERSON_NAME] BIOL 2252 Spring 2025" at bounding box center [786, 450] width 879 height 57
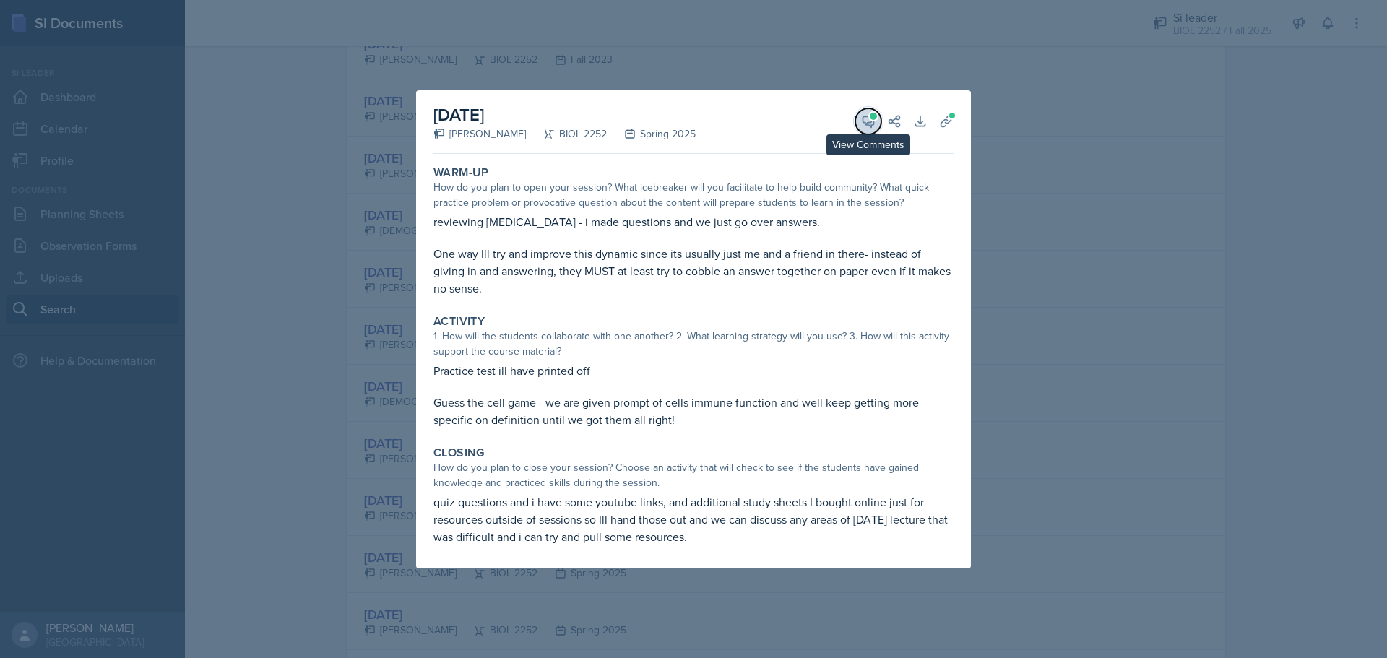
click at [873, 113] on span at bounding box center [873, 116] width 7 height 7
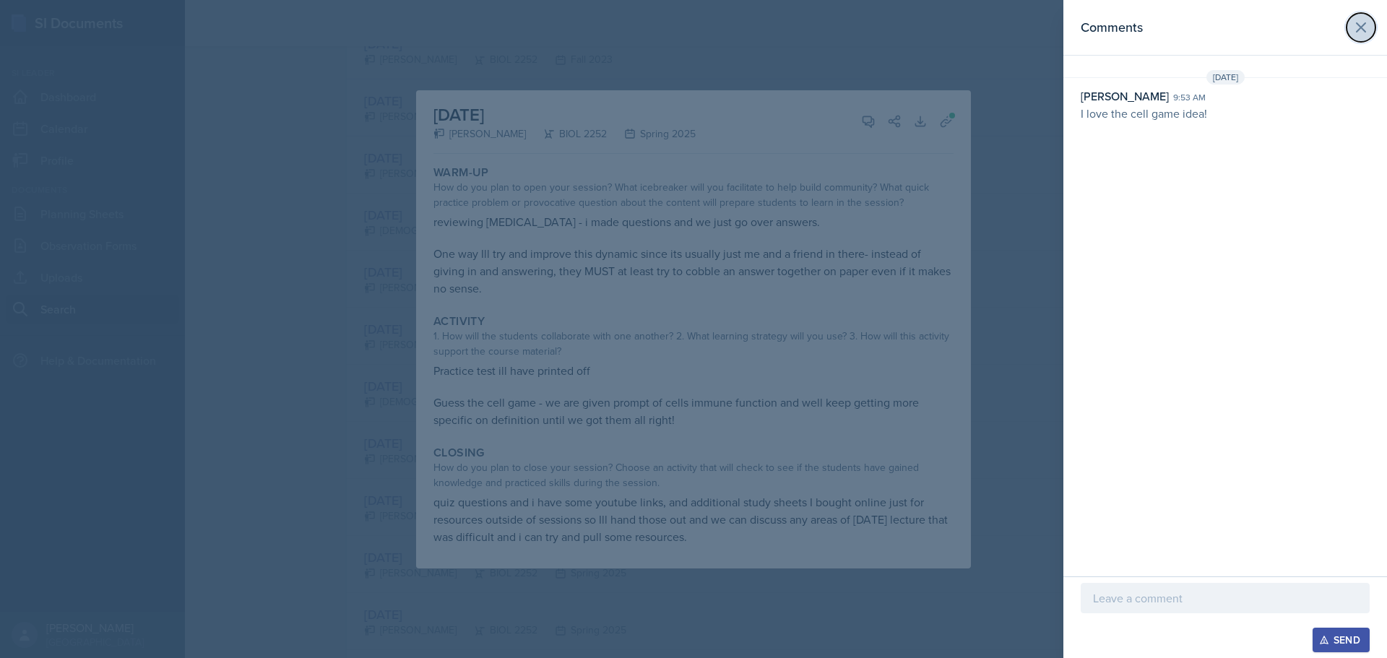
click at [1354, 22] on icon at bounding box center [1361, 27] width 17 height 17
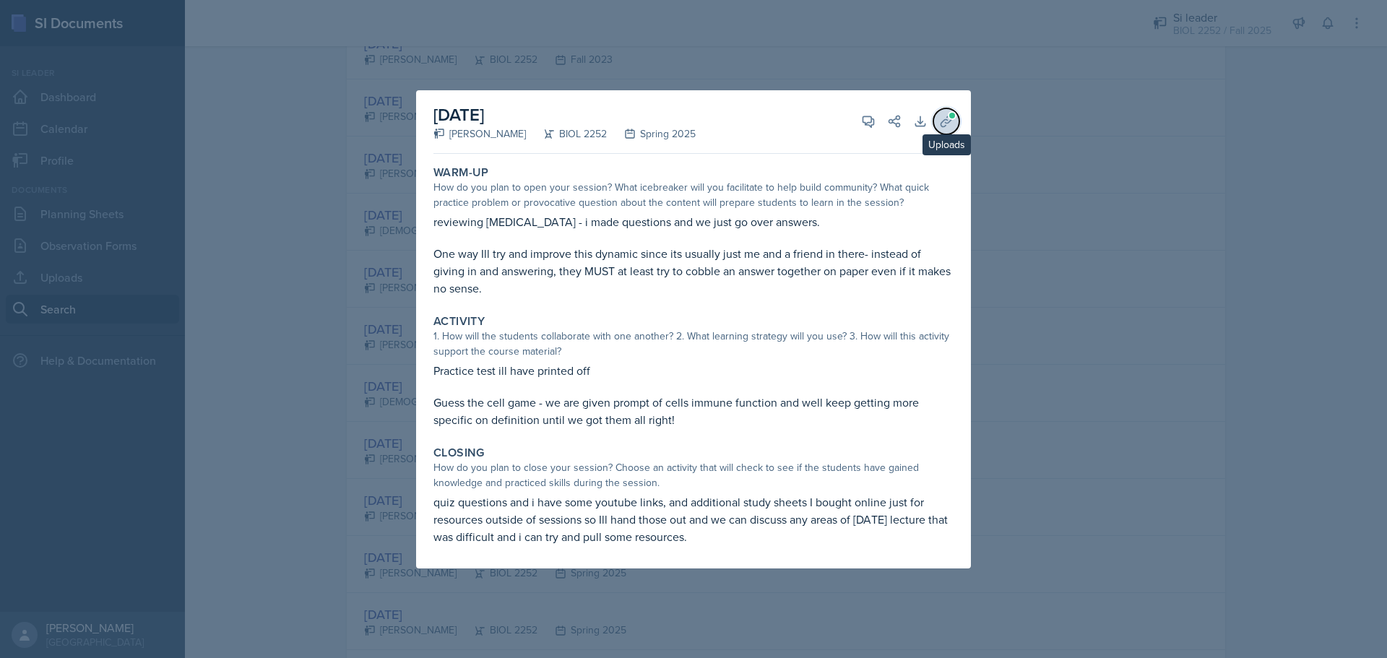
click at [950, 125] on icon at bounding box center [946, 121] width 14 height 14
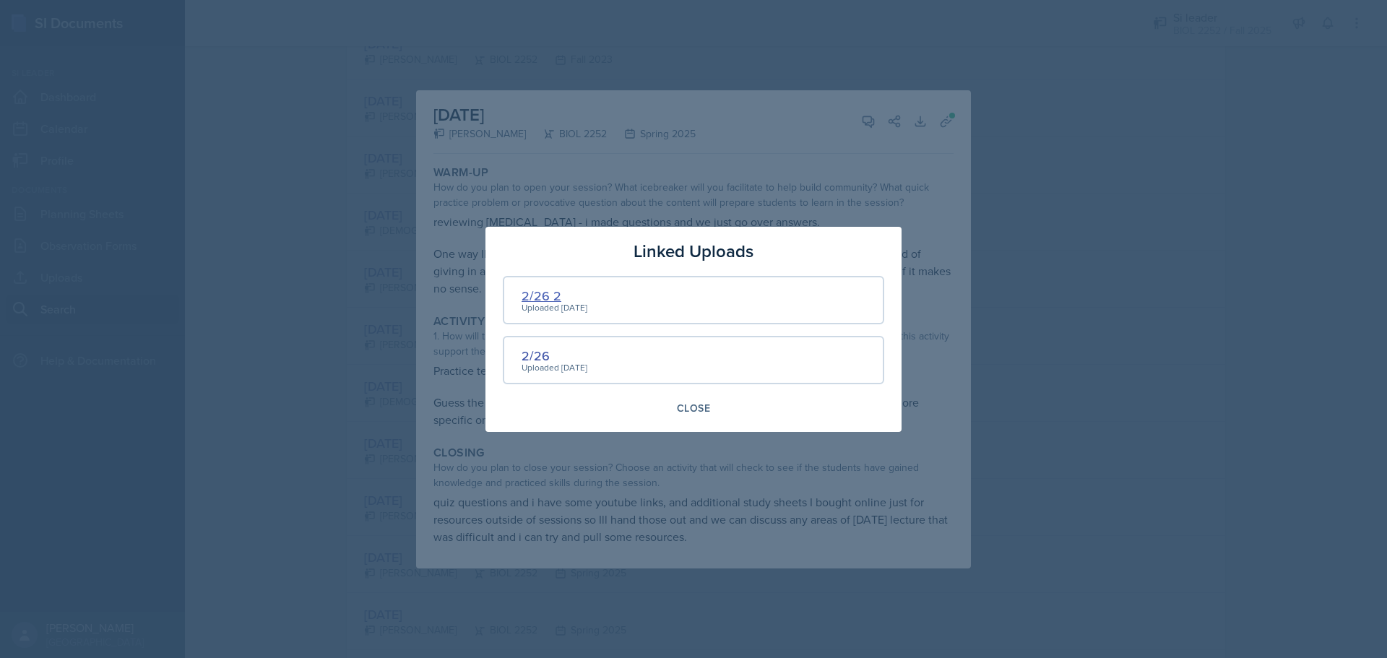
click at [544, 291] on div "2/26 2" at bounding box center [555, 296] width 66 height 20
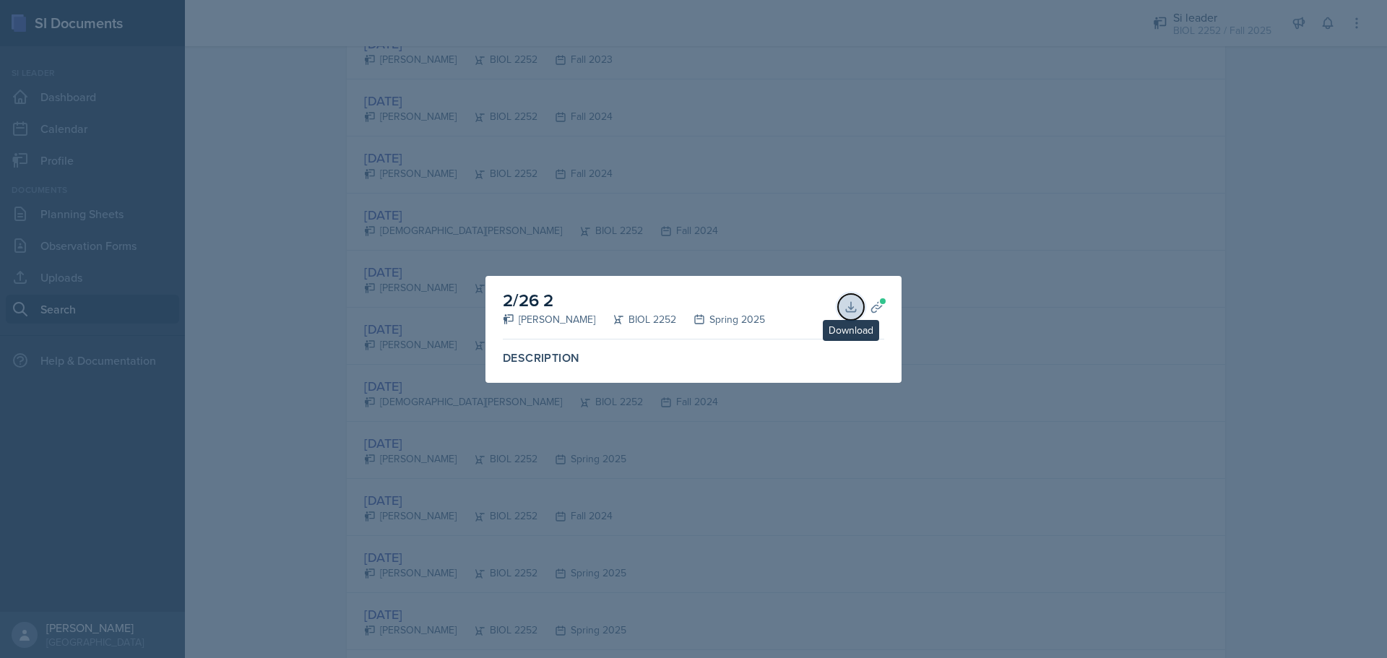
click at [848, 307] on icon at bounding box center [850, 306] width 9 height 9
click at [935, 223] on div at bounding box center [693, 329] width 1387 height 658
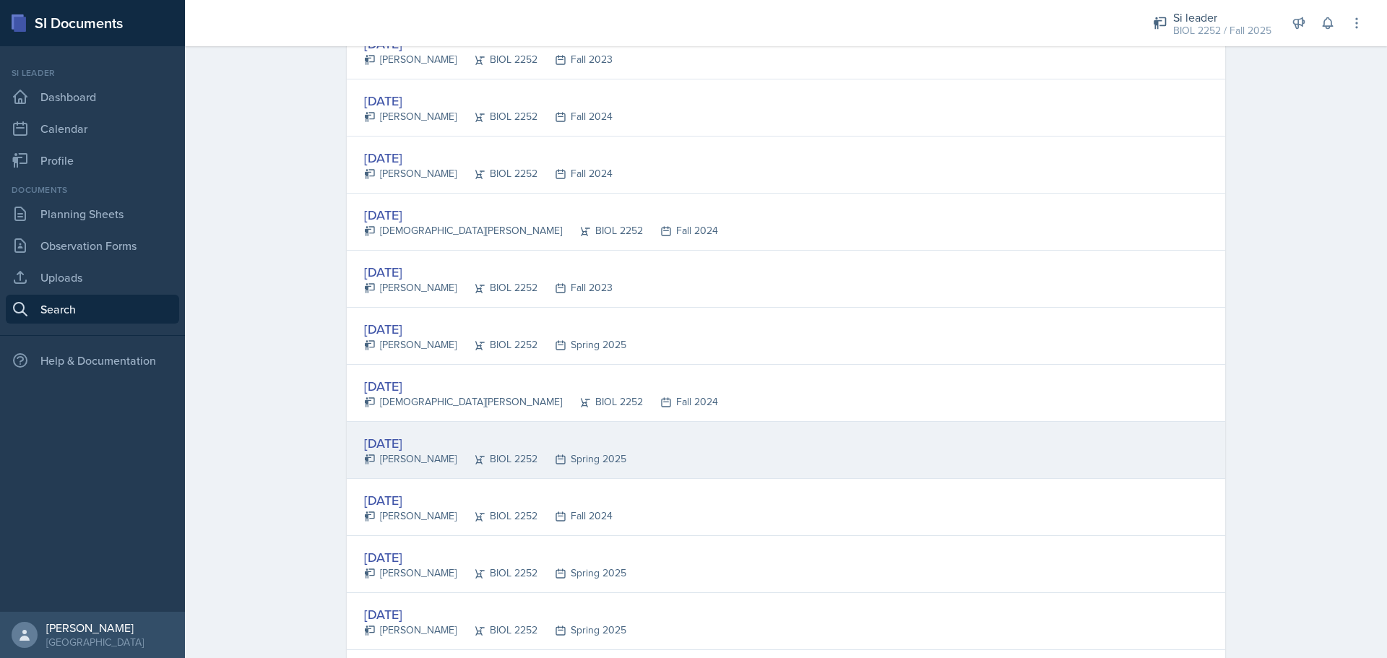
click at [650, 446] on div "[DATE] [PERSON_NAME] BIOL 2252 Spring 2025" at bounding box center [786, 450] width 879 height 57
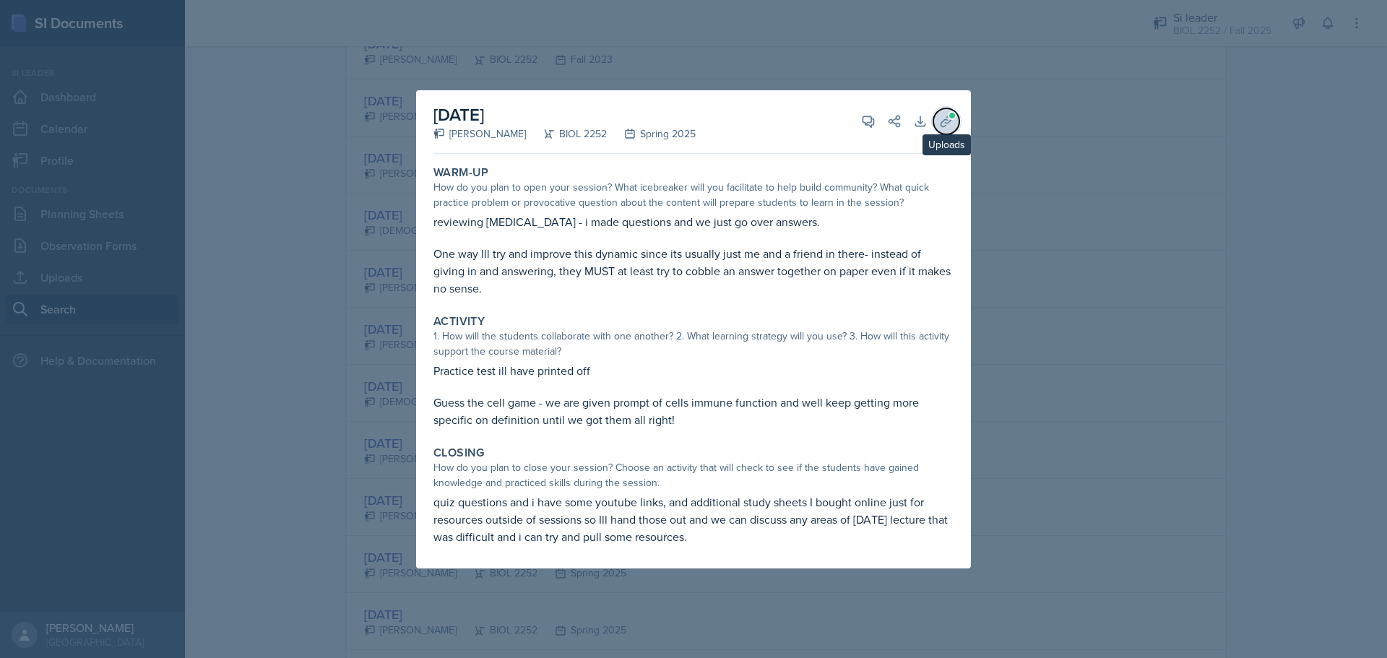
click at [945, 125] on icon at bounding box center [946, 121] width 14 height 14
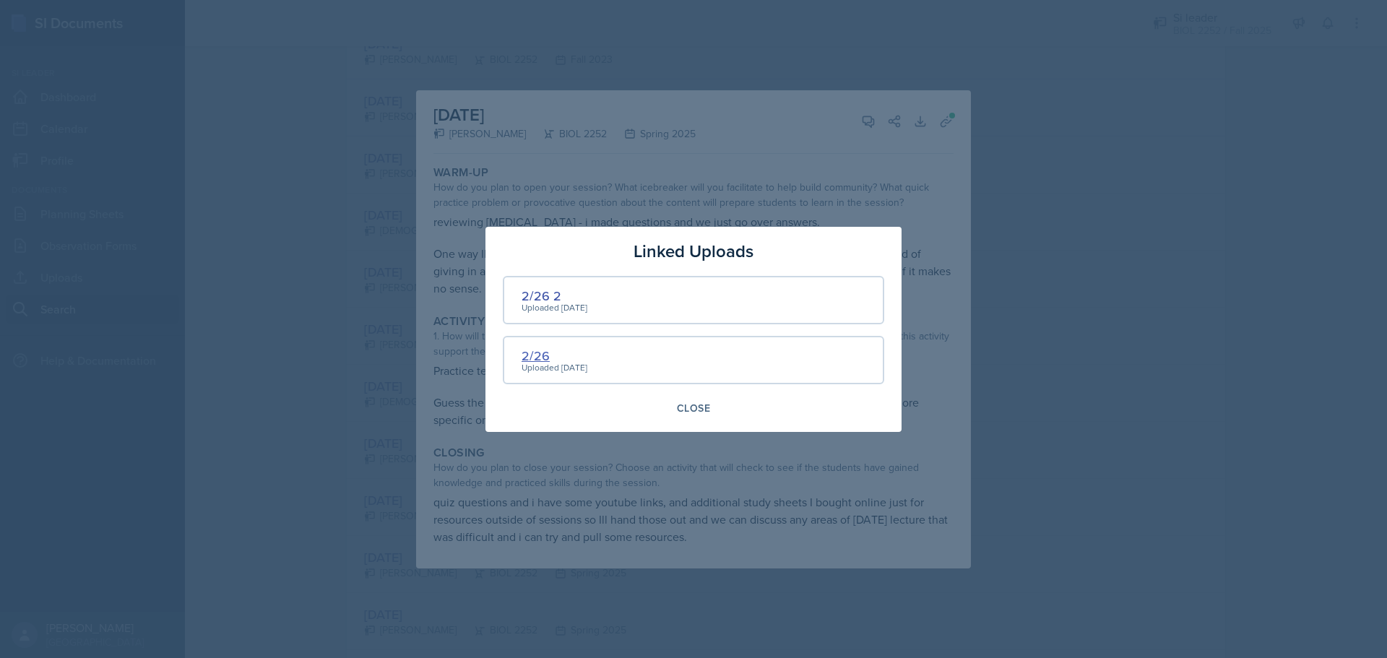
click at [530, 353] on div "2/26" at bounding box center [555, 356] width 66 height 20
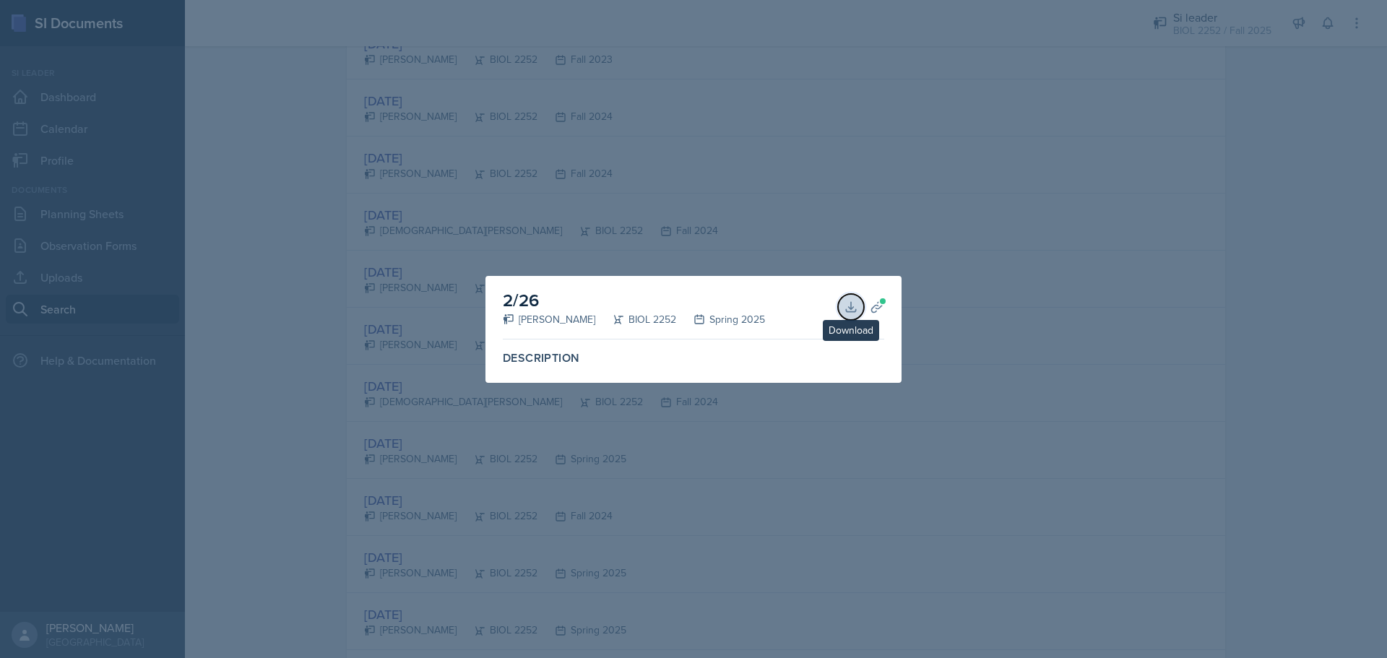
click at [843, 309] on button "Download" at bounding box center [851, 307] width 26 height 26
click at [918, 78] on div at bounding box center [693, 329] width 1387 height 658
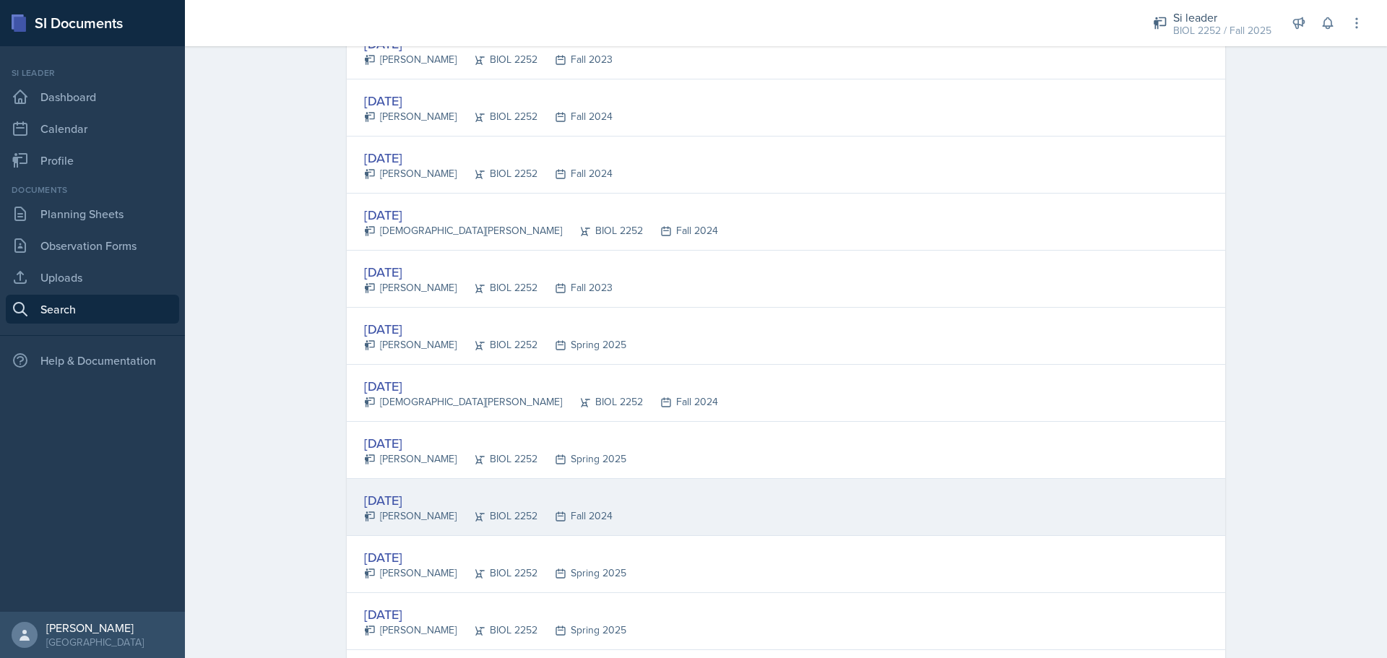
click at [713, 487] on div "[DATE] [PERSON_NAME] BIOL 2252 Fall 2024" at bounding box center [786, 507] width 879 height 57
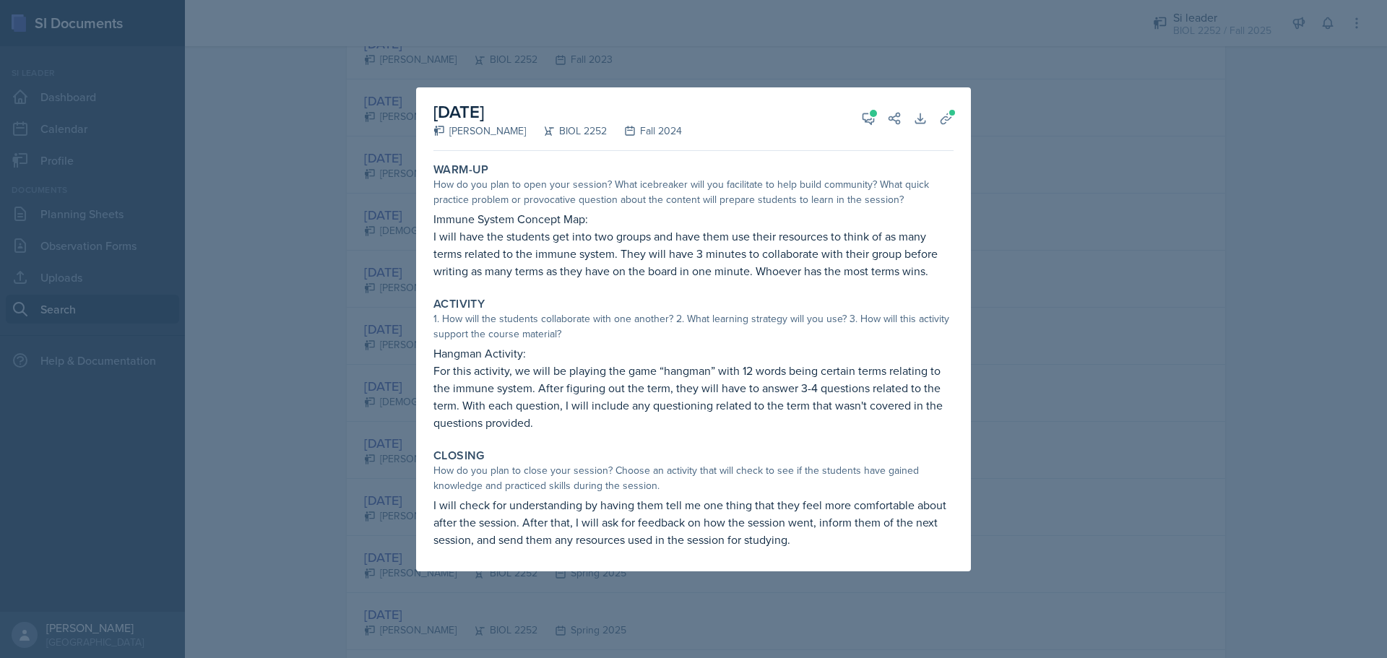
click at [879, 109] on div "[DATE] [PERSON_NAME] BIOL 2252 Fall 2024 View Comments Comments [DATE] [PERSON_…" at bounding box center [694, 119] width 520 height 64
click at [874, 109] on button "View Comments" at bounding box center [869, 119] width 26 height 26
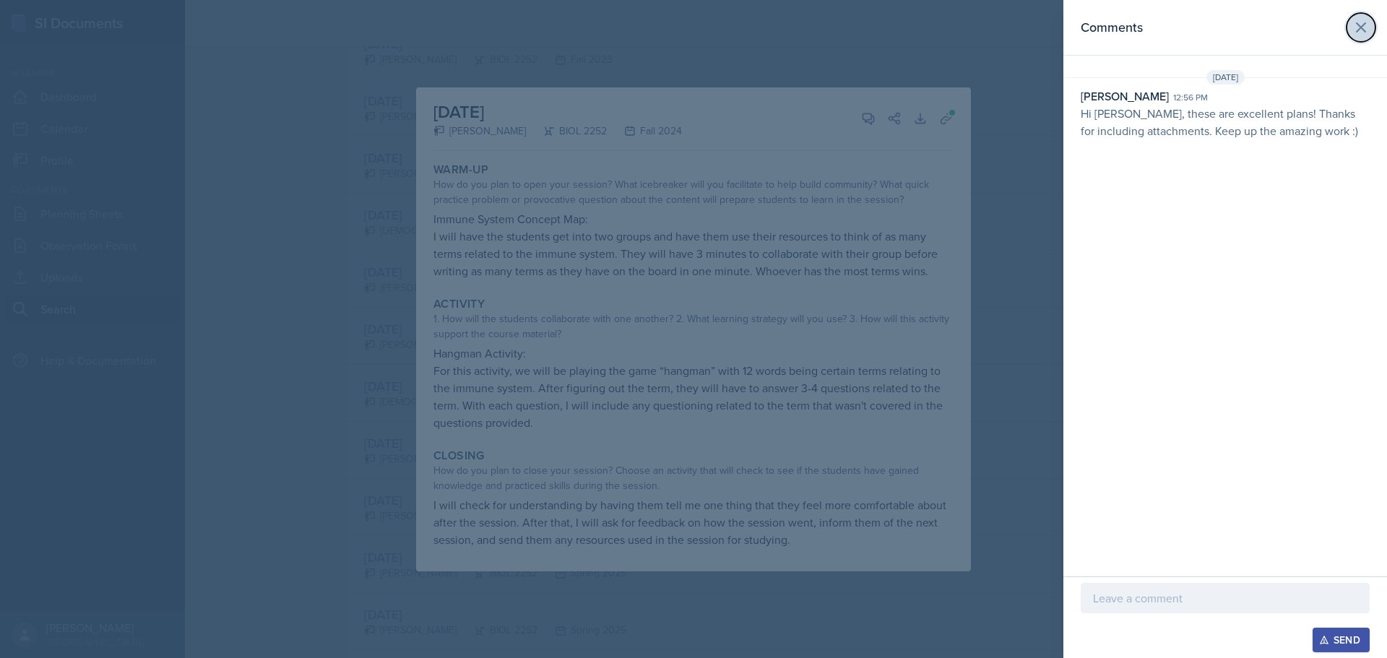
click at [1360, 31] on icon at bounding box center [1361, 27] width 17 height 17
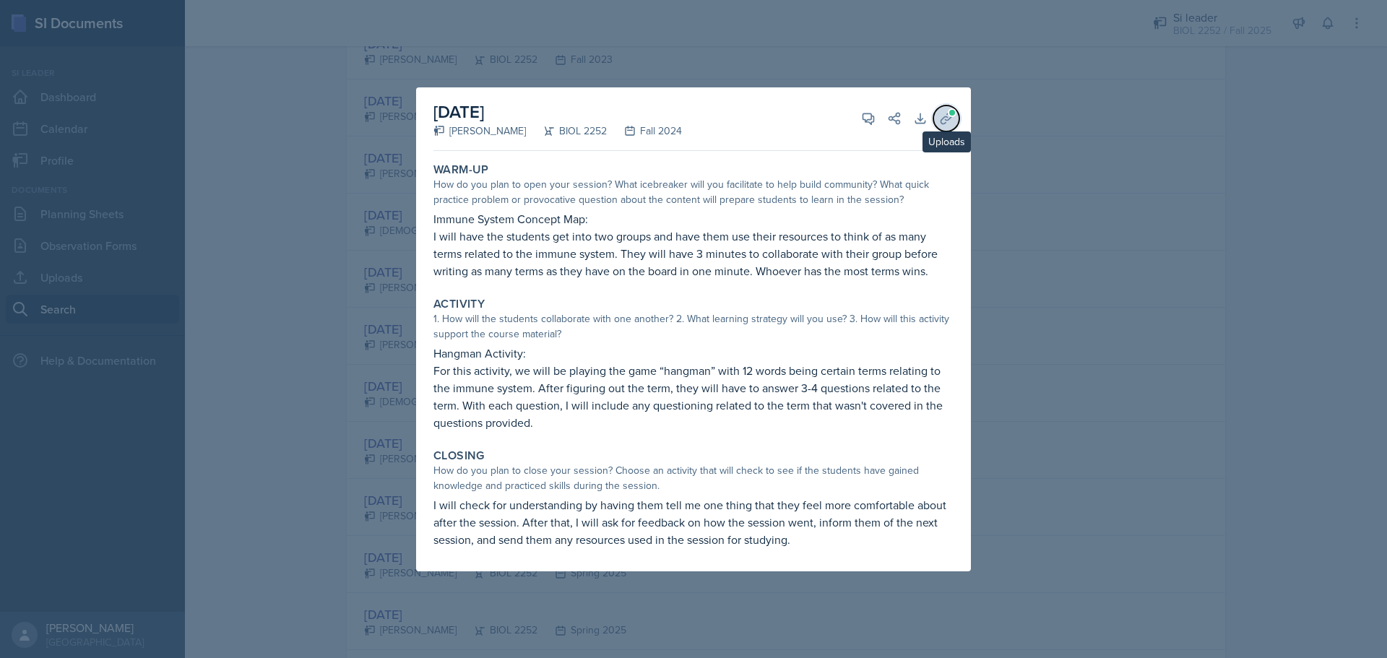
click at [951, 107] on button "Uploads" at bounding box center [947, 119] width 26 height 26
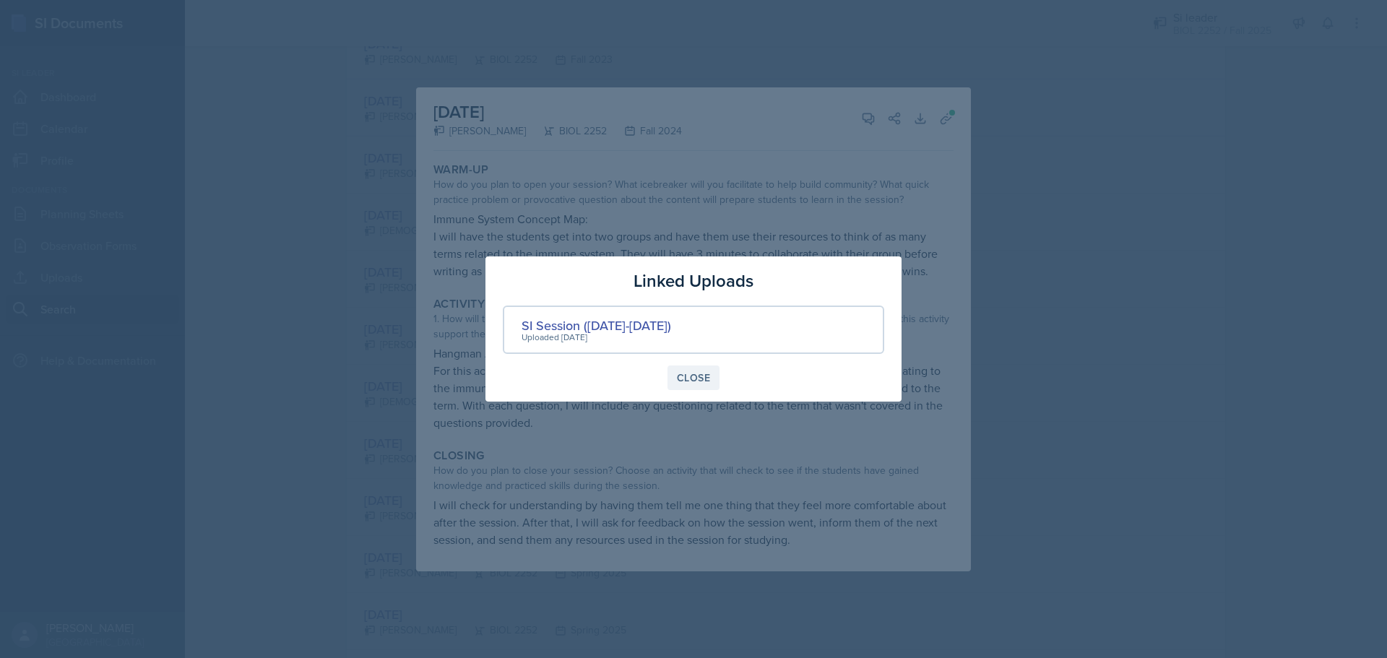
click at [697, 382] on div "Close" at bounding box center [693, 378] width 33 height 12
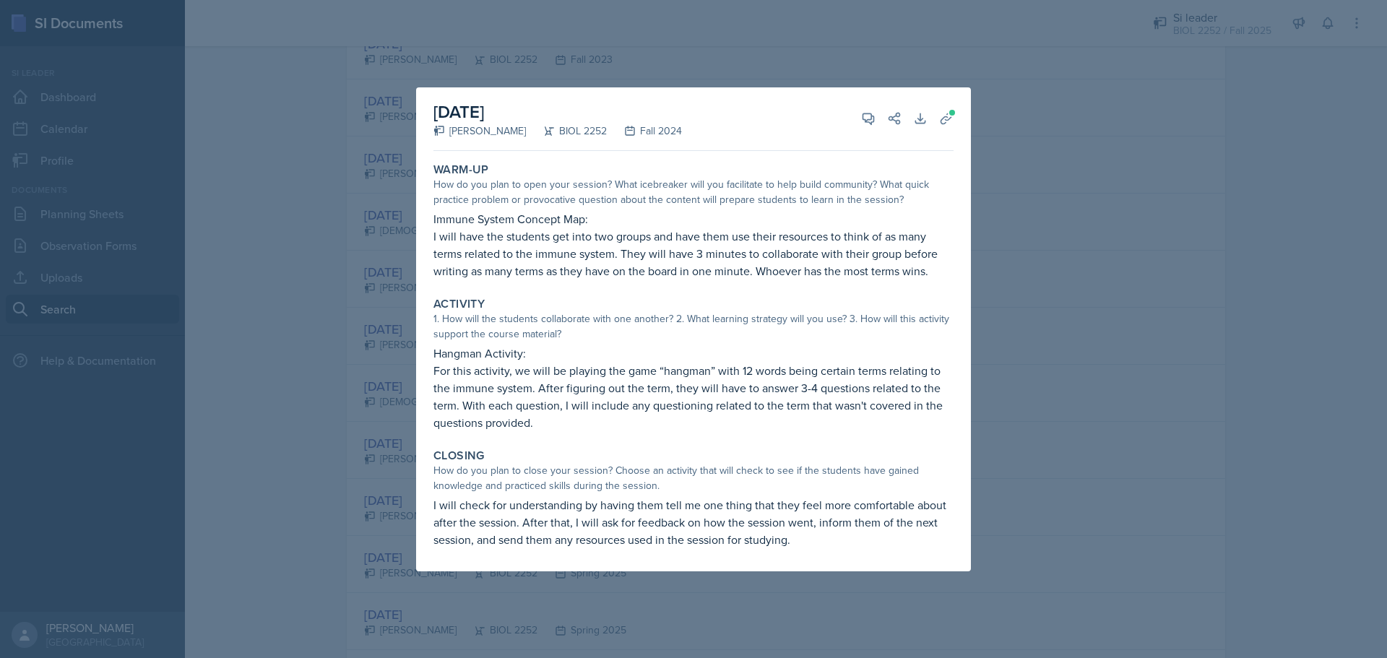
click at [1103, 249] on div at bounding box center [693, 329] width 1387 height 658
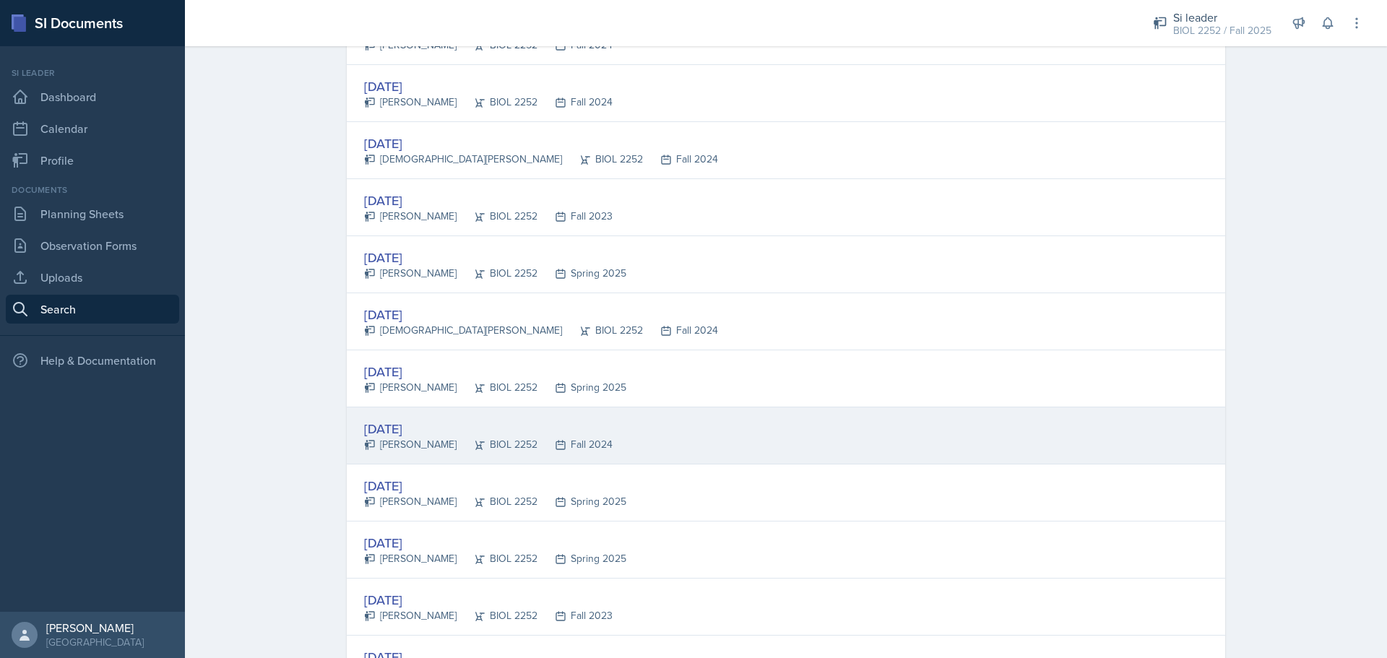
scroll to position [795, 0]
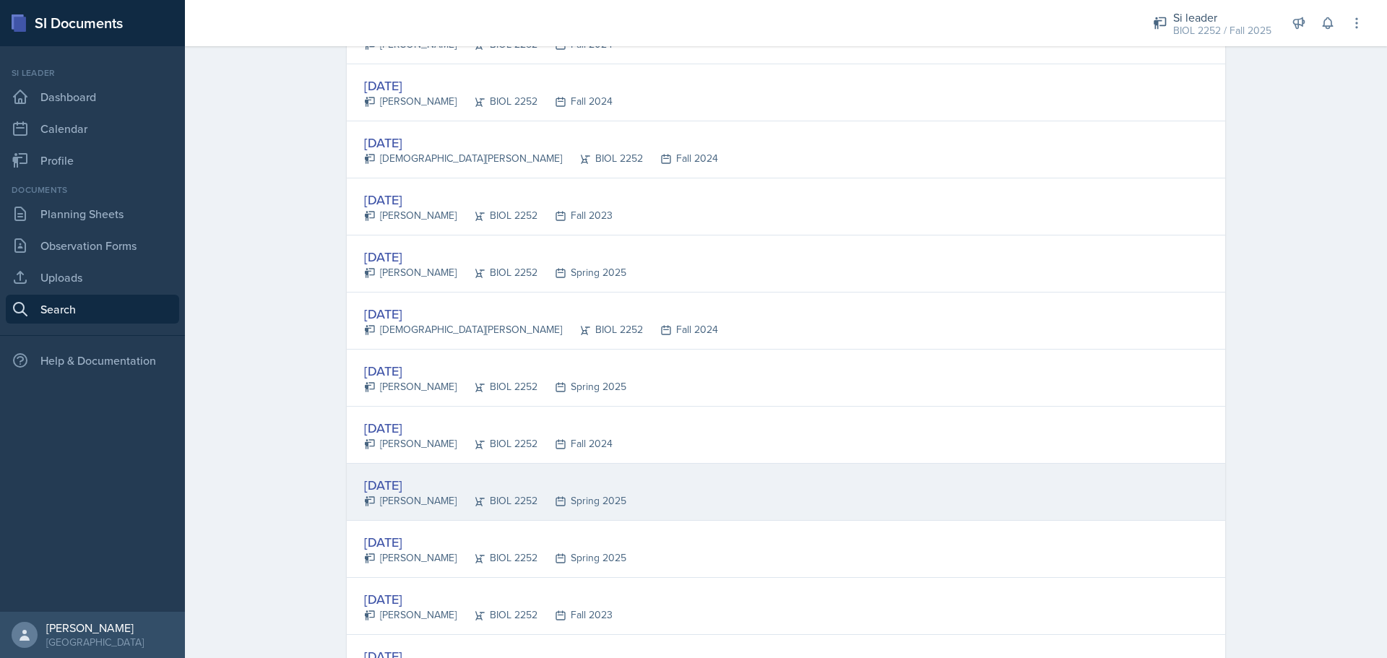
click at [739, 485] on div "[DATE] [PERSON_NAME] BIOL 2252 Spring 2025" at bounding box center [786, 492] width 879 height 57
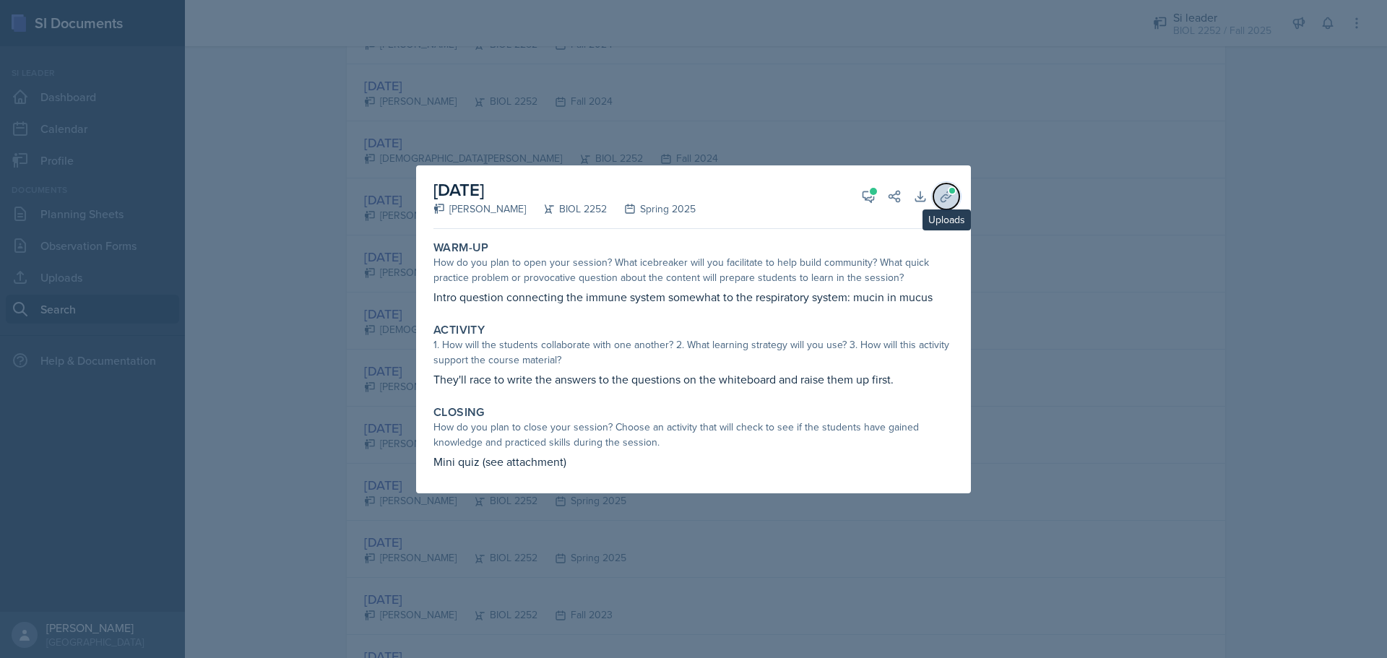
click at [942, 198] on icon at bounding box center [946, 197] width 11 height 11
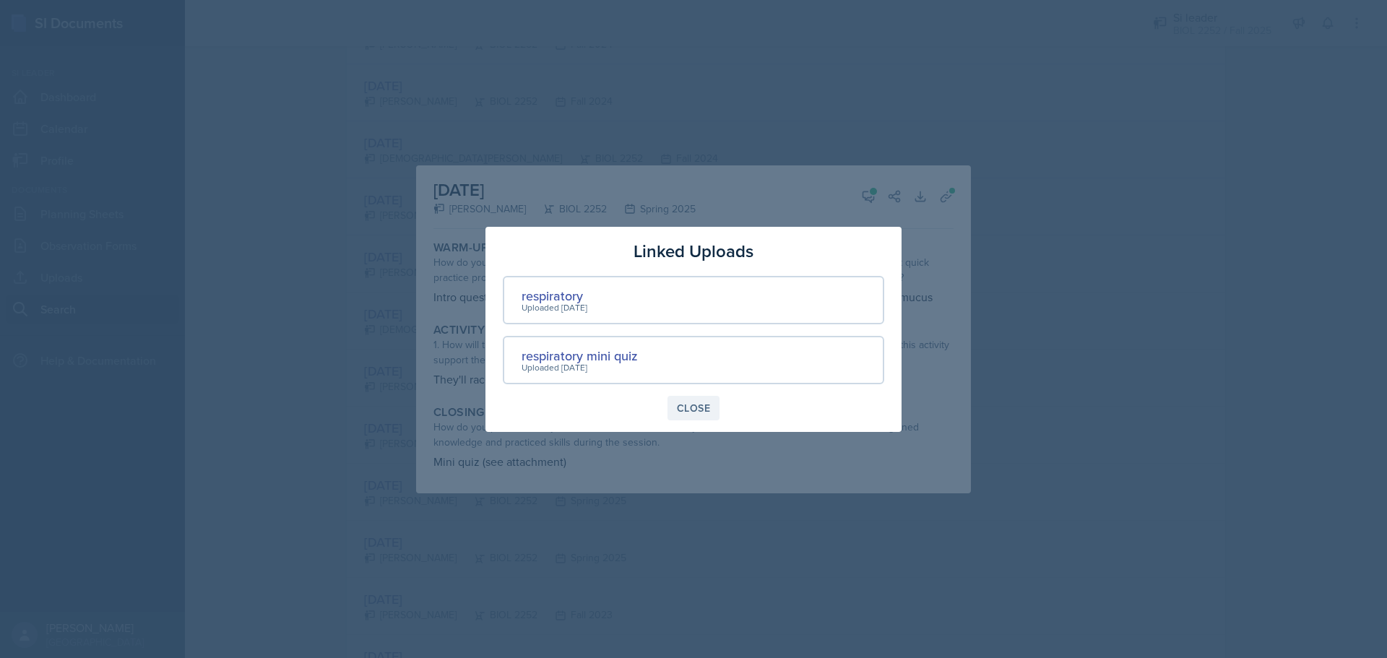
click at [692, 403] on div "Close" at bounding box center [693, 409] width 33 height 12
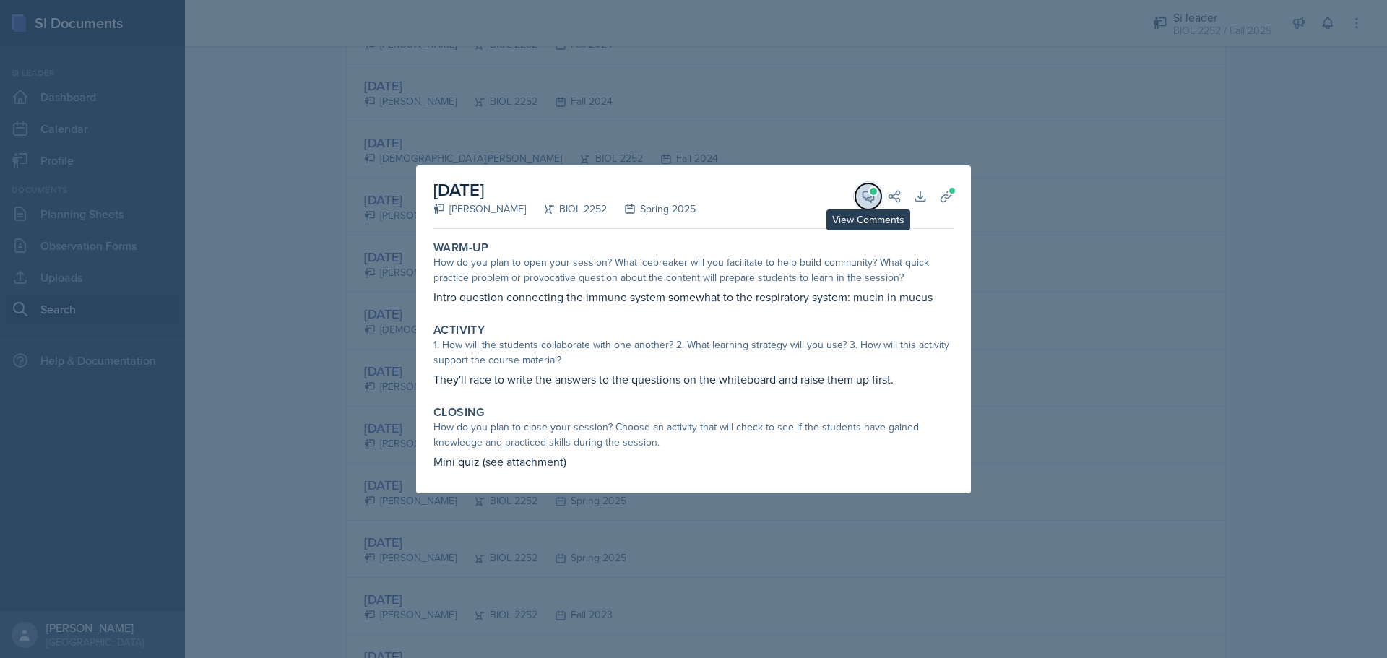
click at [861, 192] on icon at bounding box center [868, 196] width 14 height 14
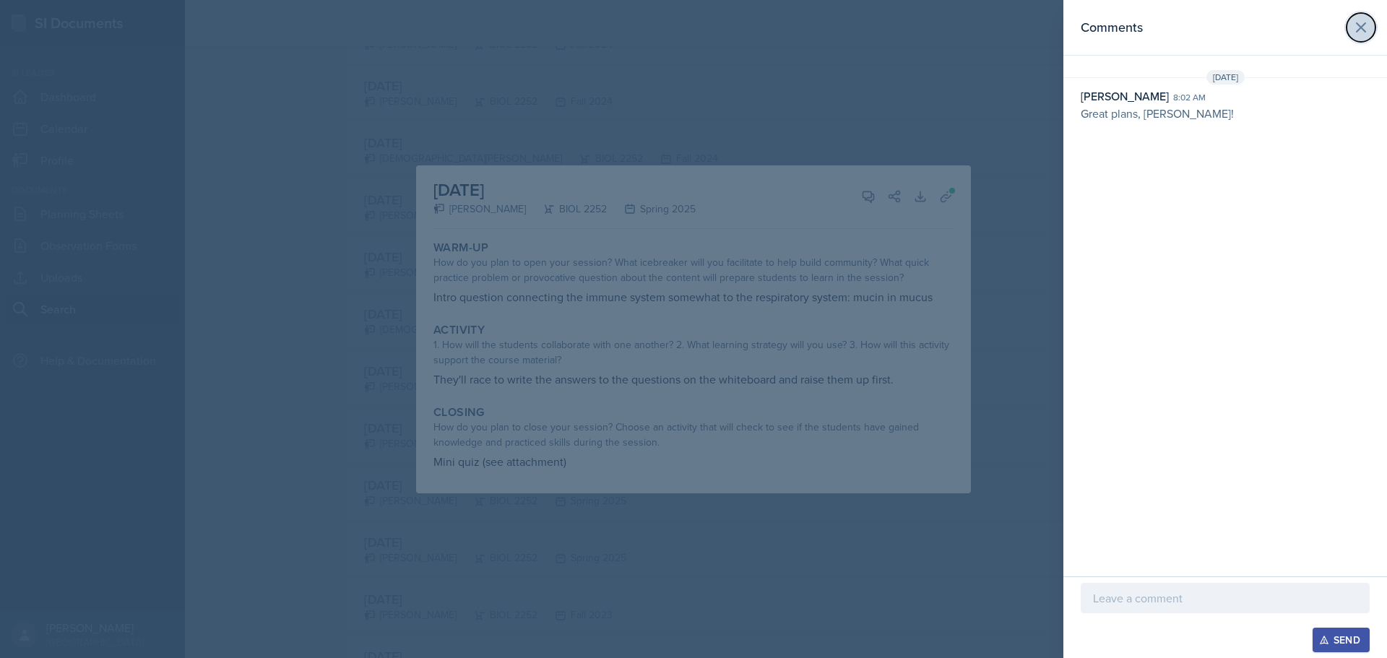
click at [1364, 21] on icon at bounding box center [1361, 27] width 17 height 17
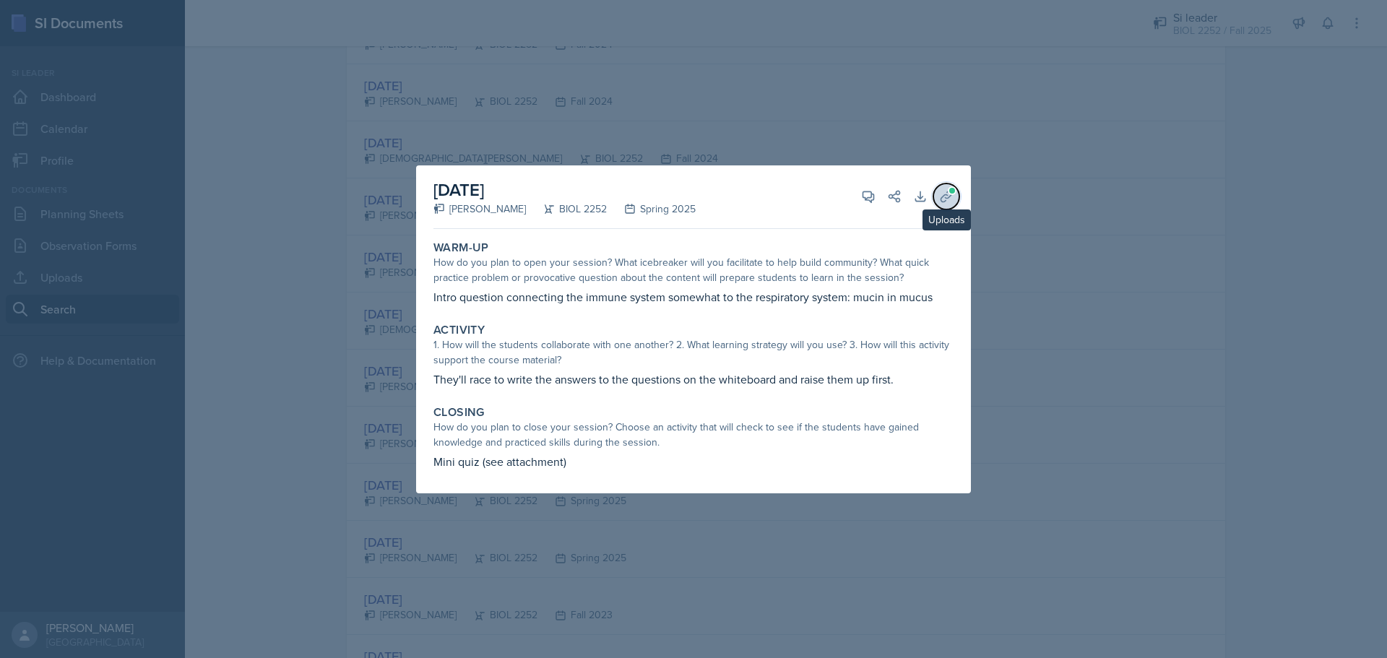
click at [949, 189] on span at bounding box center [952, 190] width 9 height 9
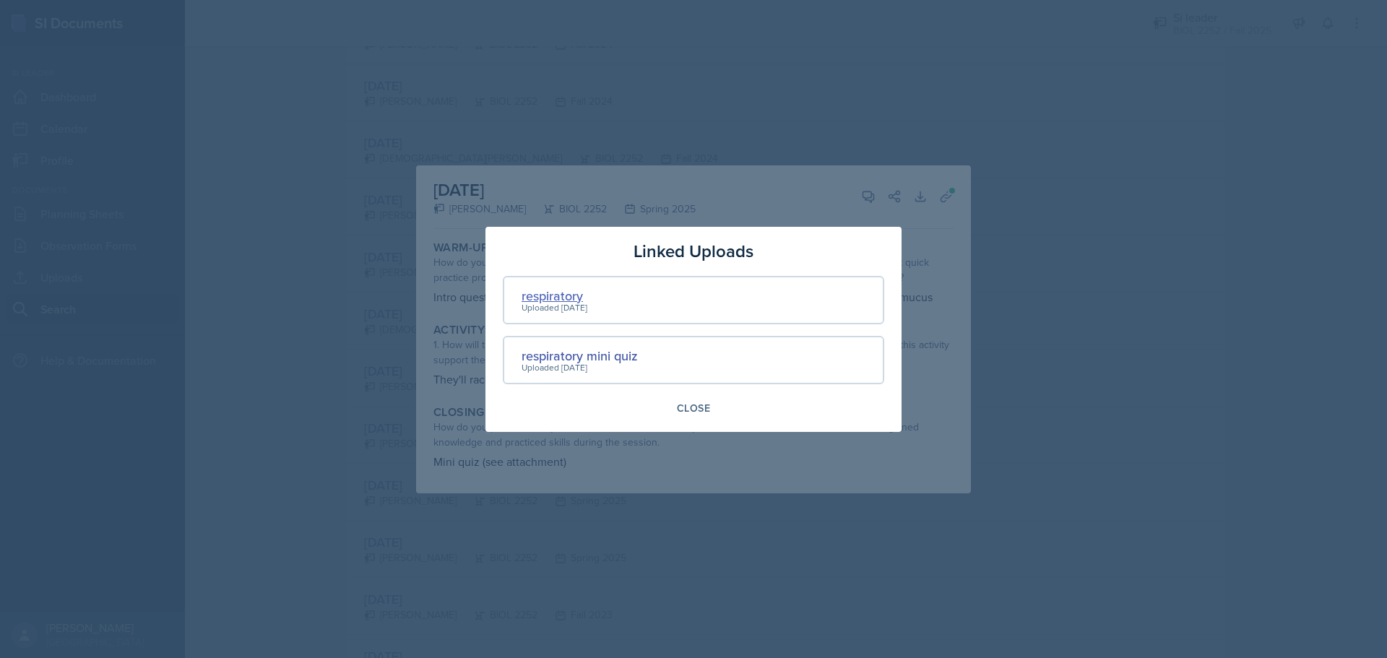
click at [569, 298] on div "respiratory" at bounding box center [555, 296] width 66 height 20
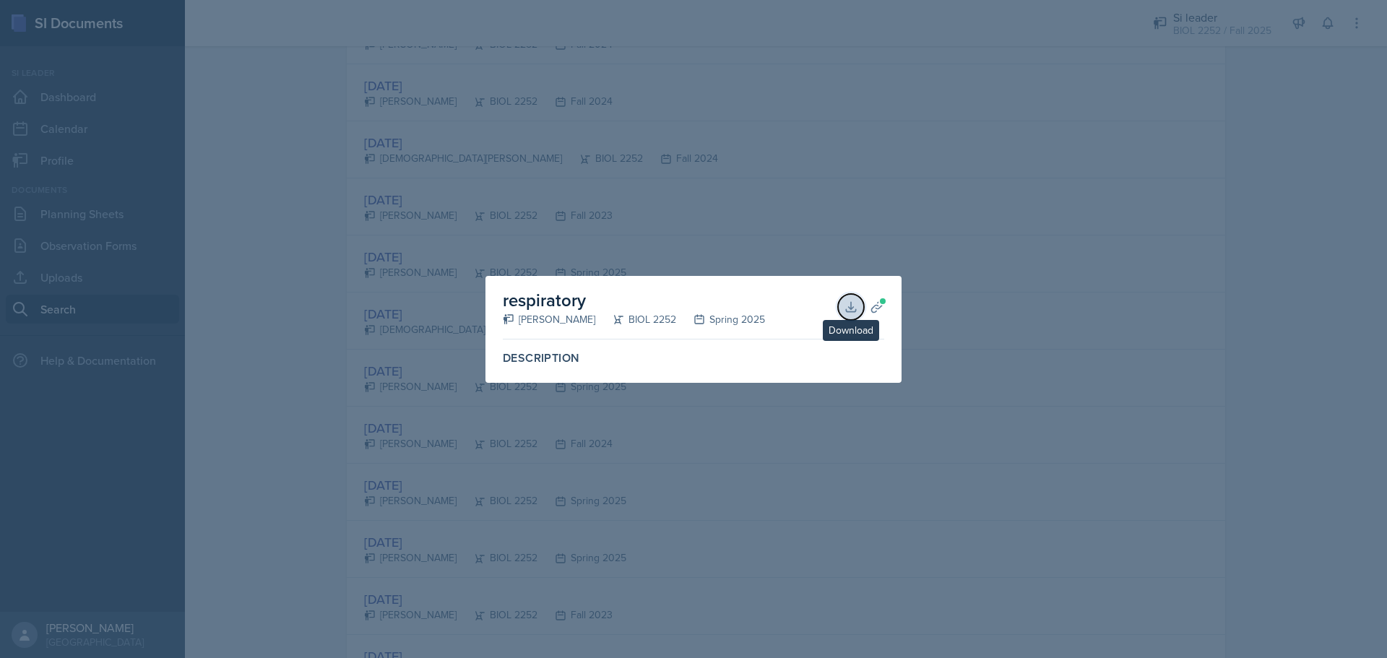
click at [852, 300] on icon at bounding box center [851, 307] width 14 height 14
click at [960, 145] on div at bounding box center [693, 329] width 1387 height 658
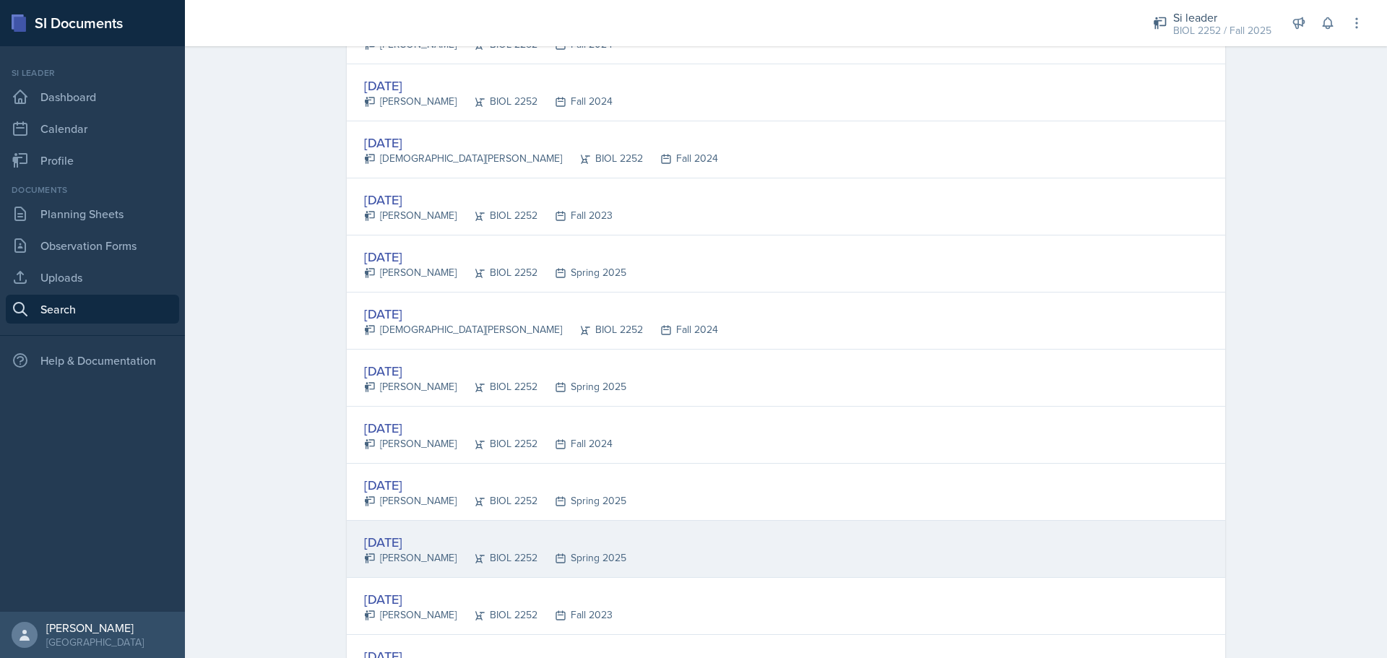
click at [635, 539] on div "[DATE] [PERSON_NAME] BIOL 2252 Spring 2025" at bounding box center [786, 549] width 879 height 57
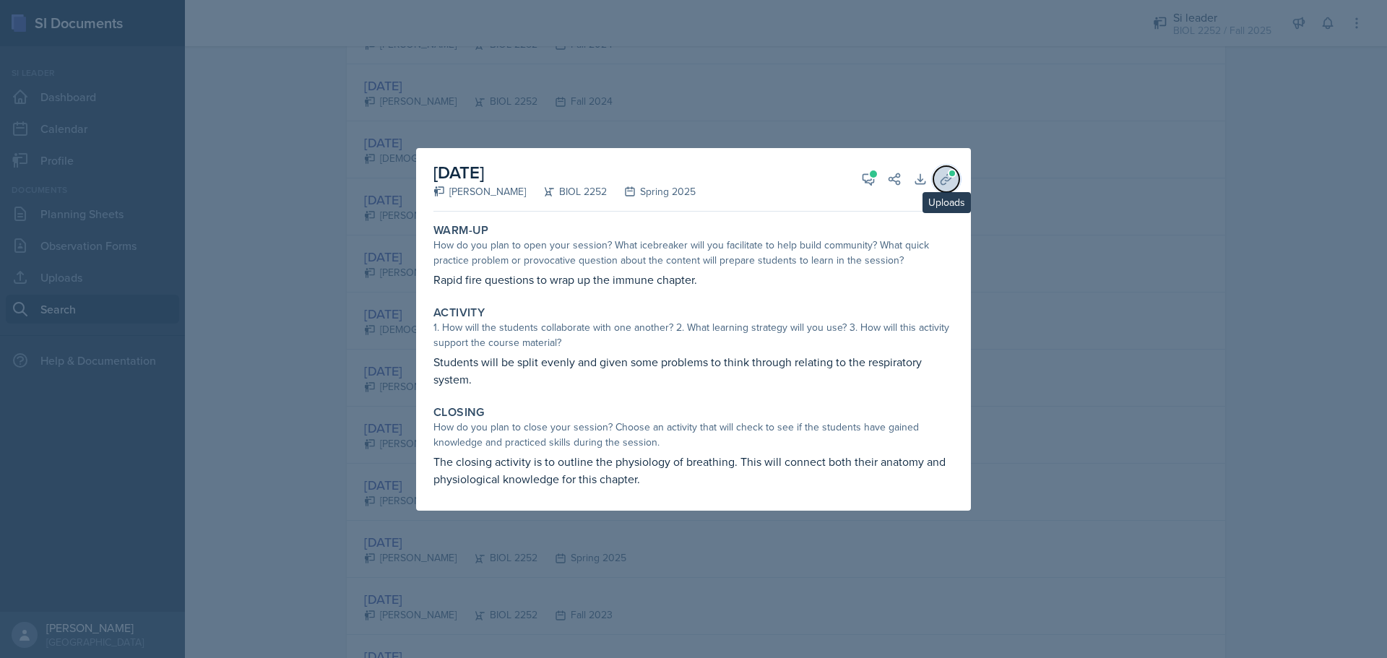
click at [948, 173] on span at bounding box center [952, 173] width 9 height 9
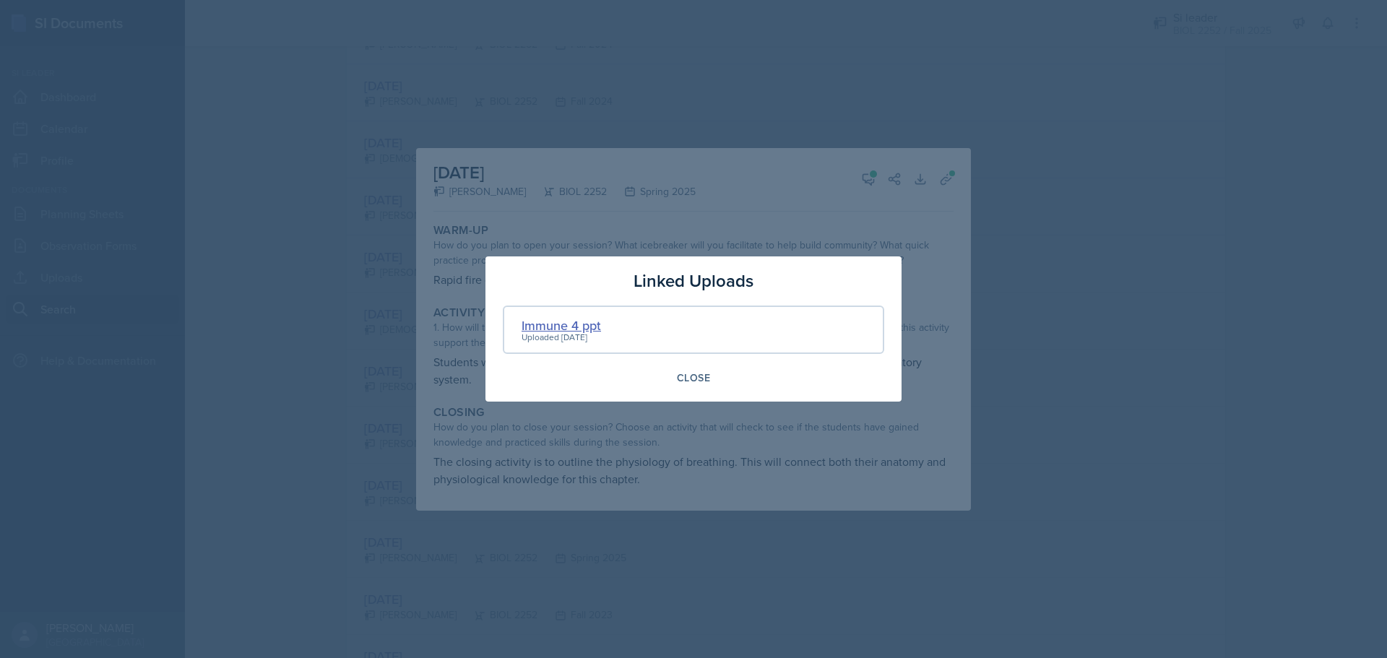
click at [573, 321] on div "Immune 4 ppt" at bounding box center [561, 326] width 79 height 20
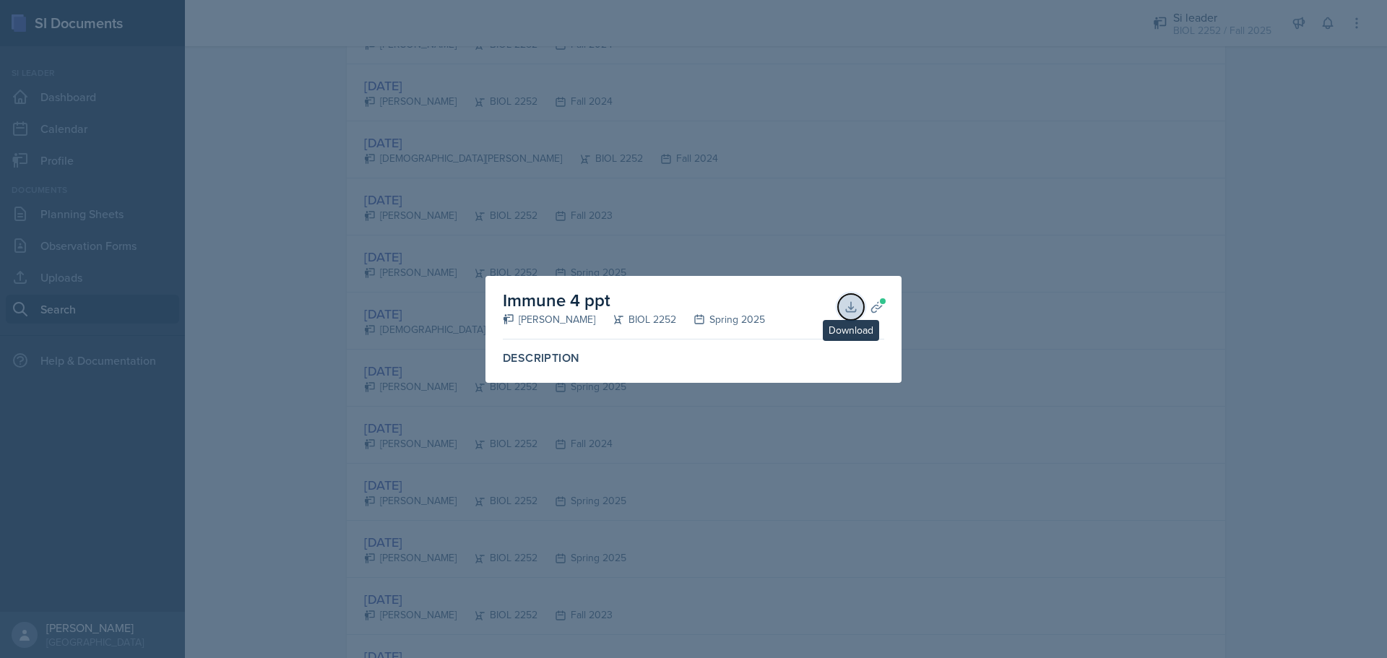
click at [852, 302] on icon at bounding box center [851, 307] width 14 height 14
click at [613, 86] on div at bounding box center [693, 329] width 1387 height 658
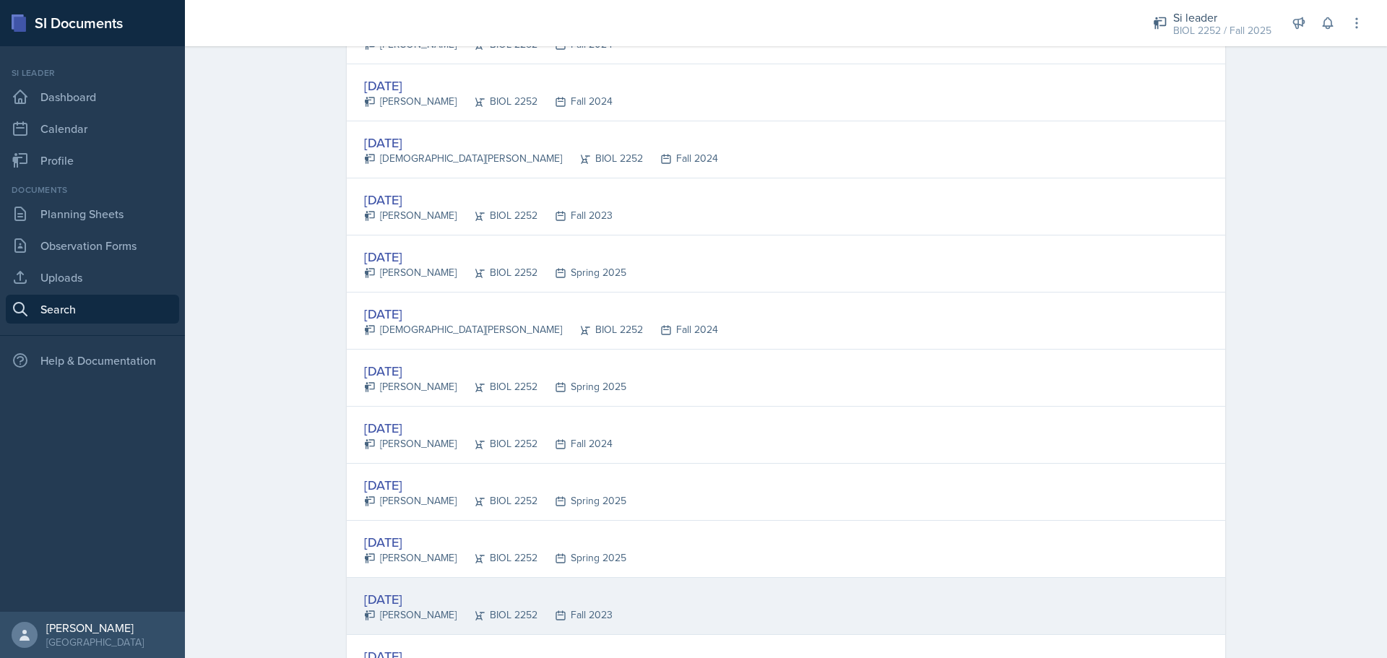
click at [718, 591] on div "[DATE] [PERSON_NAME] BIOL 2252 Fall 2023" at bounding box center [786, 606] width 879 height 57
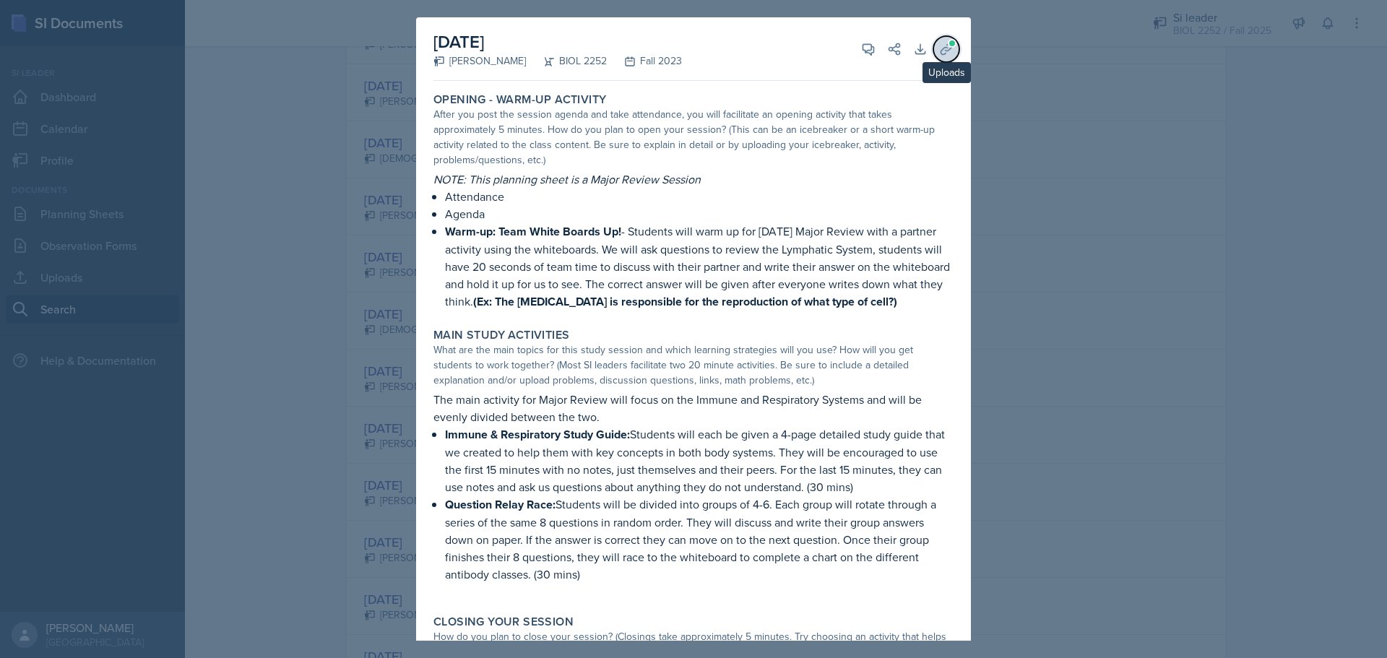
click at [939, 52] on icon at bounding box center [946, 49] width 14 height 14
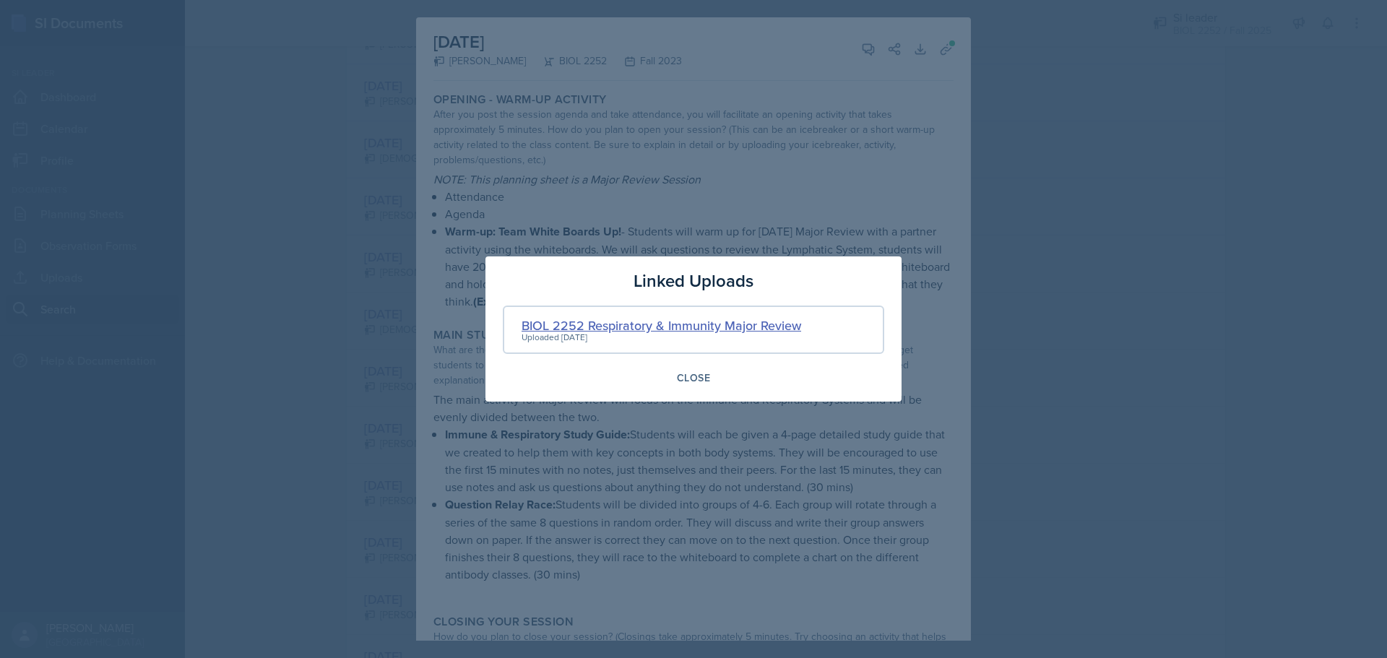
click at [680, 319] on div "BIOL 2252 Respiratory & Immunity Major Review" at bounding box center [662, 326] width 280 height 20
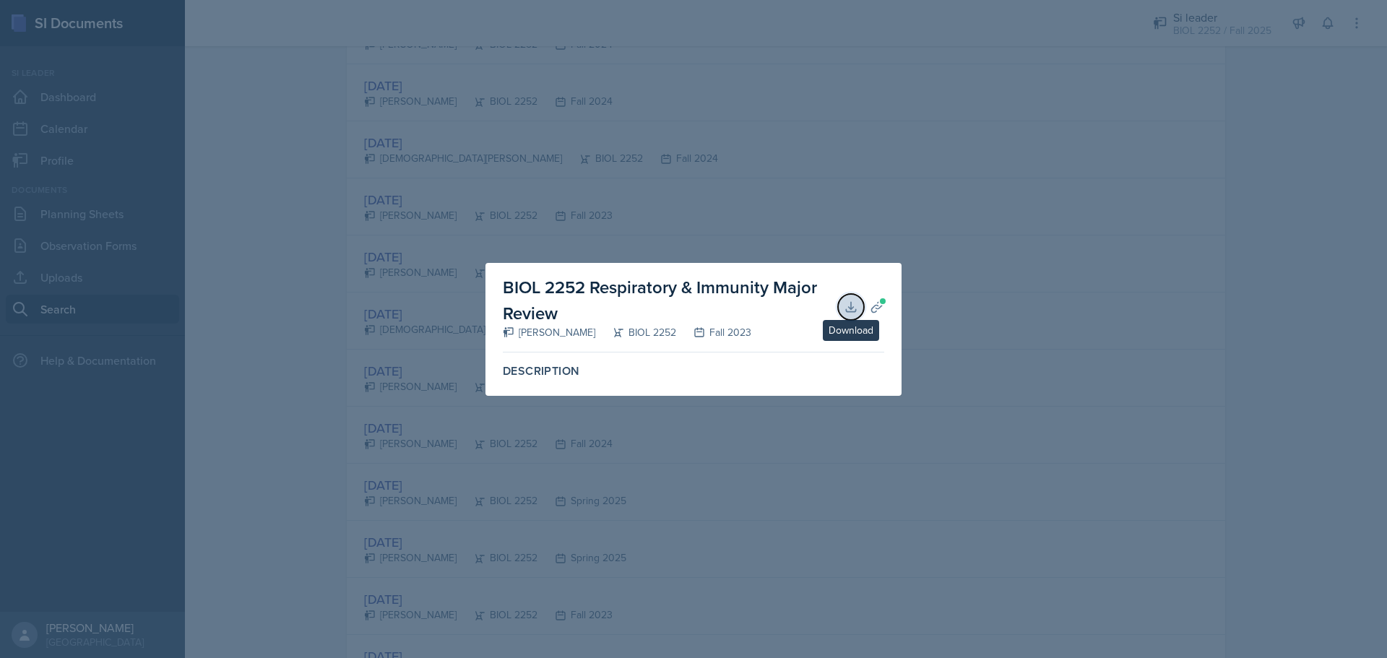
click at [845, 305] on icon at bounding box center [851, 307] width 14 height 14
click at [1135, 350] on div at bounding box center [693, 329] width 1387 height 658
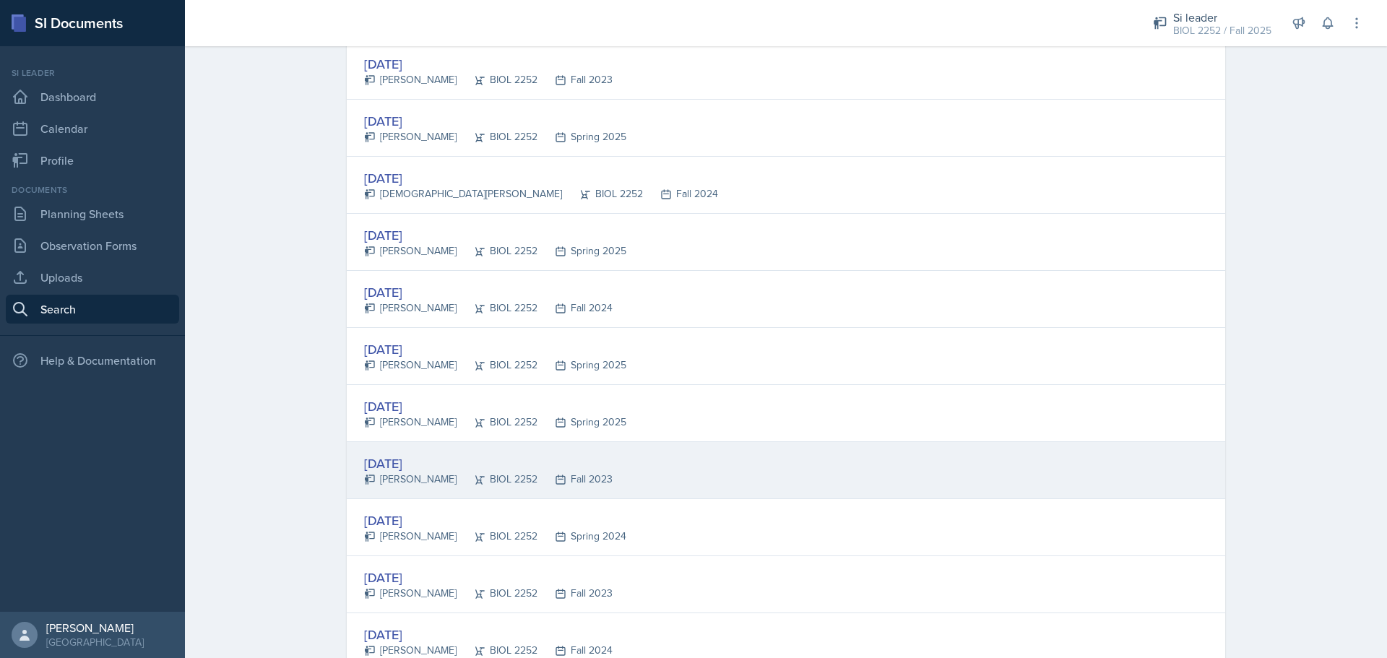
scroll to position [939, 0]
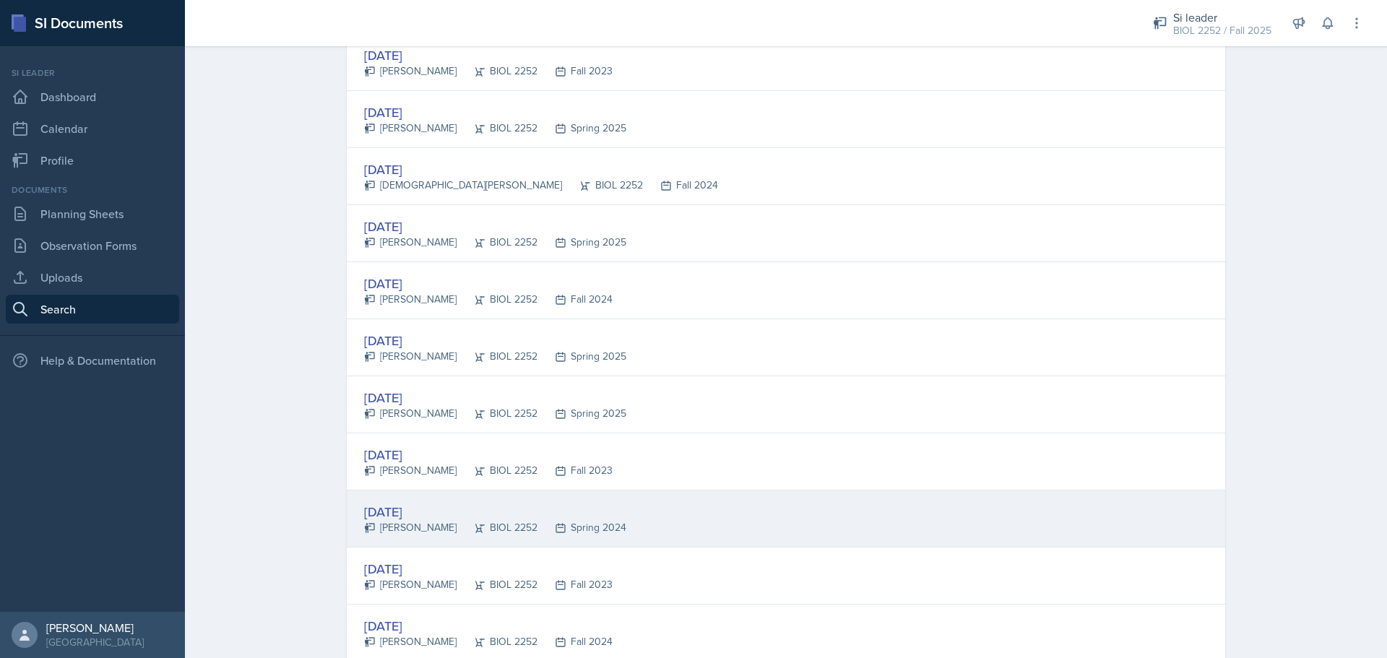
click at [761, 503] on div "[DATE] [PERSON_NAME] BIOL 2252 Spring 2024" at bounding box center [786, 519] width 879 height 57
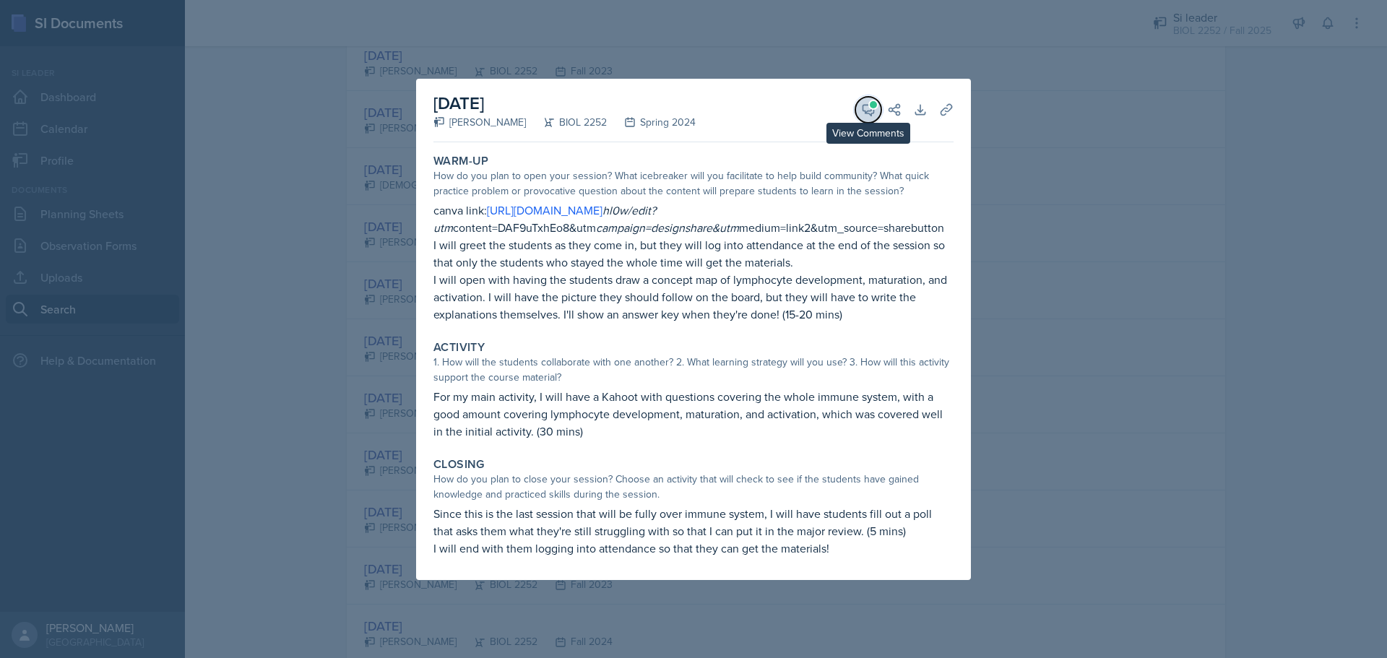
click at [869, 99] on button "View Comments" at bounding box center [869, 110] width 26 height 26
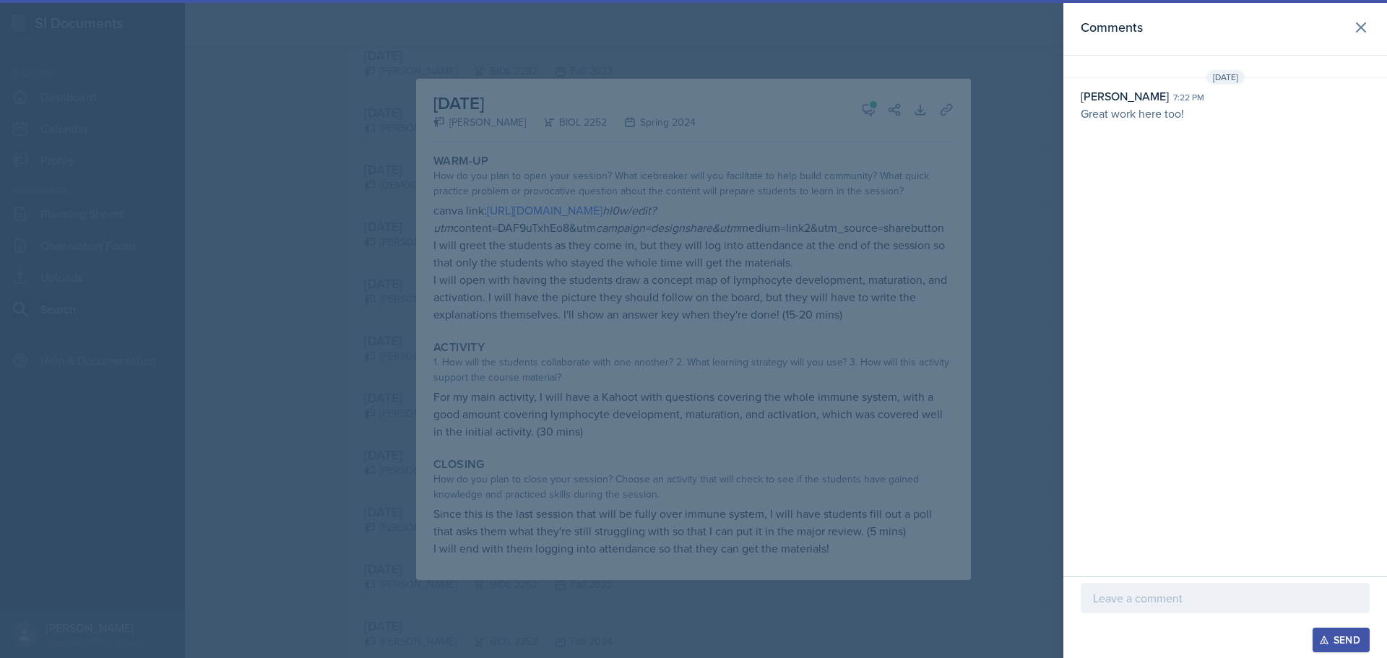
click at [1017, 111] on div at bounding box center [693, 329] width 1387 height 658
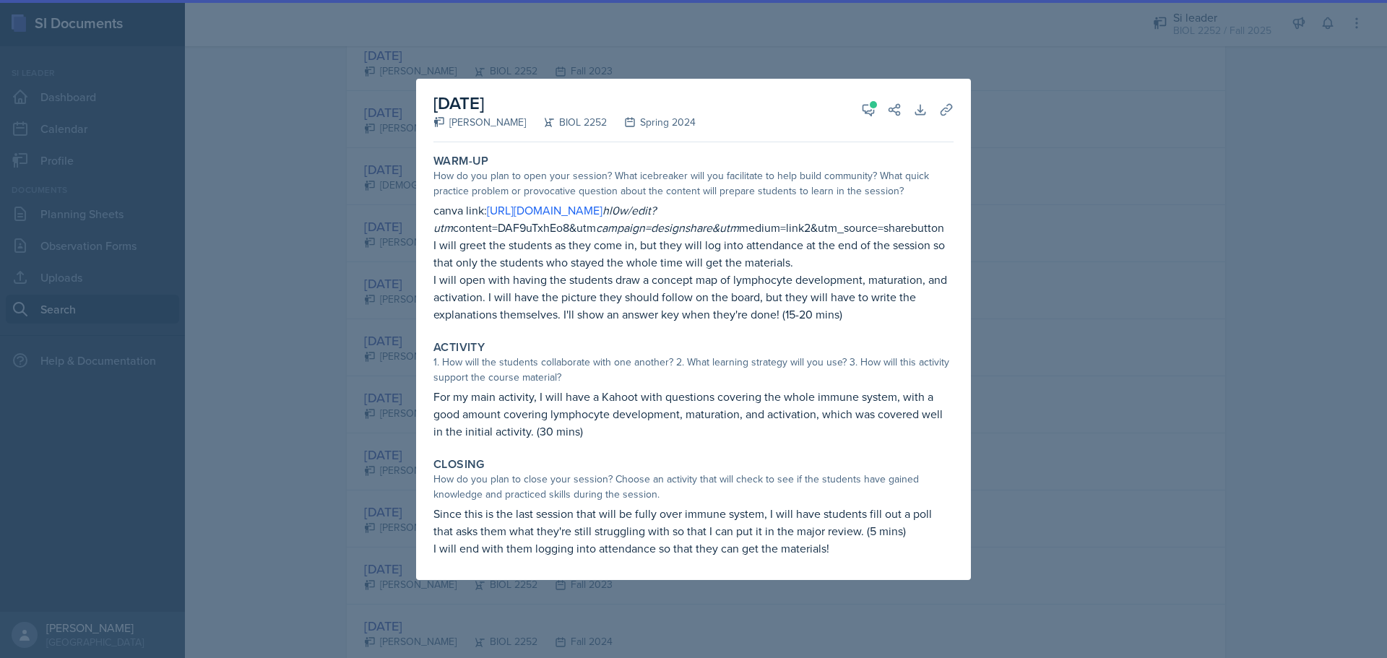
click at [1028, 100] on div at bounding box center [693, 329] width 1387 height 658
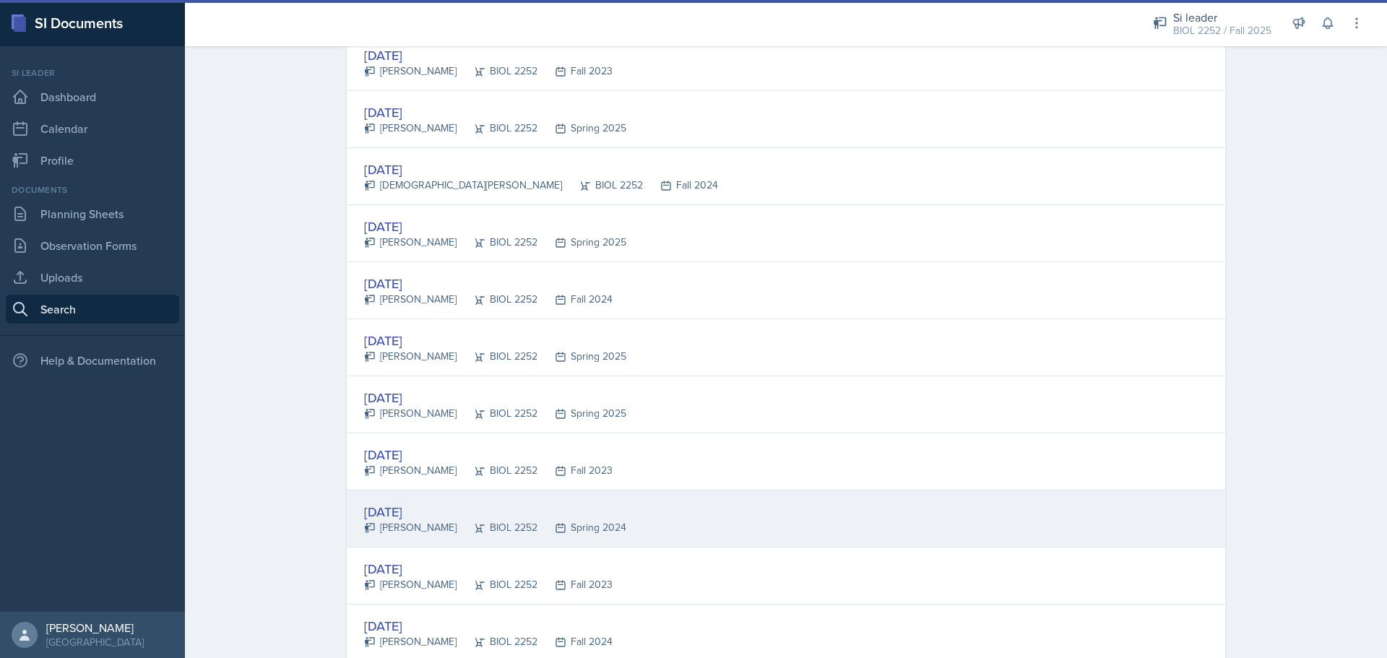
click at [793, 525] on div "[DATE] [PERSON_NAME] BIOL 2252 Spring 2024" at bounding box center [786, 519] width 879 height 57
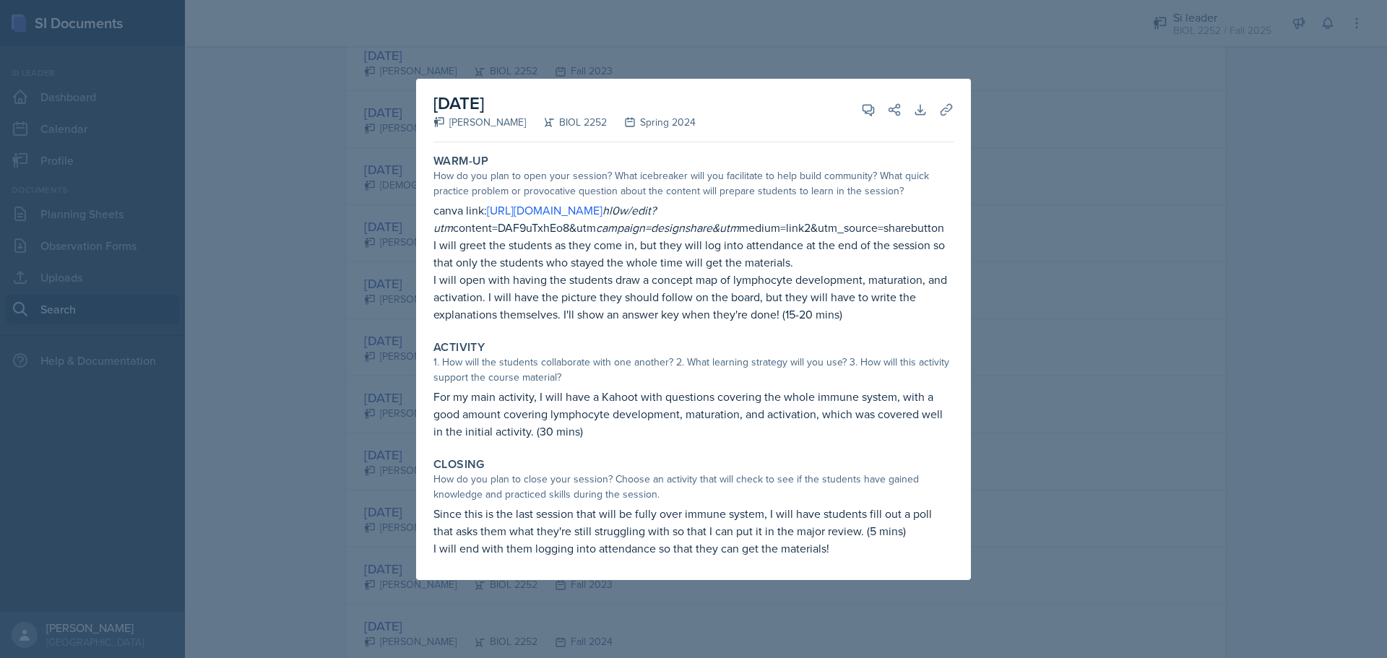
click at [333, 345] on div at bounding box center [693, 329] width 1387 height 658
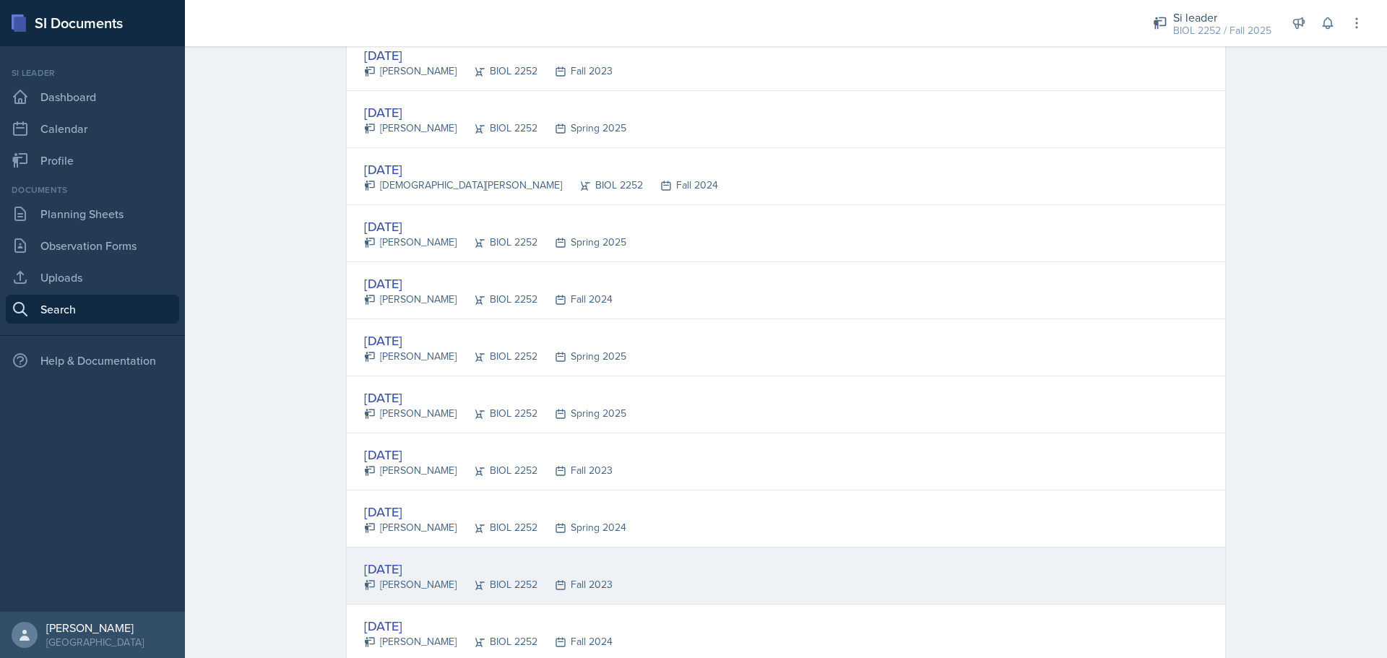
click at [640, 587] on div "[DATE] [PERSON_NAME] BIOL 2252 Fall 2023" at bounding box center [786, 576] width 879 height 57
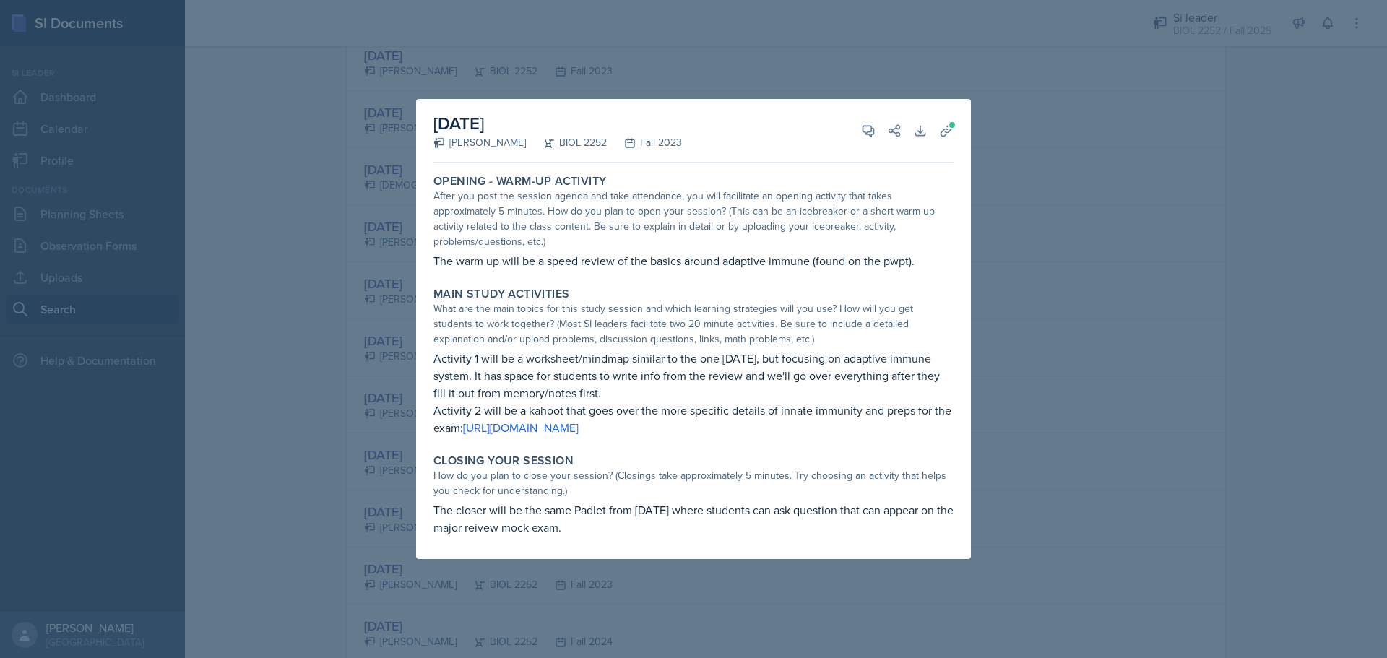
click at [1044, 317] on div at bounding box center [693, 329] width 1387 height 658
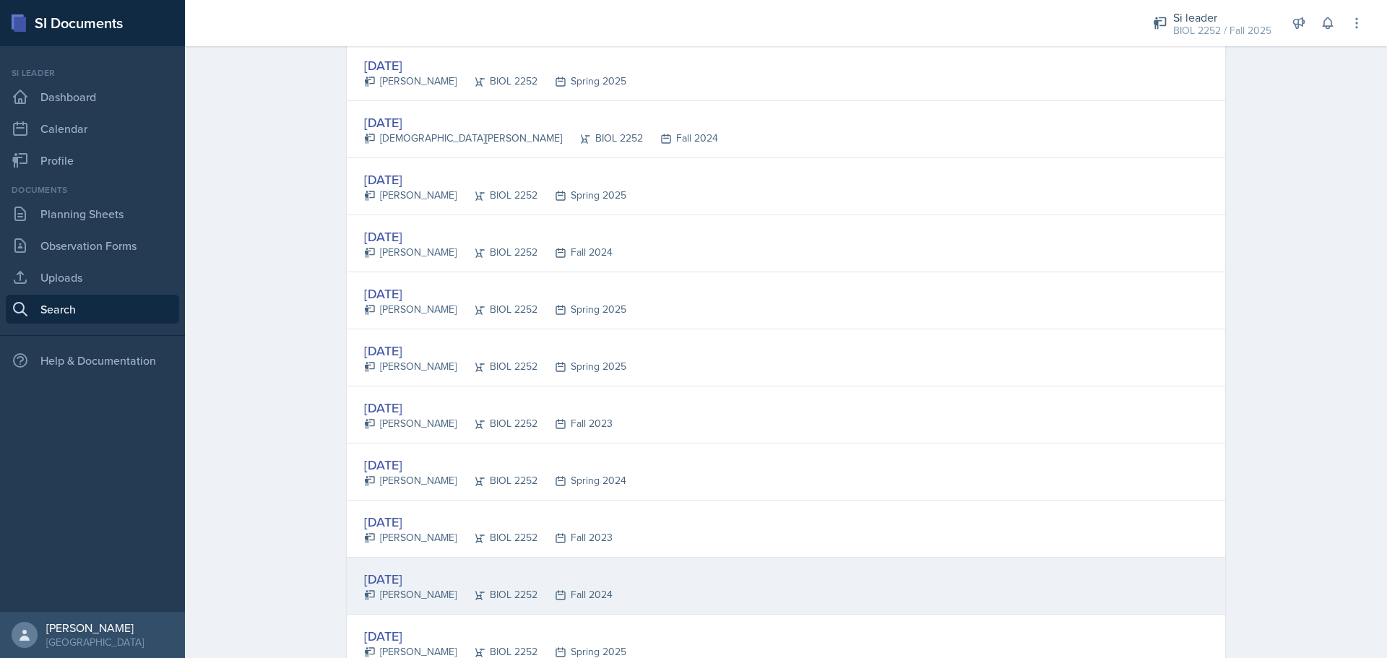
scroll to position [1012, 0]
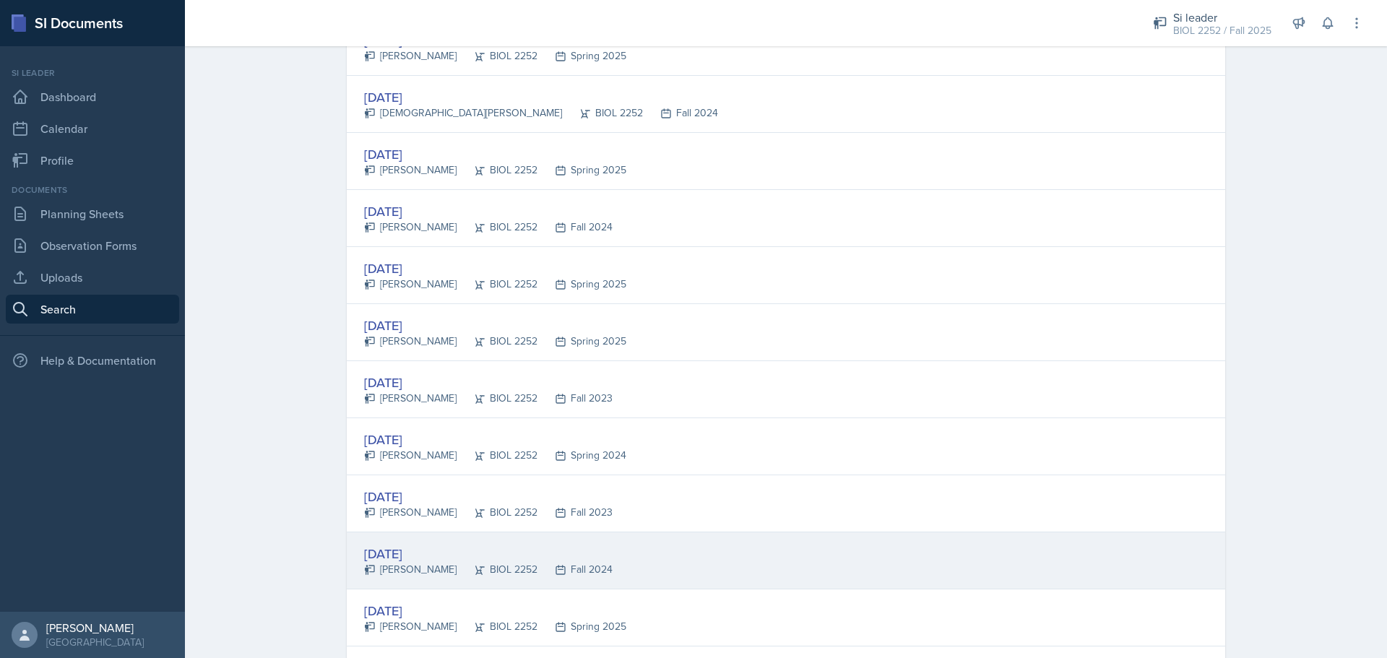
click at [694, 554] on div "[DATE] [PERSON_NAME] BIOL 2252 Fall 2024" at bounding box center [786, 561] width 879 height 57
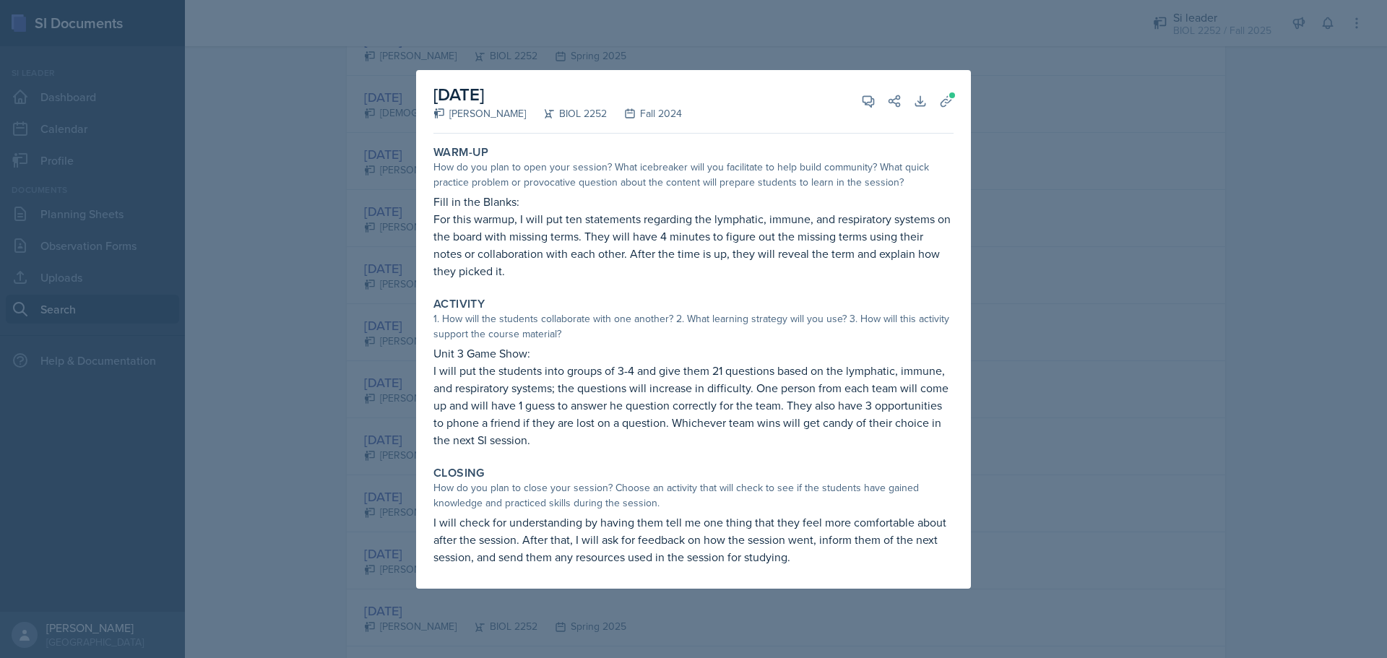
click at [1018, 327] on div at bounding box center [693, 329] width 1387 height 658
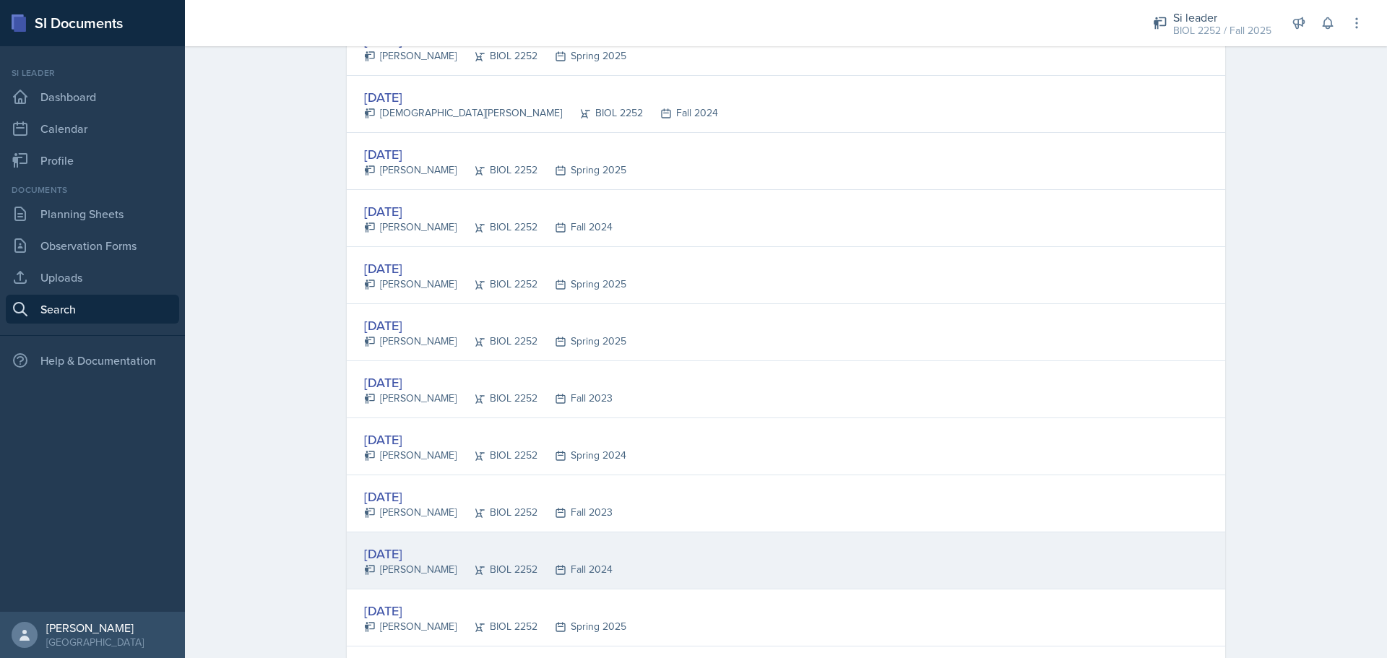
click at [760, 549] on div "[DATE] [PERSON_NAME] BIOL 2252 Fall 2024" at bounding box center [786, 561] width 879 height 57
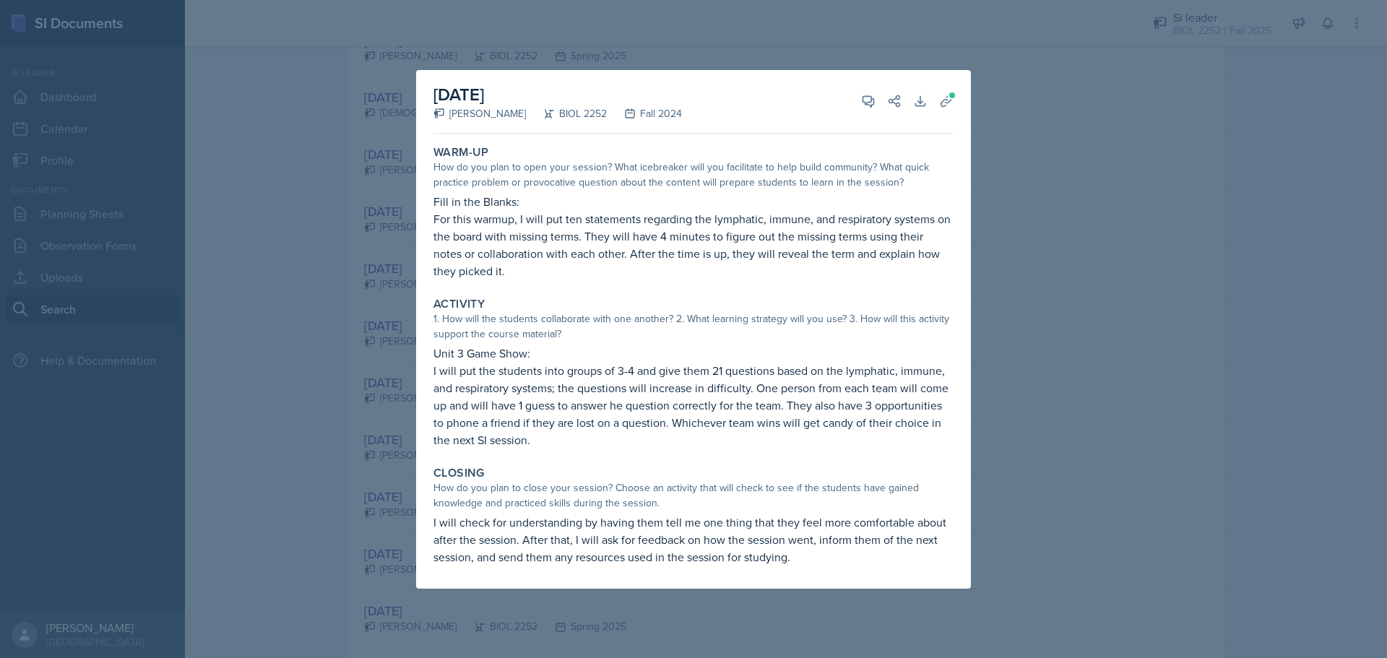
click at [1007, 395] on div at bounding box center [693, 329] width 1387 height 658
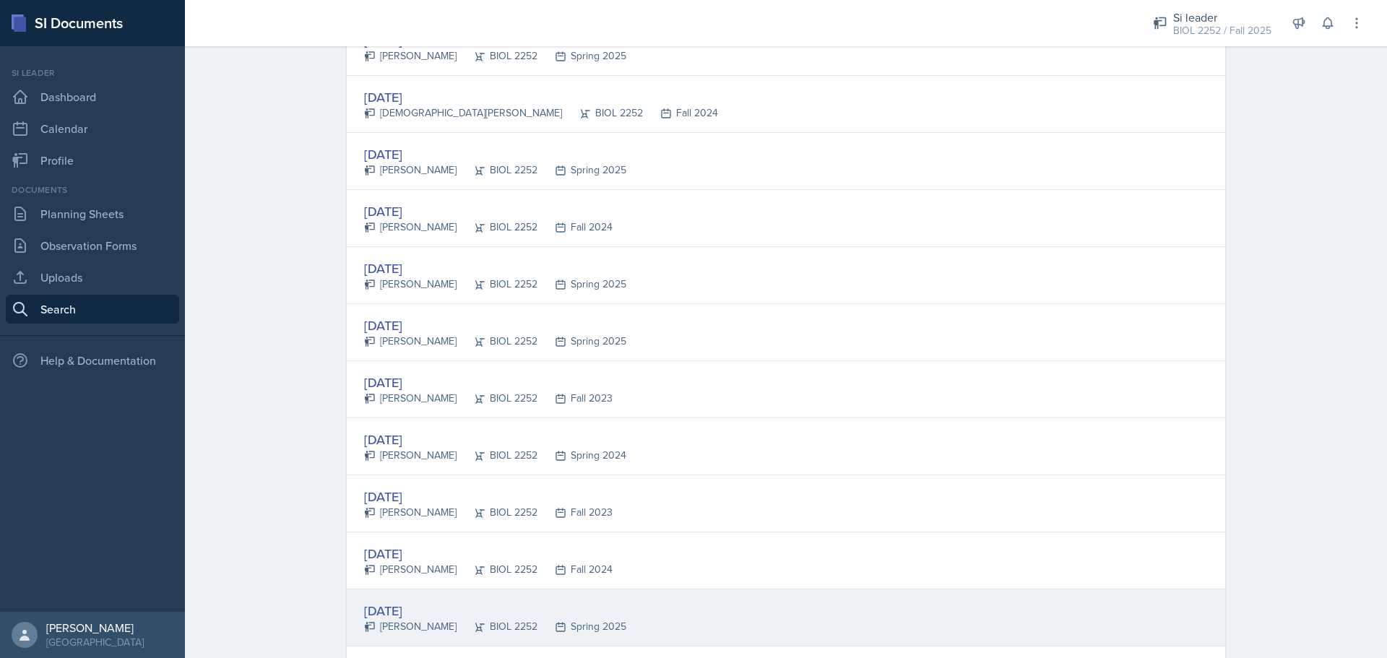
click at [746, 605] on div "[DATE] [PERSON_NAME] BIOL 2252 Spring 2025" at bounding box center [786, 618] width 879 height 57
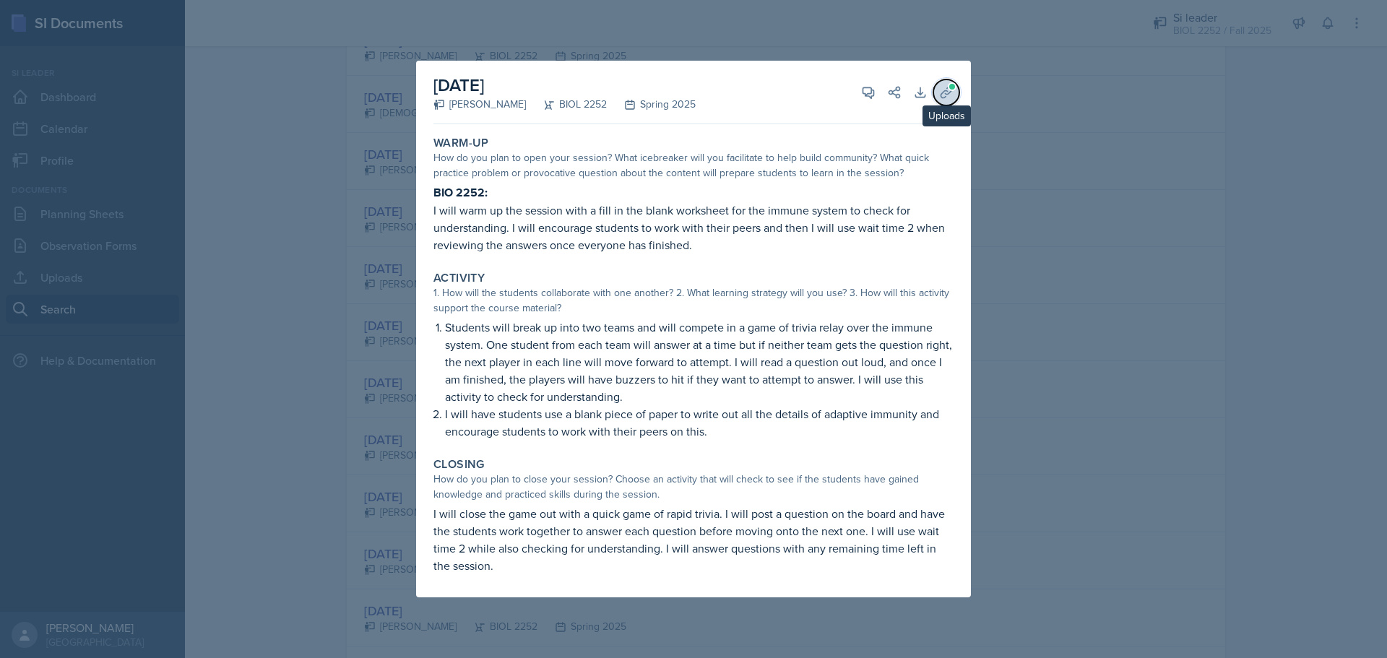
click at [942, 102] on button "Uploads" at bounding box center [947, 92] width 26 height 26
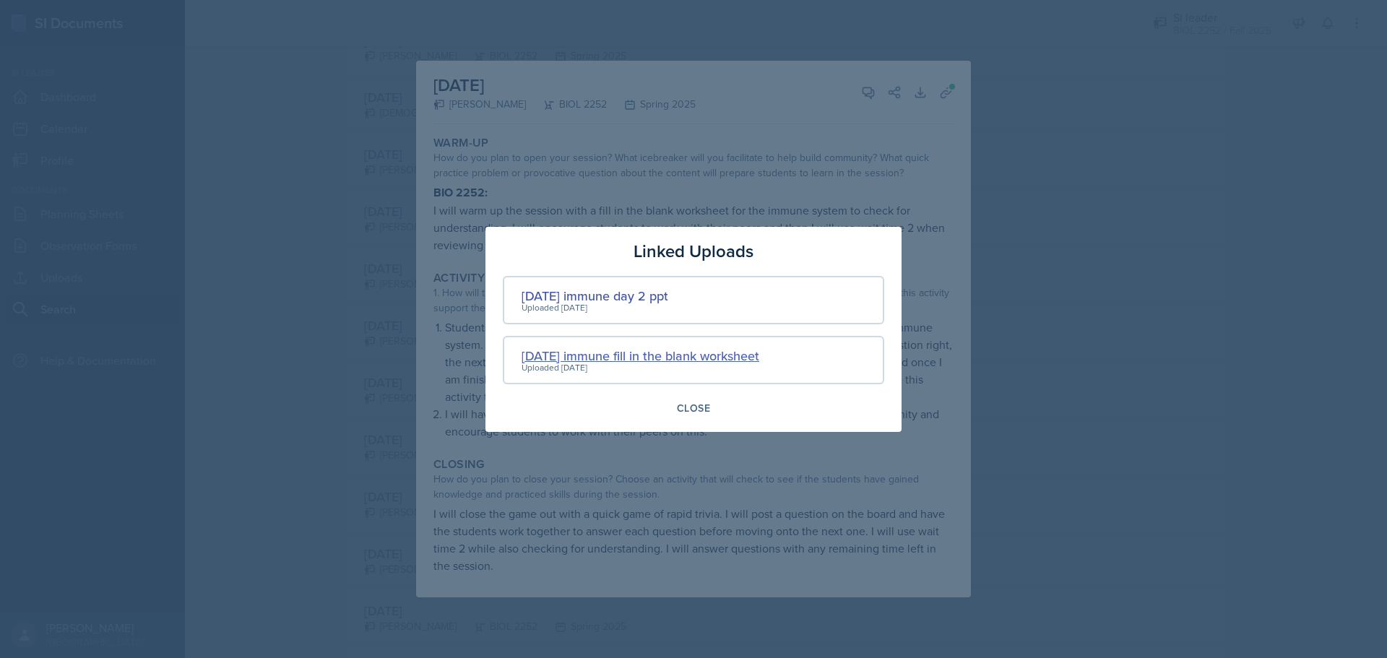
click at [702, 346] on div "[DATE] immune fill in the blank worksheet" at bounding box center [641, 356] width 238 height 20
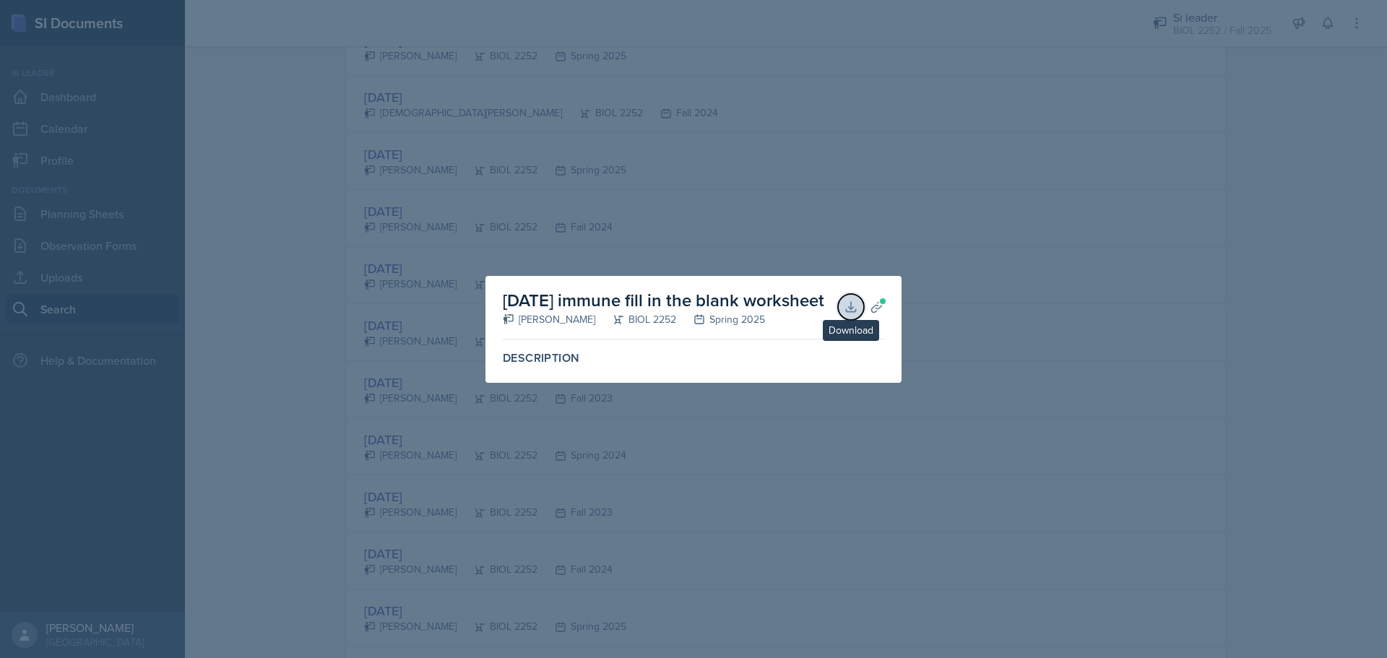
click at [845, 310] on icon at bounding box center [851, 307] width 14 height 14
click at [1161, 240] on div at bounding box center [693, 329] width 1387 height 658
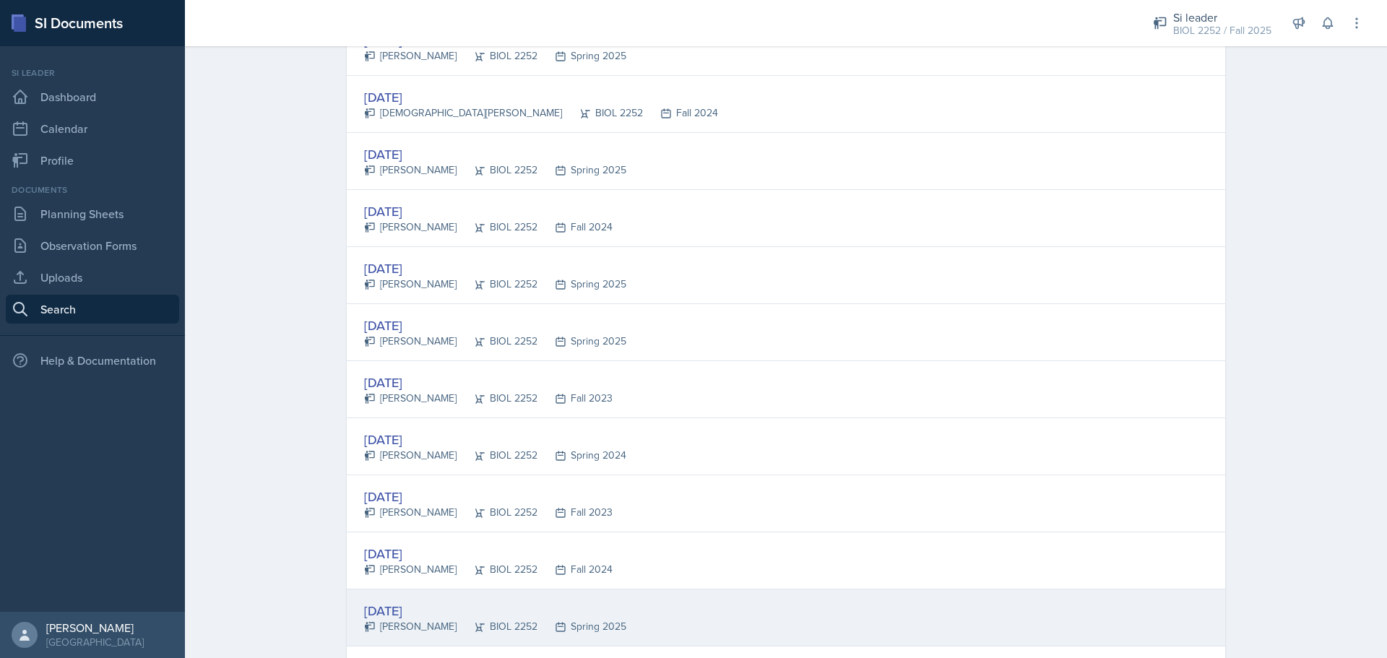
click at [682, 611] on div "[DATE] [PERSON_NAME] BIOL 2252 Spring 2025" at bounding box center [786, 618] width 879 height 57
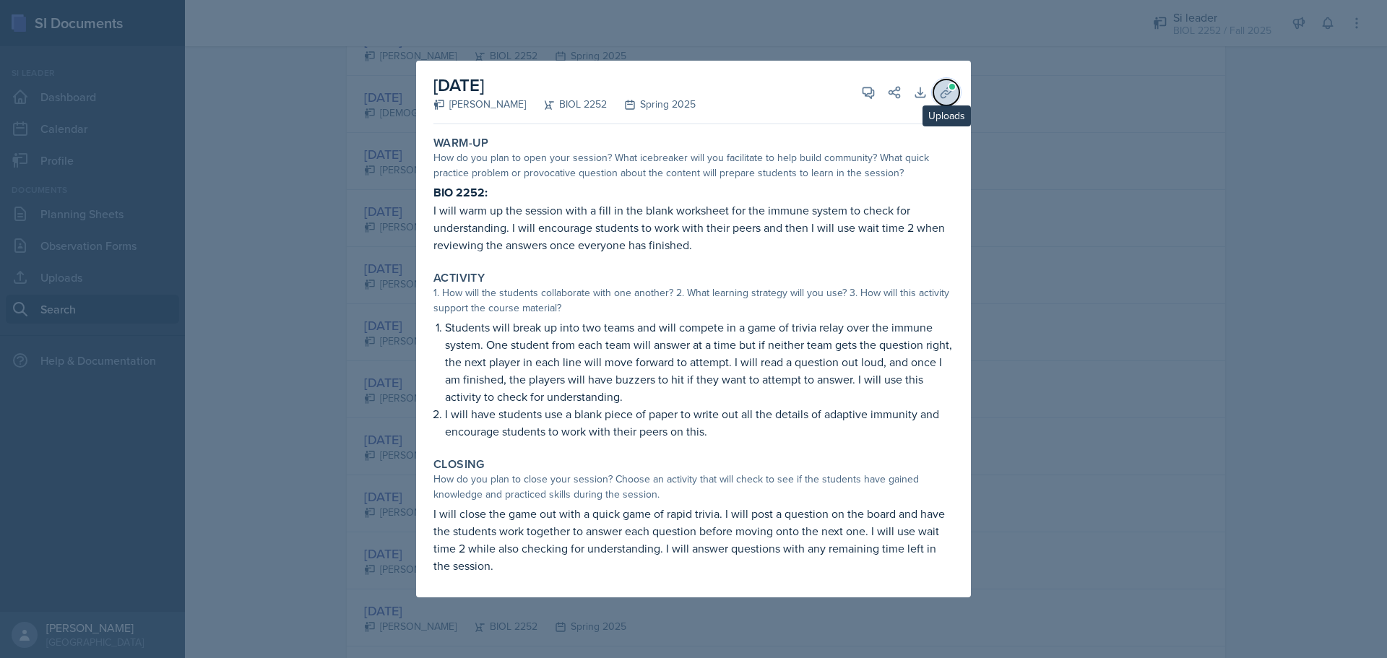
click at [952, 93] on icon at bounding box center [946, 92] width 14 height 14
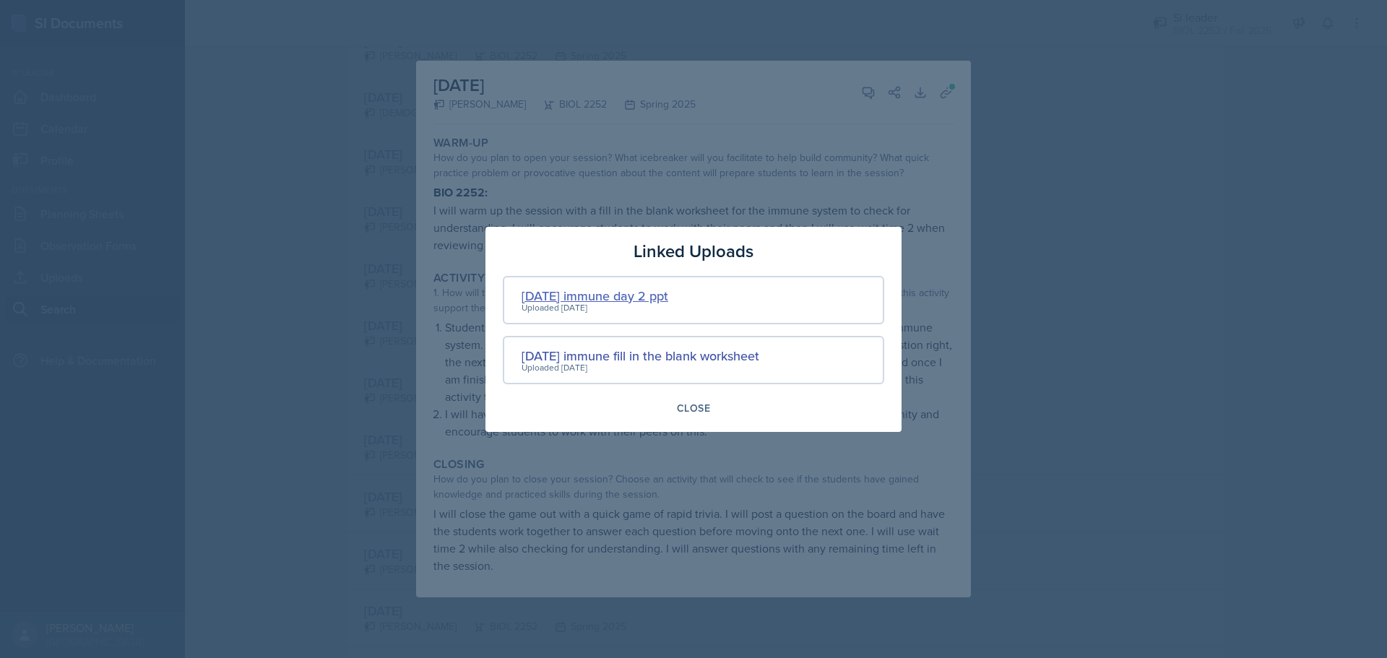
click at [665, 298] on div "[DATE] immune day 2 ppt" at bounding box center [595, 296] width 147 height 20
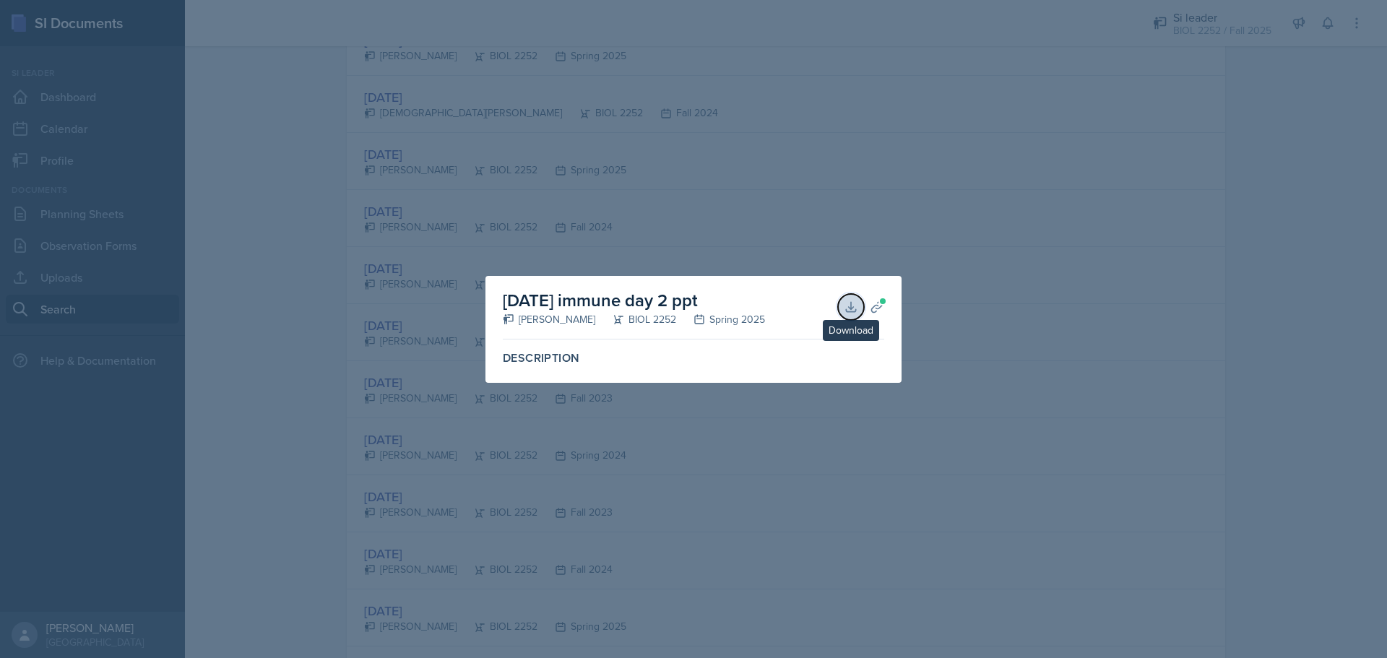
click at [853, 304] on icon at bounding box center [851, 307] width 14 height 14
click at [1054, 228] on div at bounding box center [693, 329] width 1387 height 658
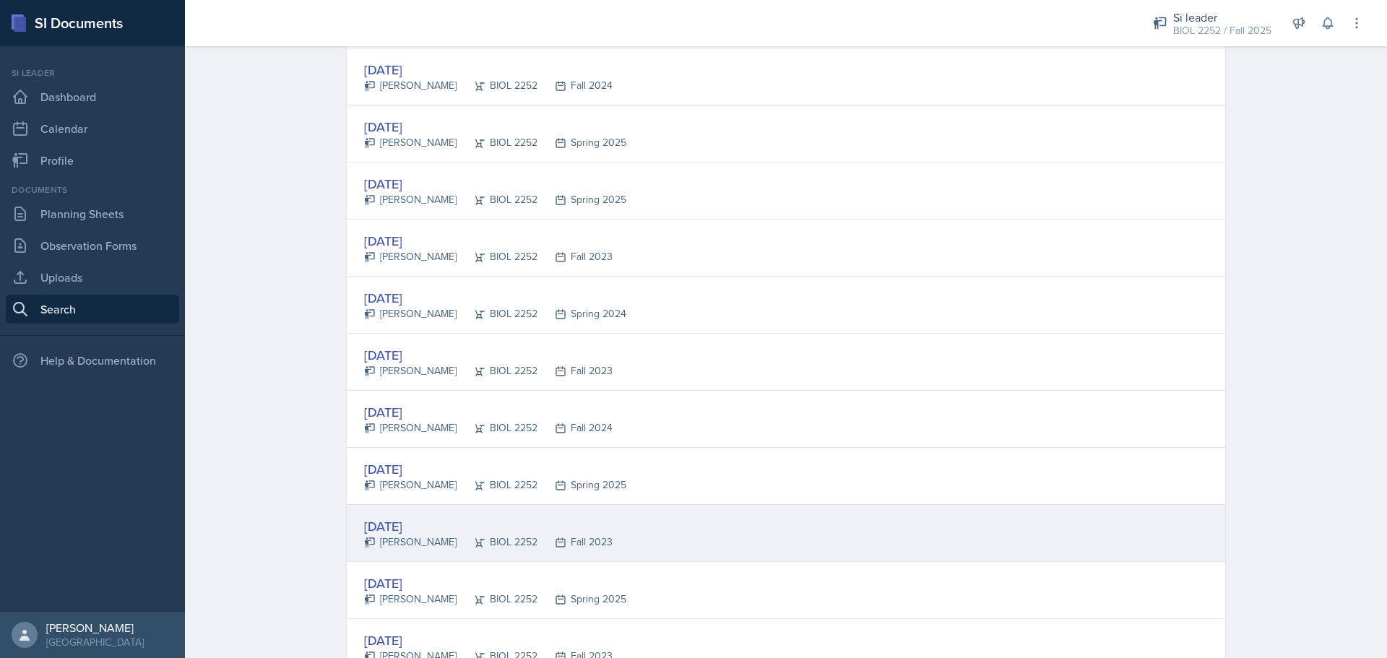
scroll to position [1156, 0]
click at [795, 516] on div "[DATE] [PERSON_NAME] BIOL 2252 Fall 2023" at bounding box center [786, 530] width 879 height 57
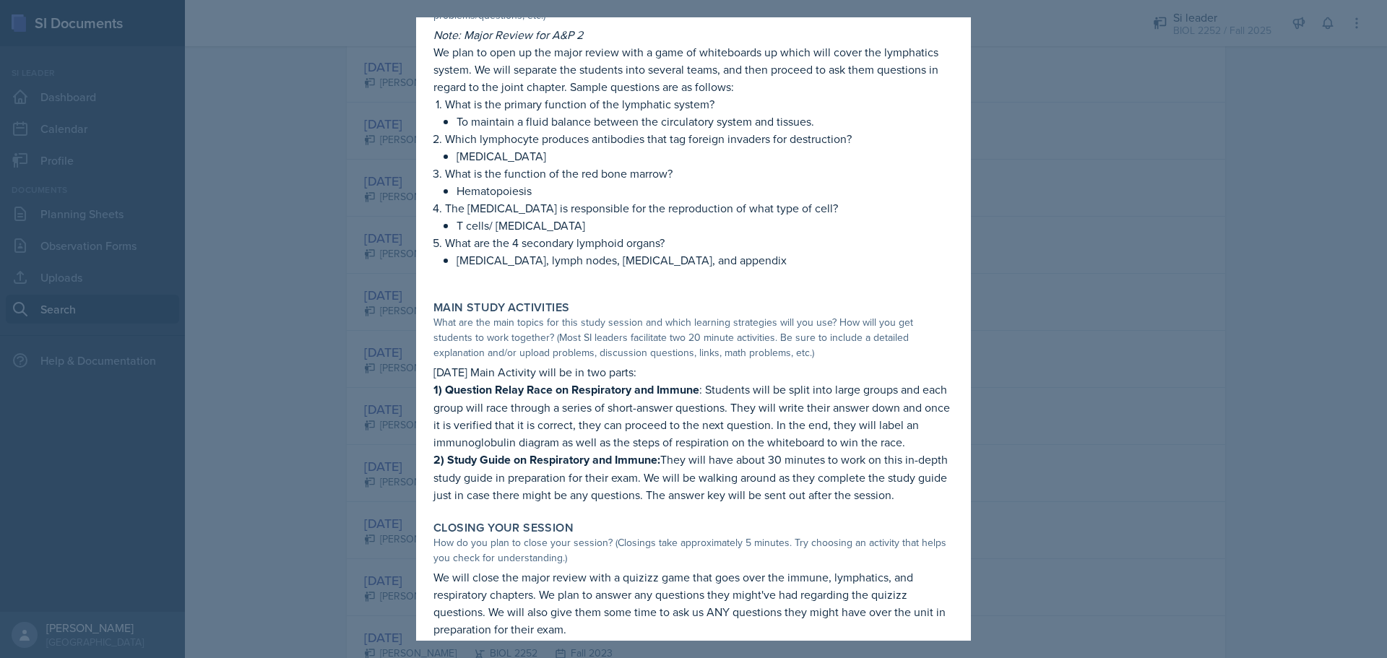
scroll to position [199, 0]
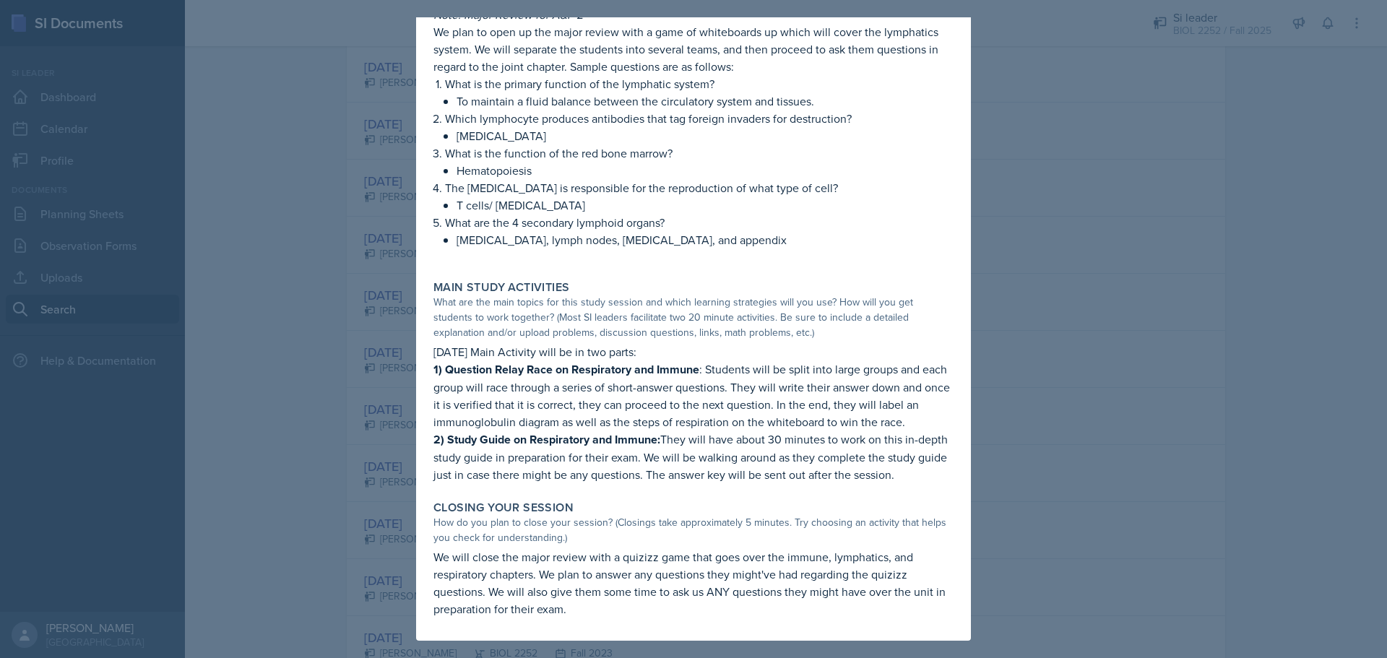
click at [1085, 295] on div at bounding box center [693, 329] width 1387 height 658
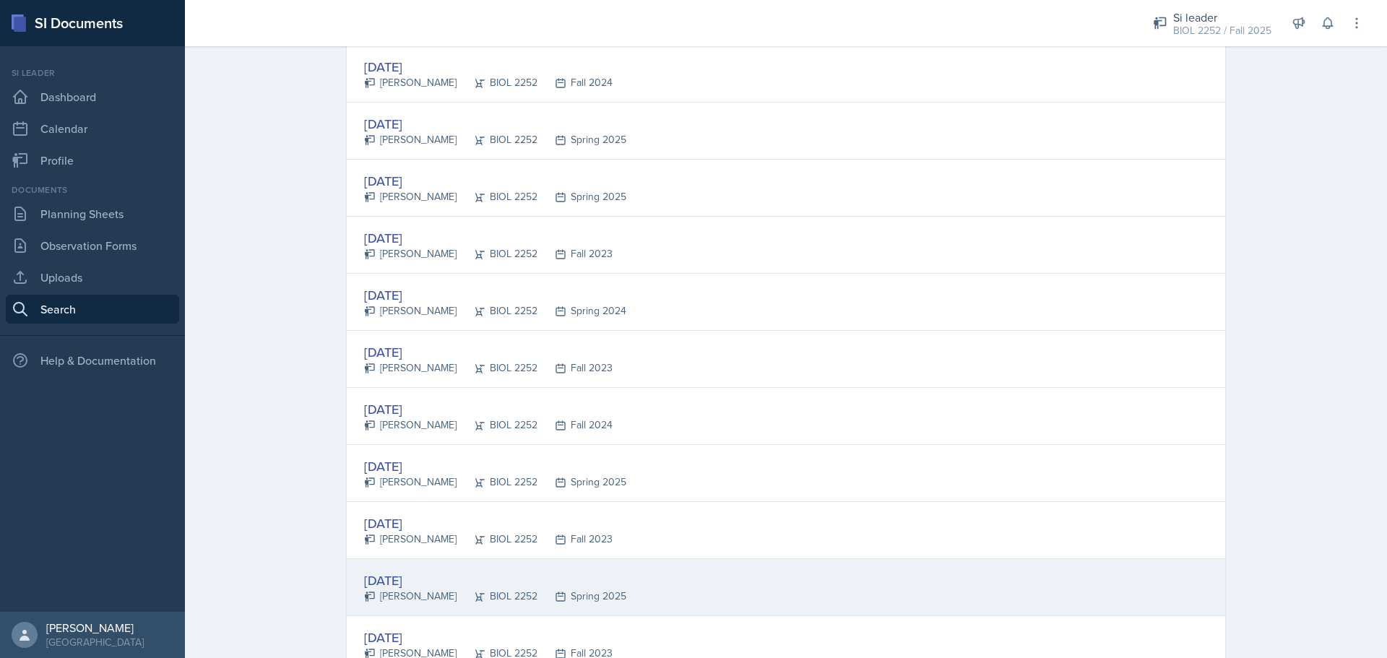
click at [757, 574] on div "[DATE] [PERSON_NAME] BIOL 2252 Spring 2025" at bounding box center [786, 587] width 879 height 57
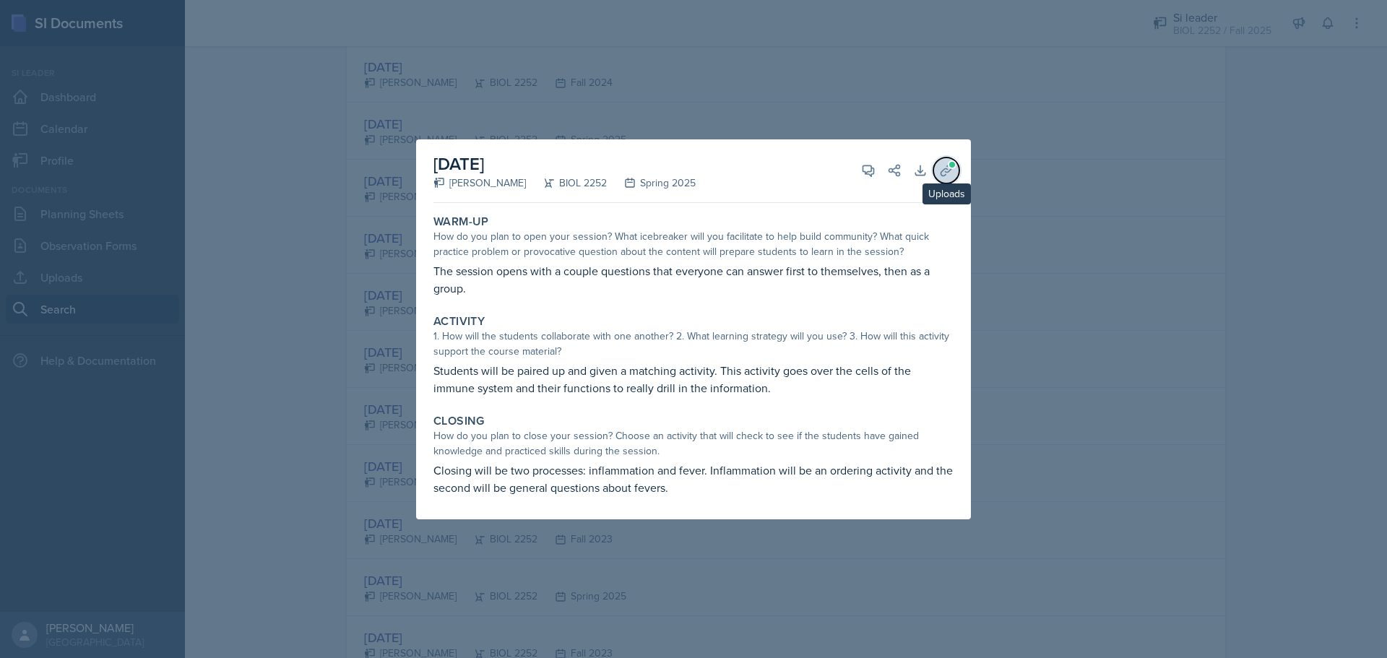
click at [955, 169] on button "Uploads" at bounding box center [947, 171] width 26 height 26
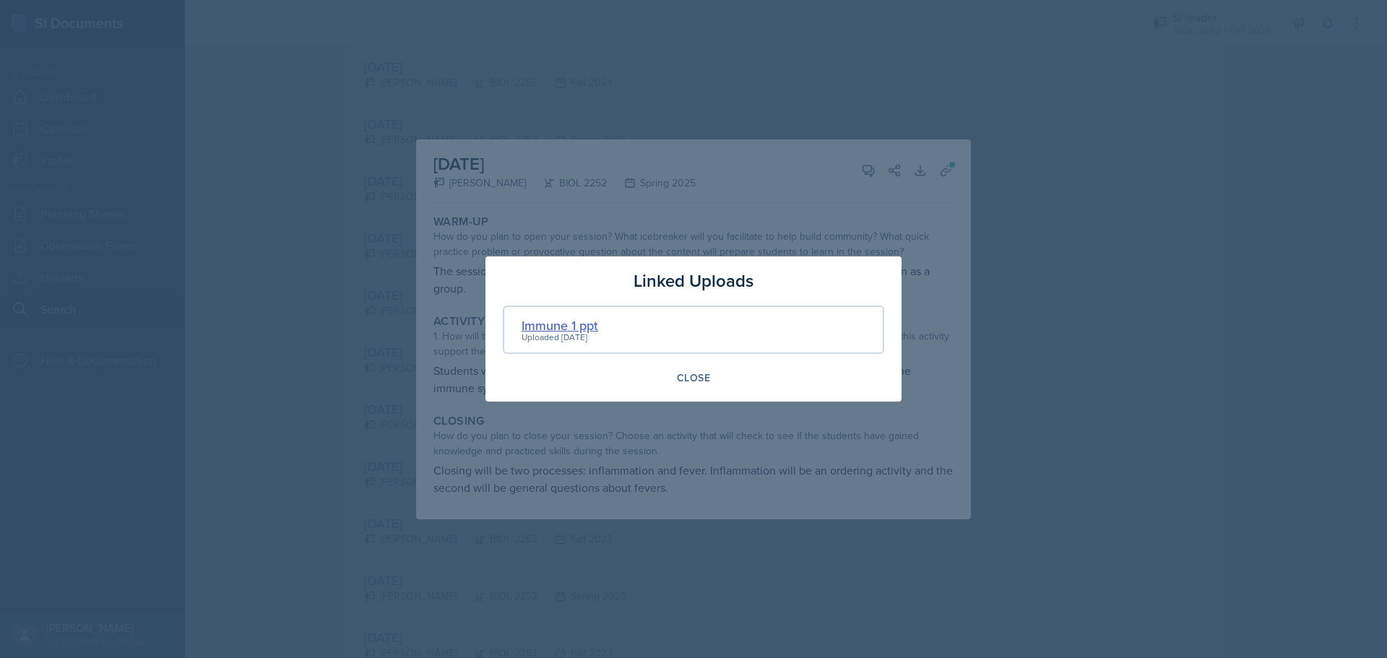
click at [575, 320] on div "Immune 1 ppt" at bounding box center [560, 326] width 77 height 20
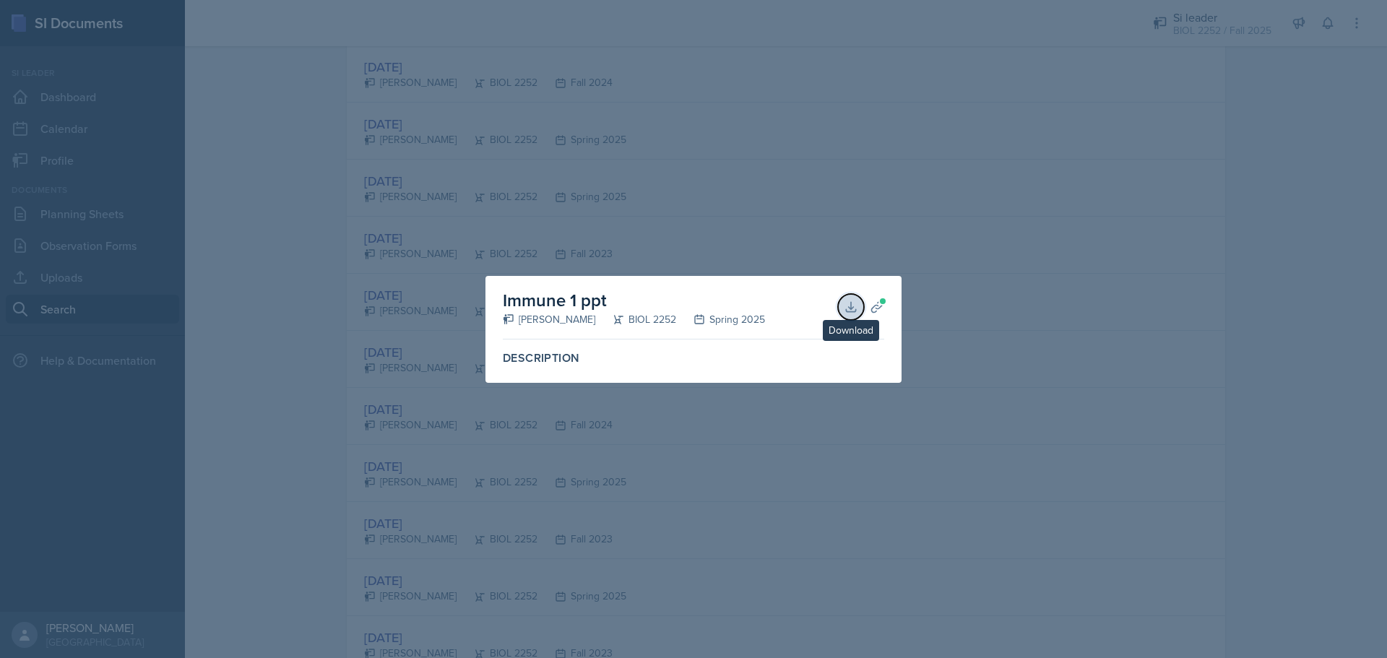
click at [846, 309] on icon at bounding box center [851, 307] width 14 height 14
click at [826, 85] on div at bounding box center [693, 329] width 1387 height 658
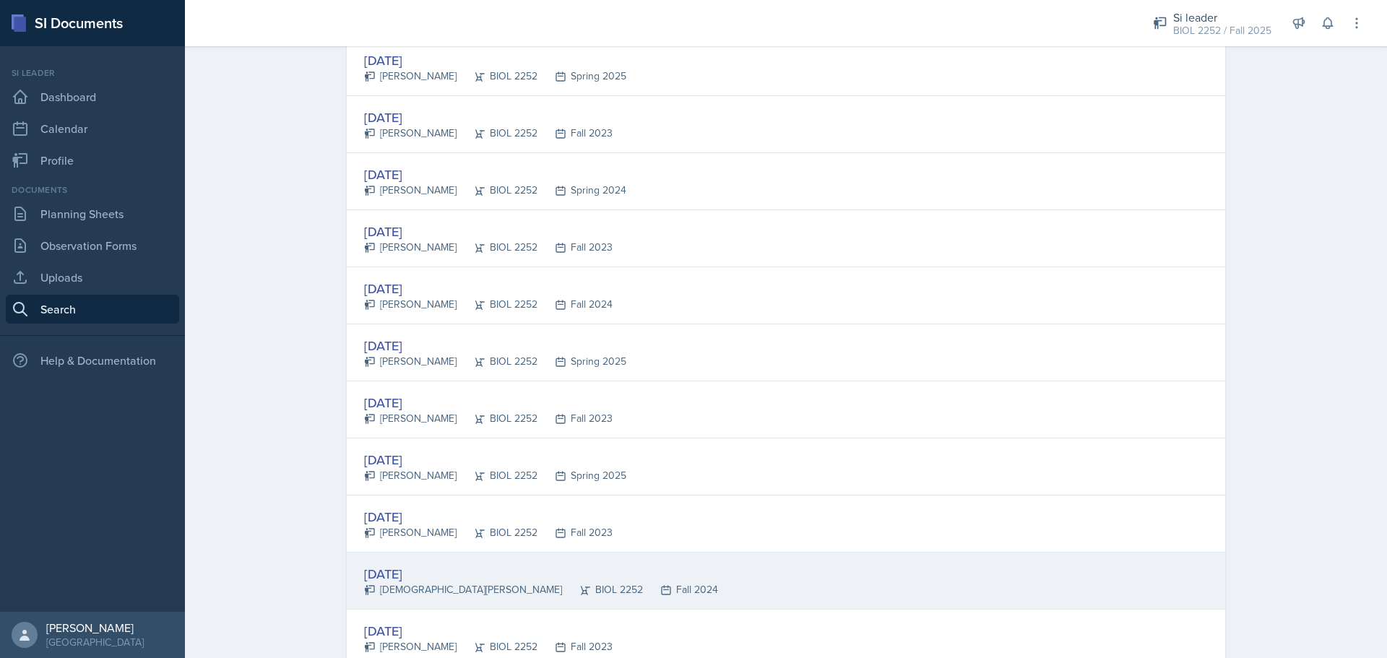
scroll to position [1301, 0]
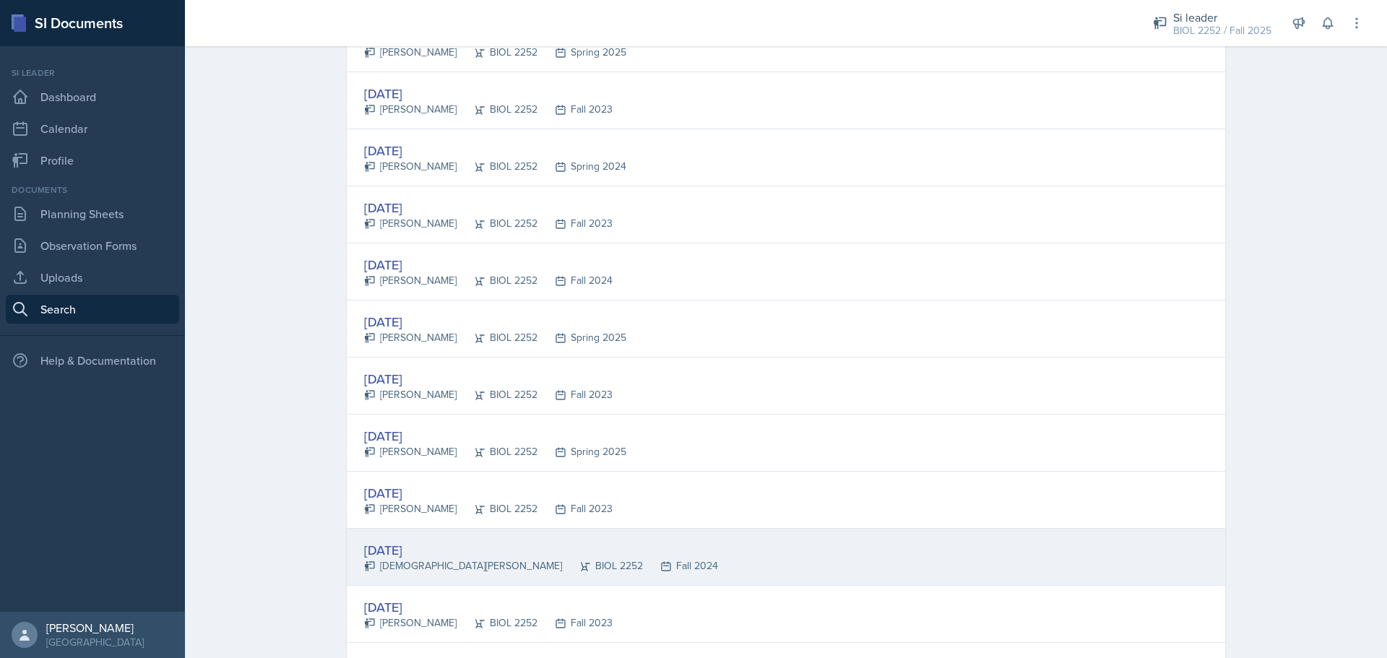
click at [764, 567] on div "[DATE] [PERSON_NAME] BIOL 2252 Fall 2024" at bounding box center [786, 557] width 879 height 57
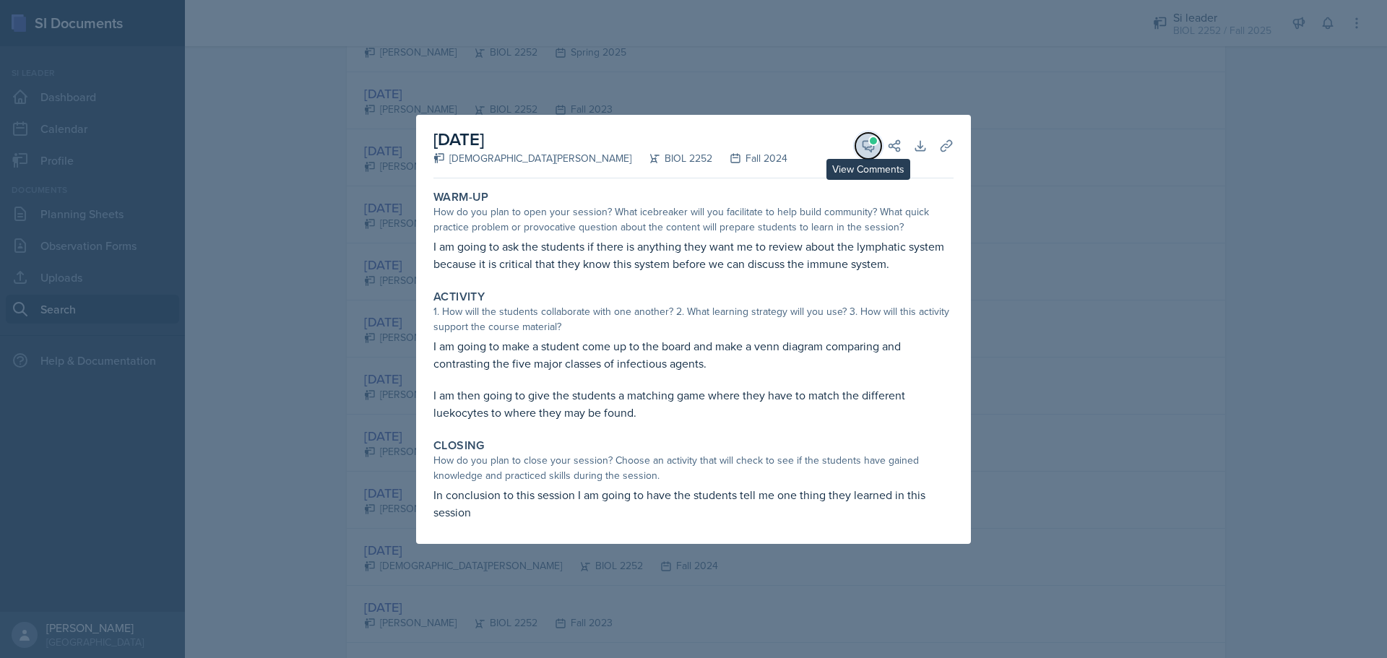
click at [865, 148] on icon at bounding box center [869, 146] width 11 height 11
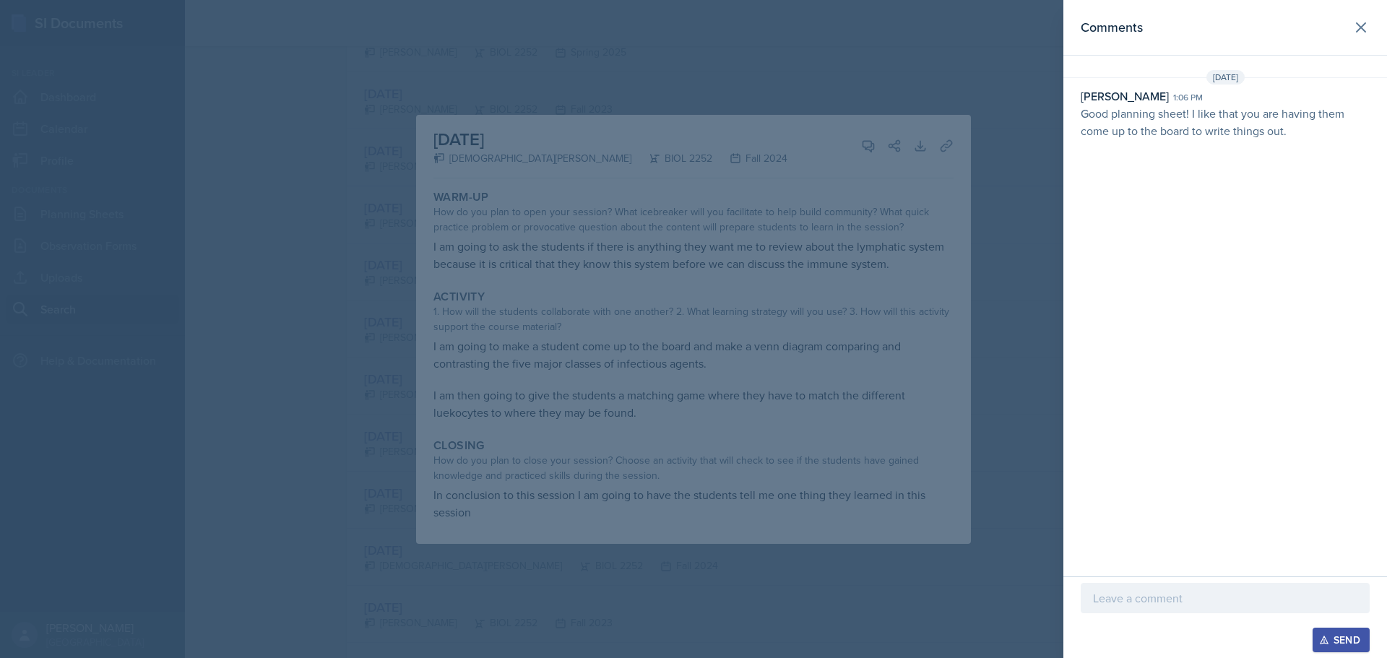
click at [1001, 155] on div at bounding box center [693, 329] width 1387 height 658
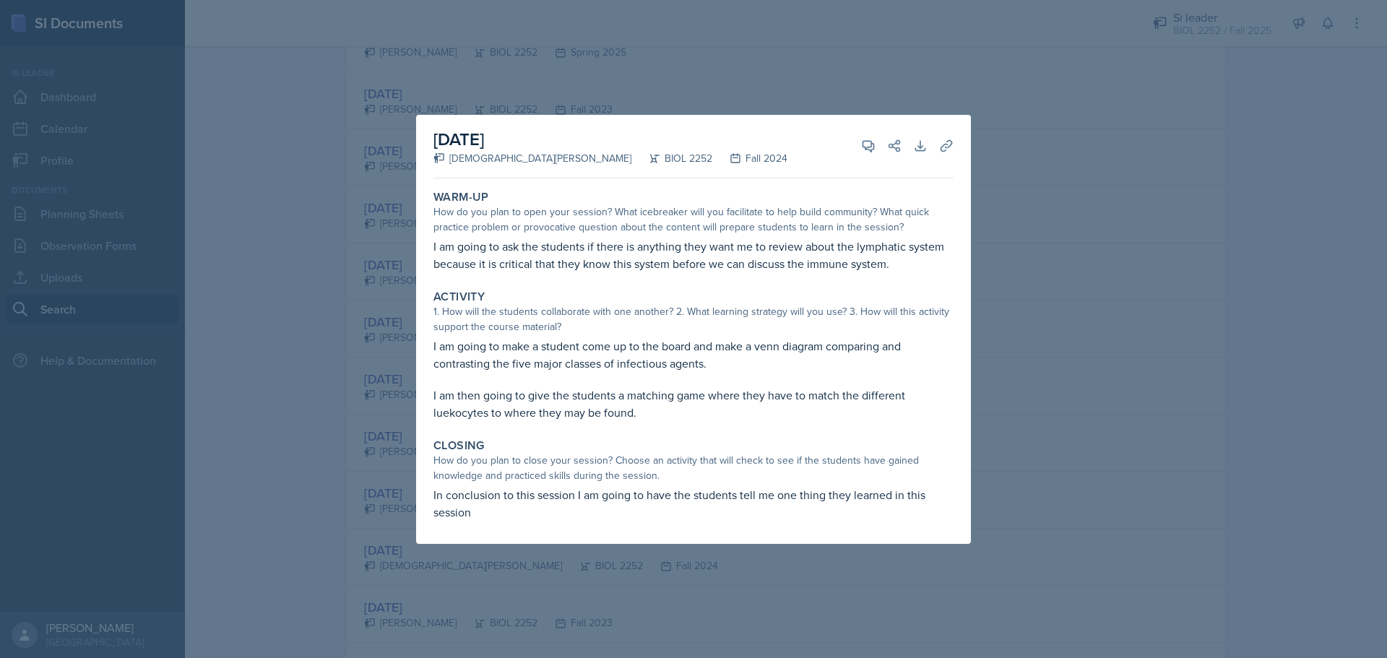
click at [1014, 211] on div at bounding box center [693, 329] width 1387 height 658
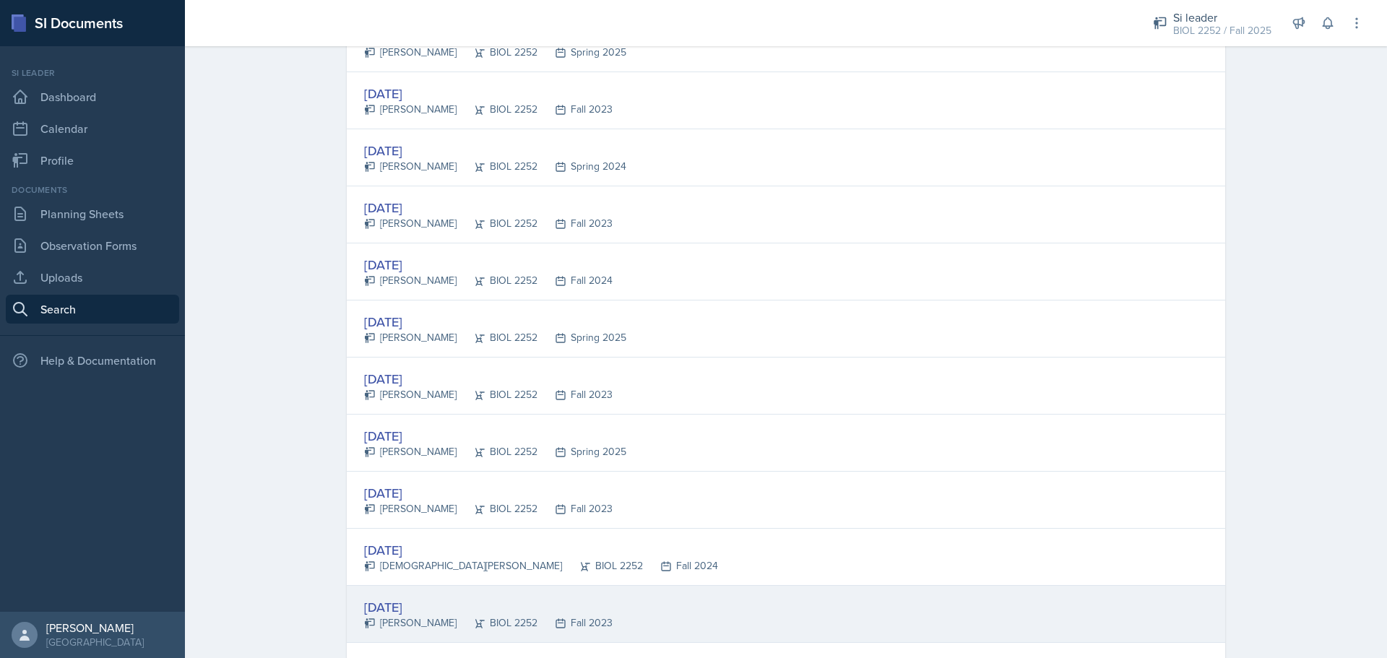
click at [866, 621] on div "[DATE] [PERSON_NAME] BIOL 2252 Fall 2023" at bounding box center [786, 614] width 879 height 57
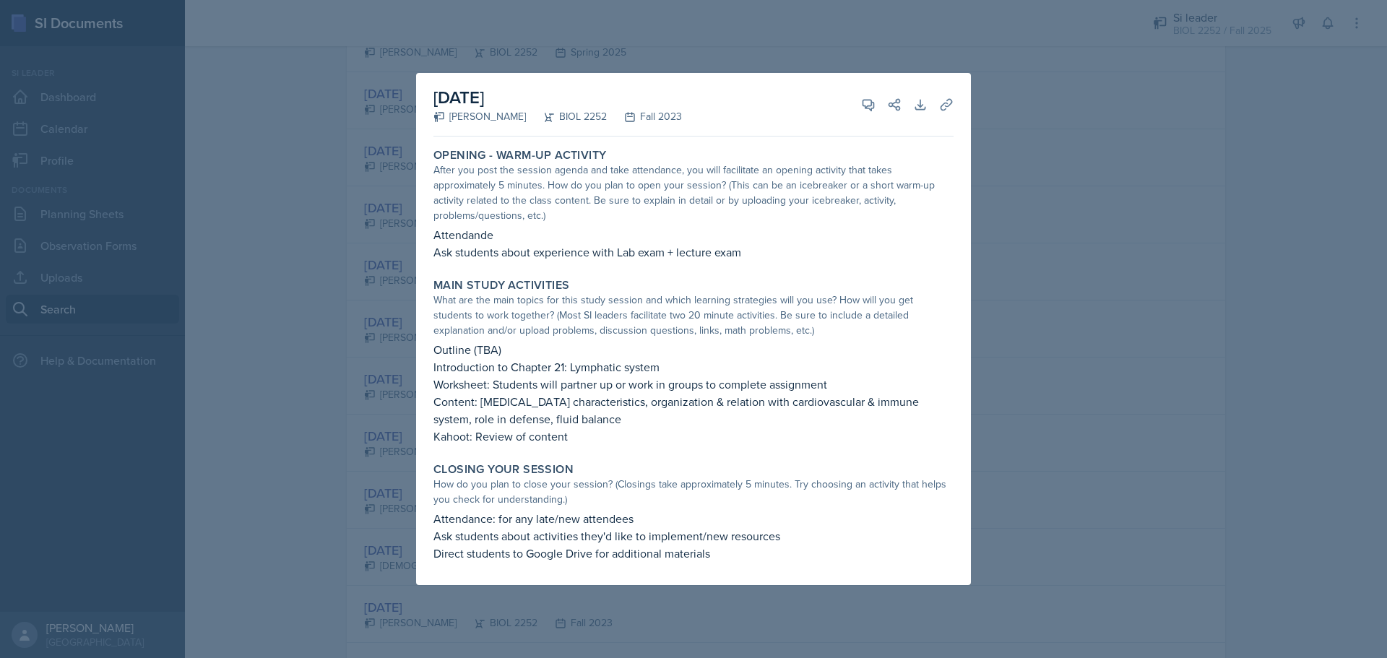
click at [1052, 312] on div at bounding box center [693, 329] width 1387 height 658
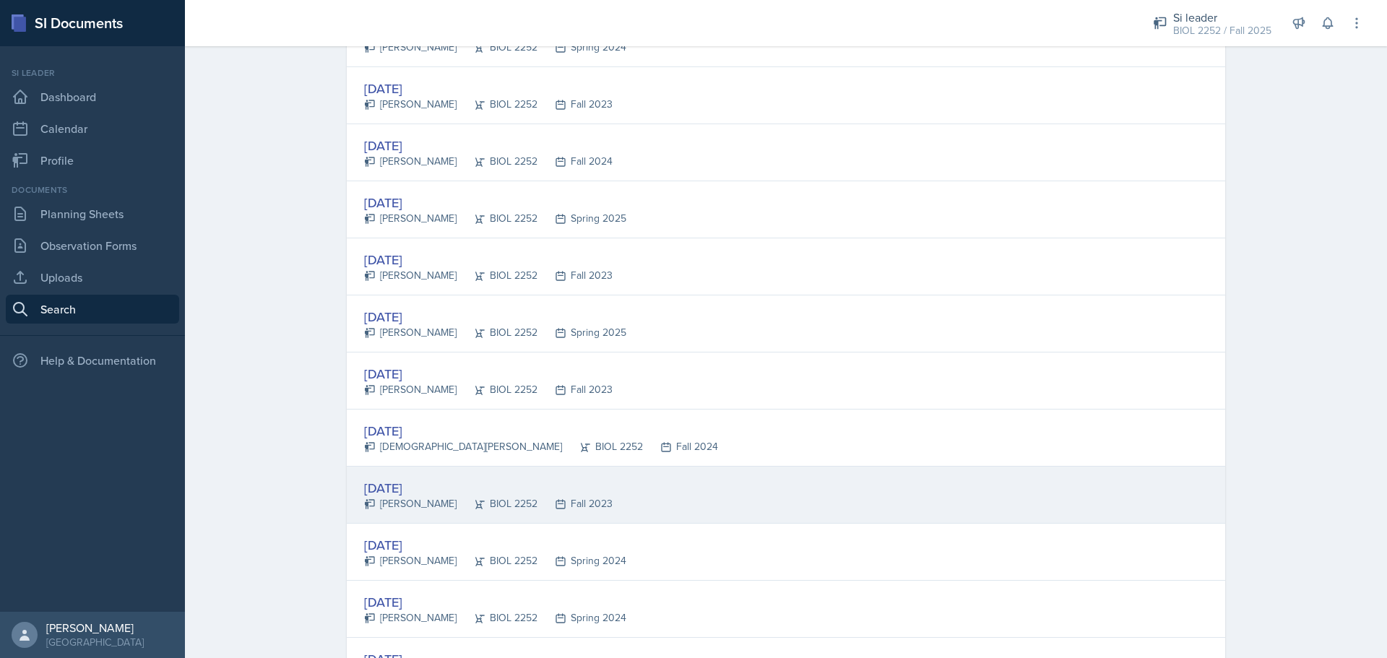
scroll to position [1445, 0]
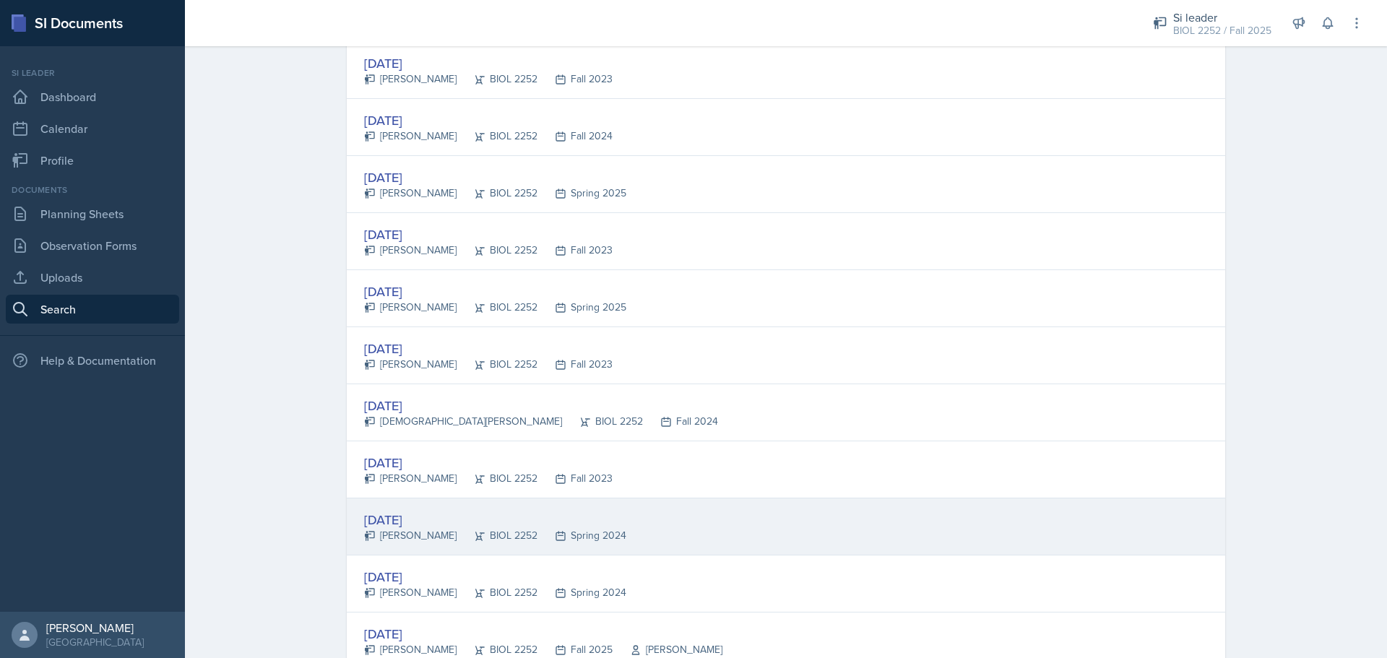
click at [791, 512] on div "[DATE] [PERSON_NAME] BIOL 2252 Spring 2024" at bounding box center [786, 527] width 879 height 57
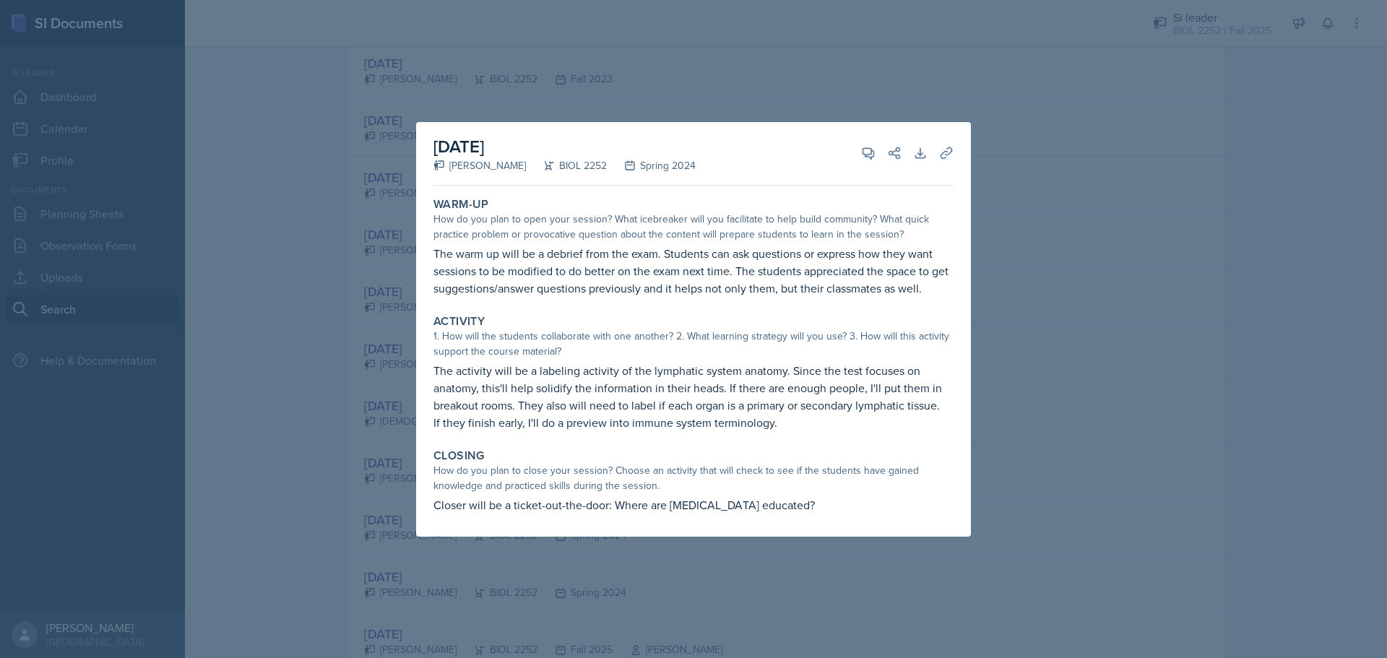
click at [1039, 299] on div at bounding box center [693, 329] width 1387 height 658
